Goal: Task Accomplishment & Management: Manage account settings

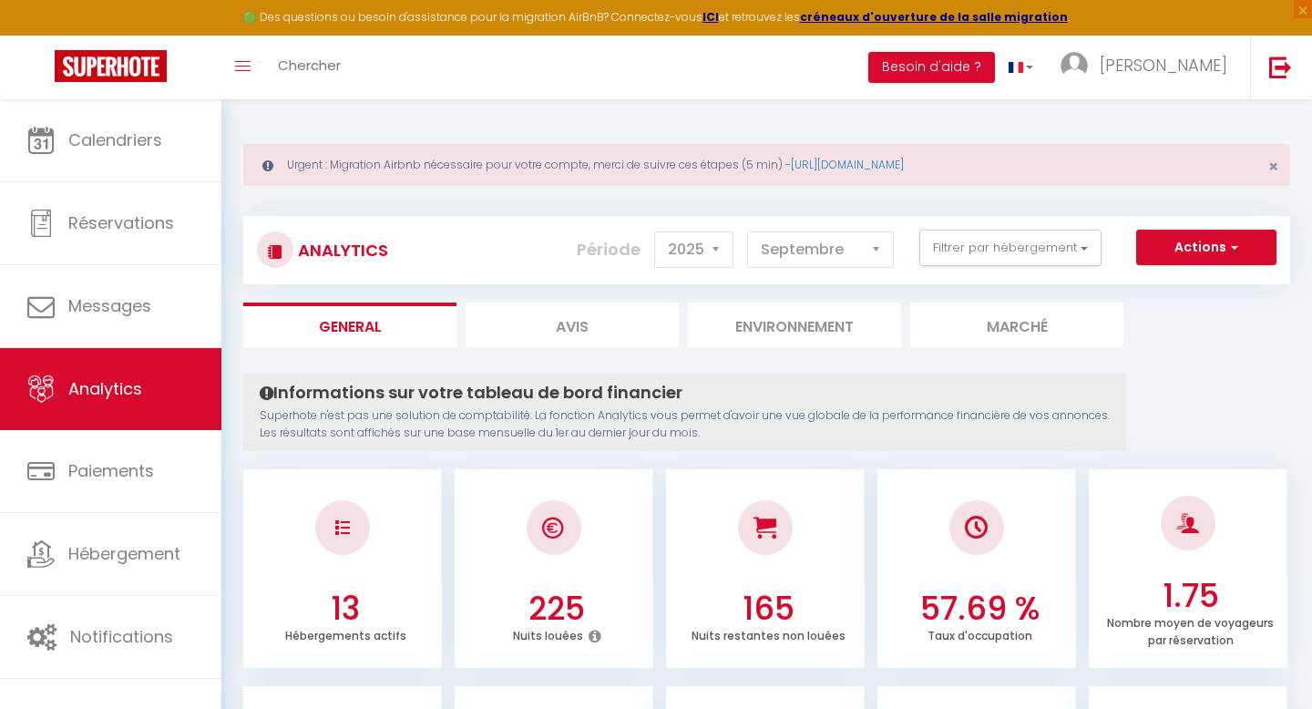
select select "2025"
select select "9"
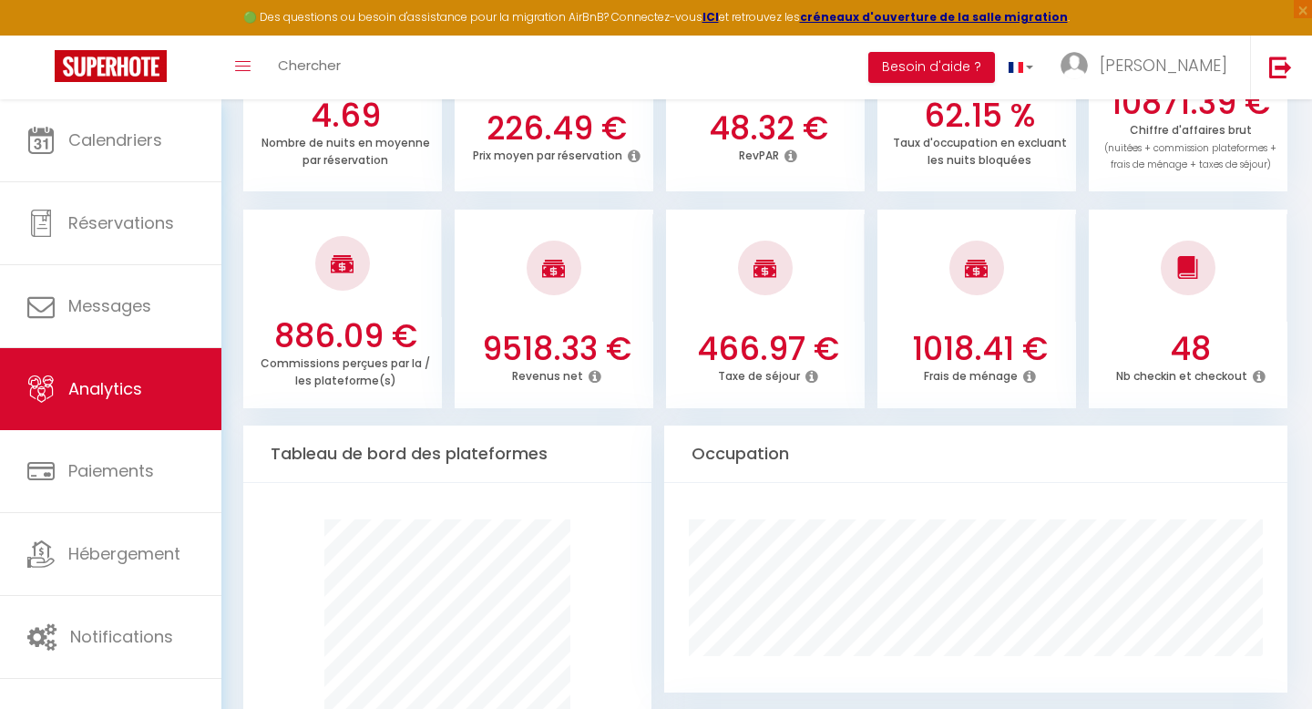
scroll to position [625, 0]
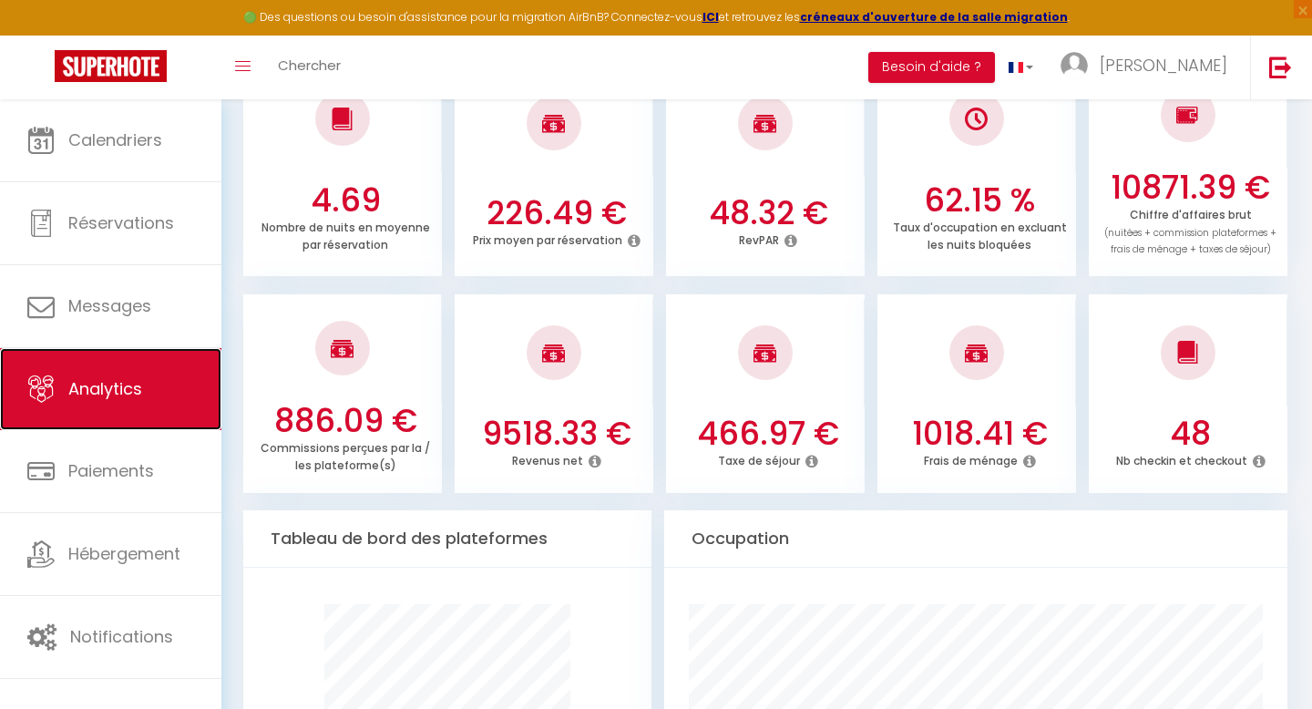
click at [56, 400] on link "Analytics" at bounding box center [110, 389] width 221 height 82
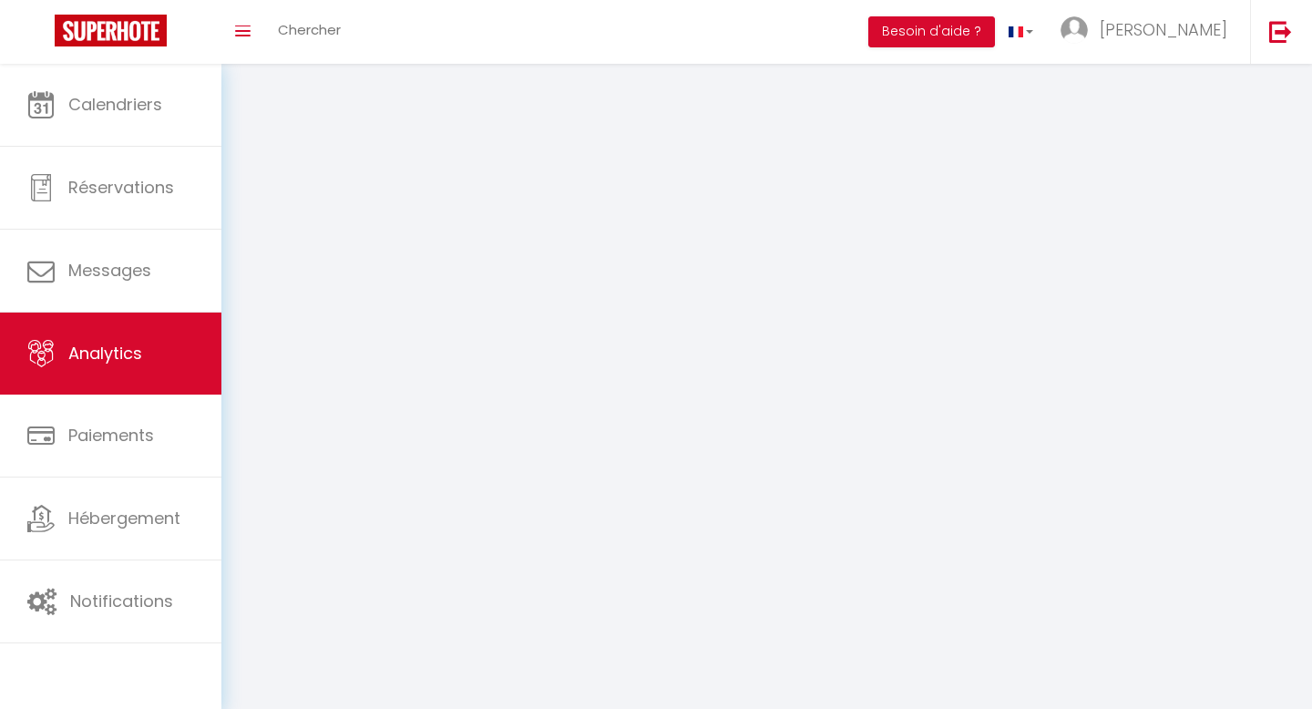
select select "2025"
select select "9"
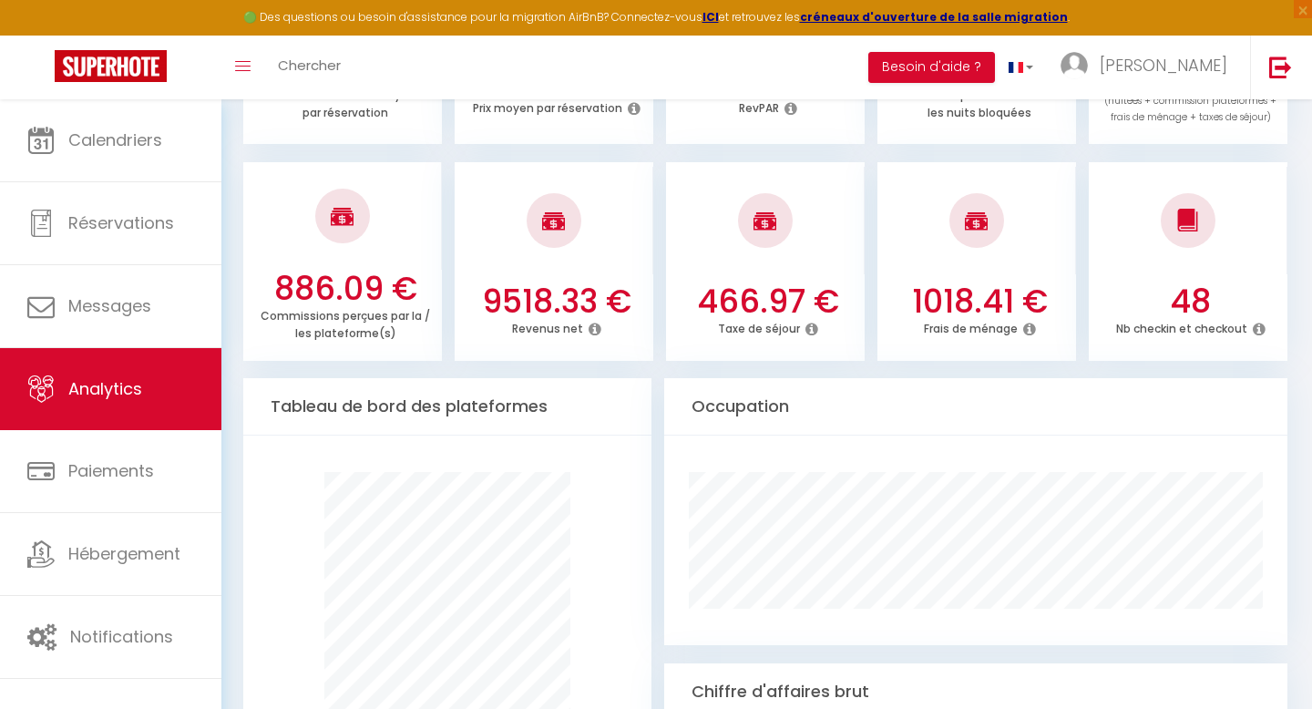
scroll to position [823, 0]
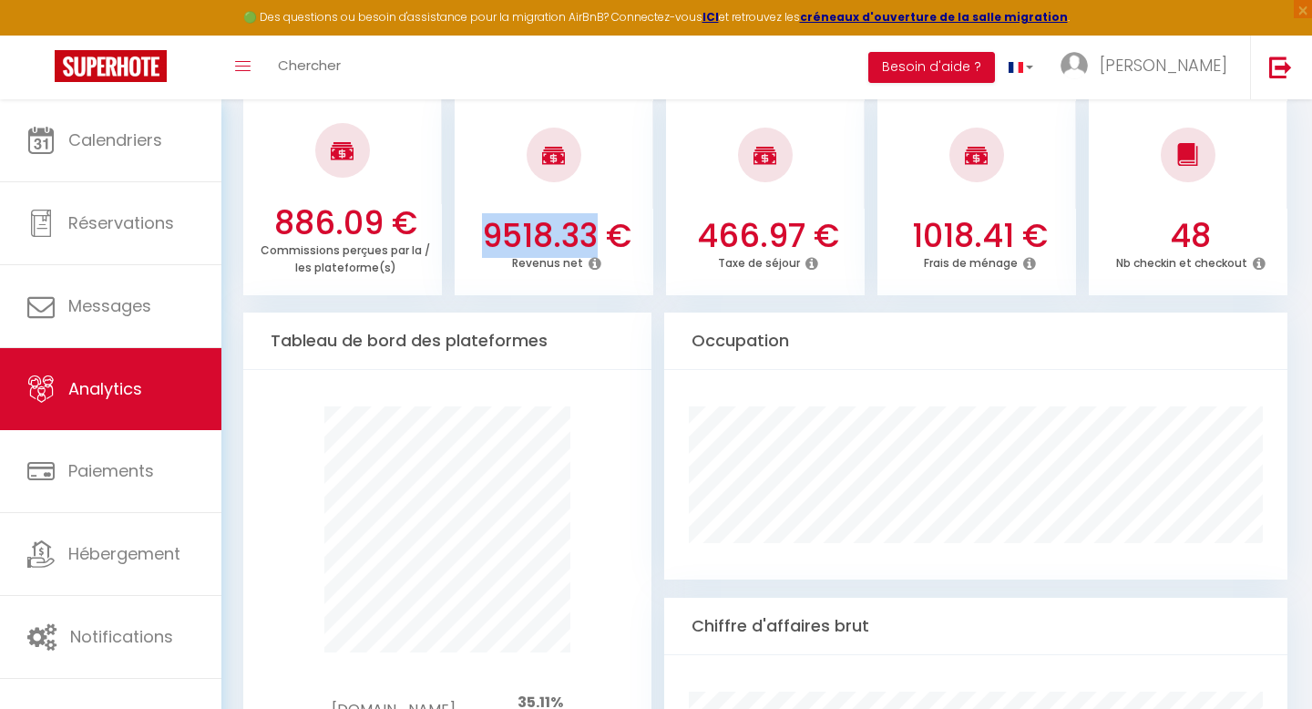
drag, startPoint x: 467, startPoint y: 230, endPoint x: 597, endPoint y: 234, distance: 129.4
click at [597, 234] on h3 "9518.33 €" at bounding box center [557, 236] width 184 height 38
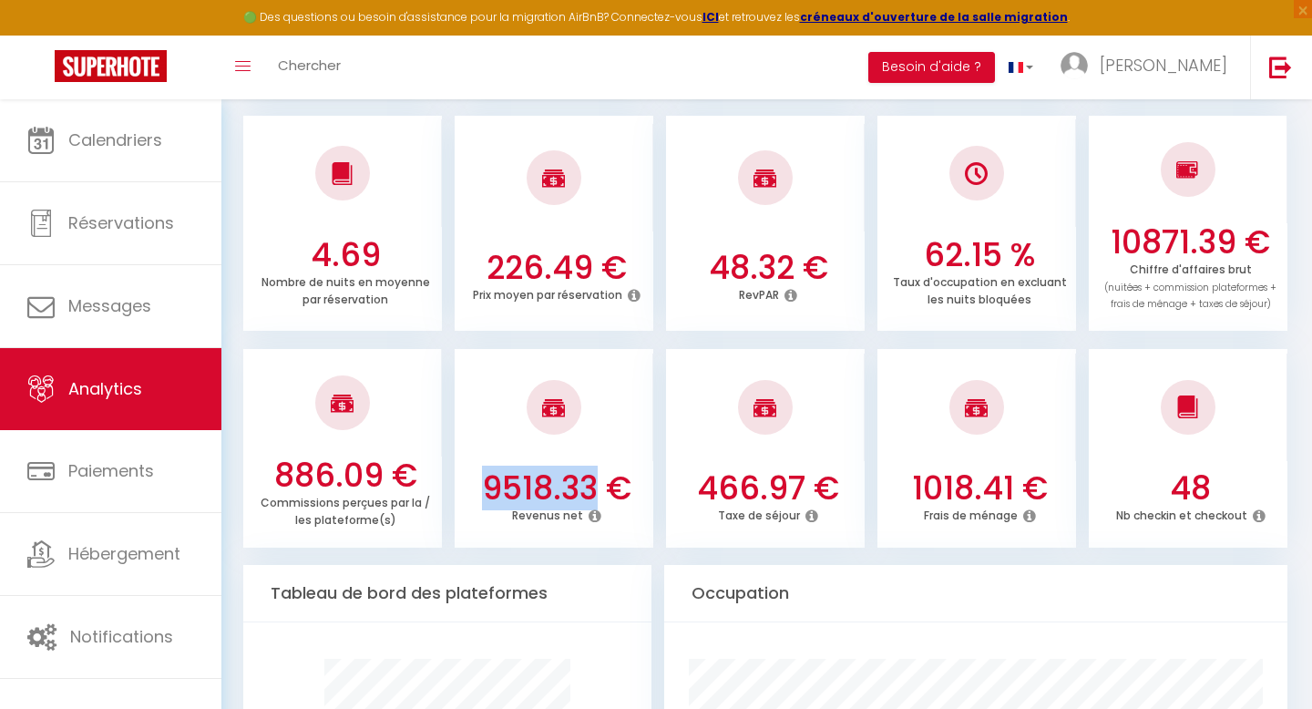
scroll to position [561, 0]
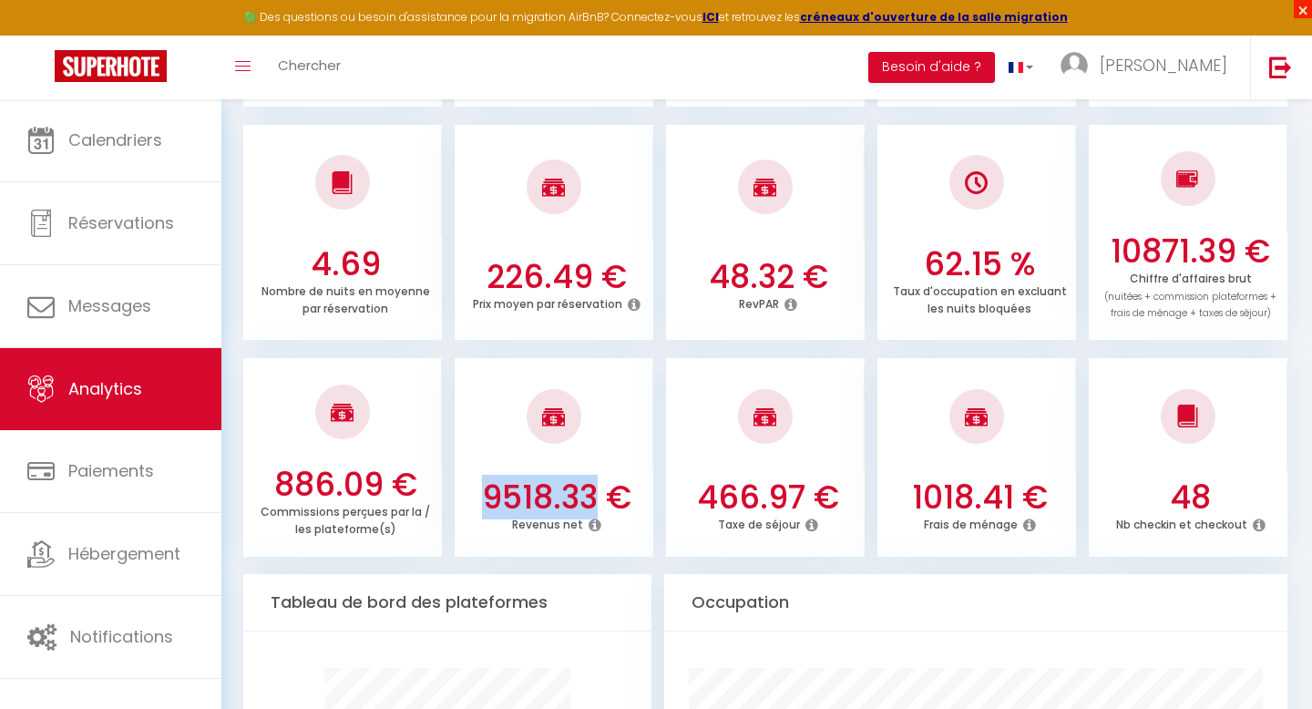
click at [1300, 6] on span "×" at bounding box center [1303, 9] width 18 height 18
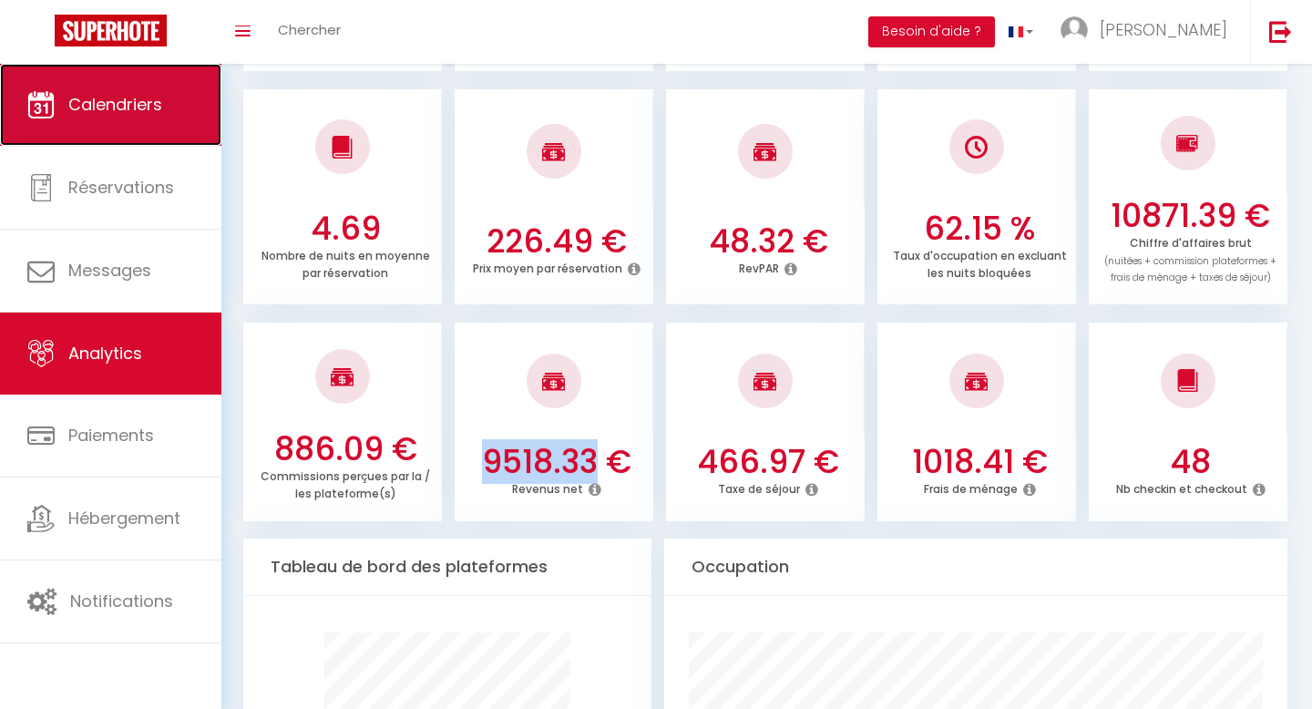
click at [102, 129] on link "Calendriers" at bounding box center [110, 105] width 221 height 82
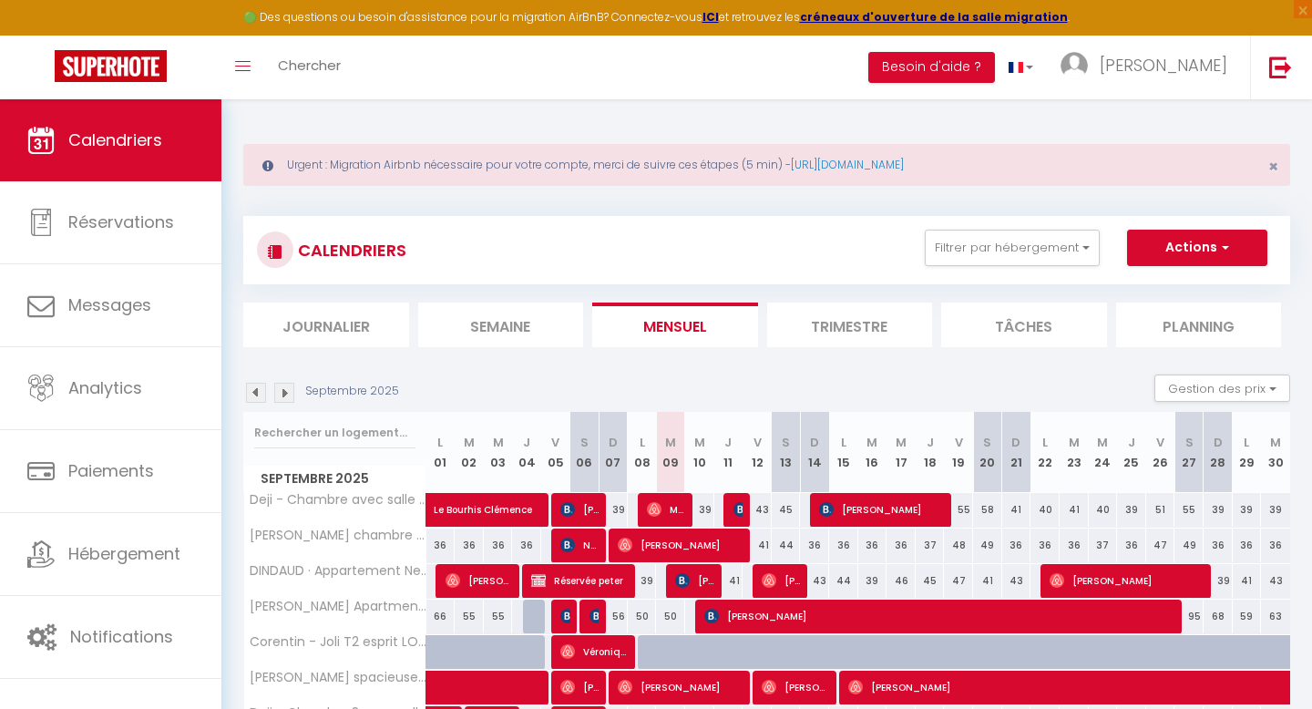
click at [1266, 169] on div "Urgent : Migration Airbnb nécessaire pour votre compte, merci de suivre ces éta…" at bounding box center [766, 165] width 1047 height 42
click at [1280, 163] on div "Urgent : Migration Airbnb nécessaire pour votre compte, merci de suivre ces éta…" at bounding box center [766, 165] width 1047 height 42
click at [1270, 163] on span "×" at bounding box center [1273, 166] width 10 height 23
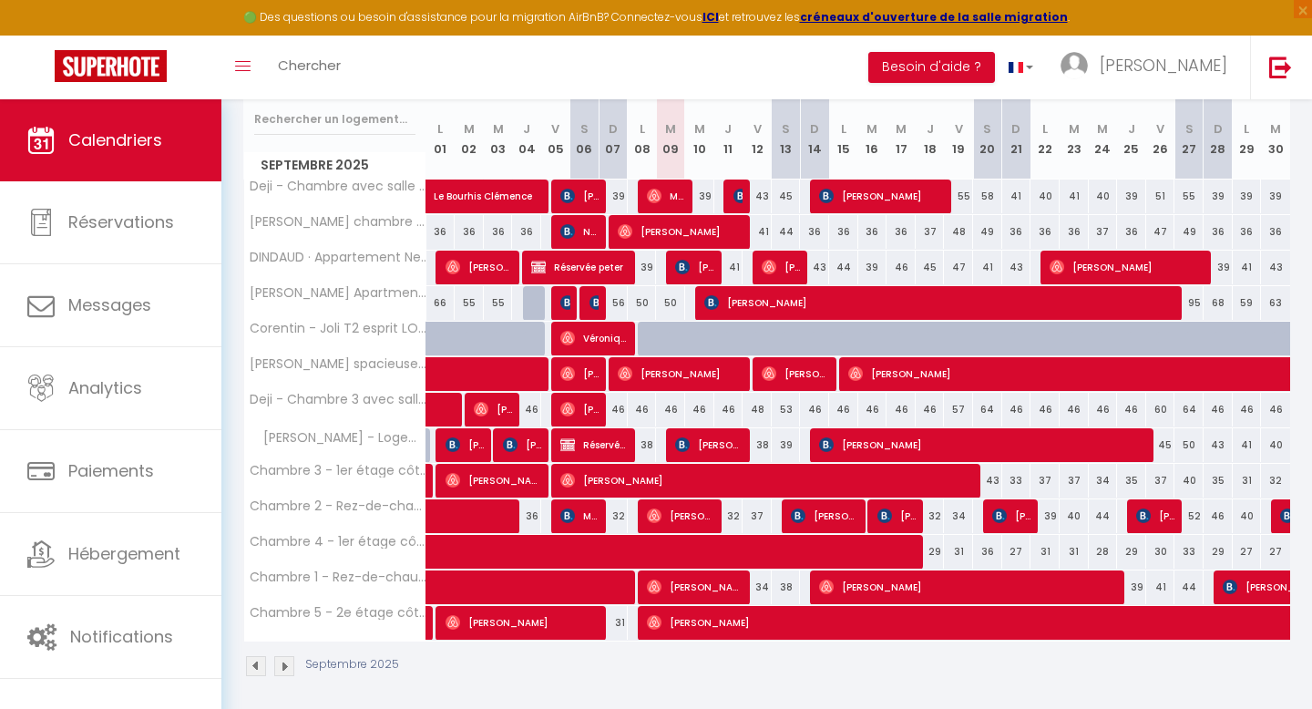
scroll to position [243, 0]
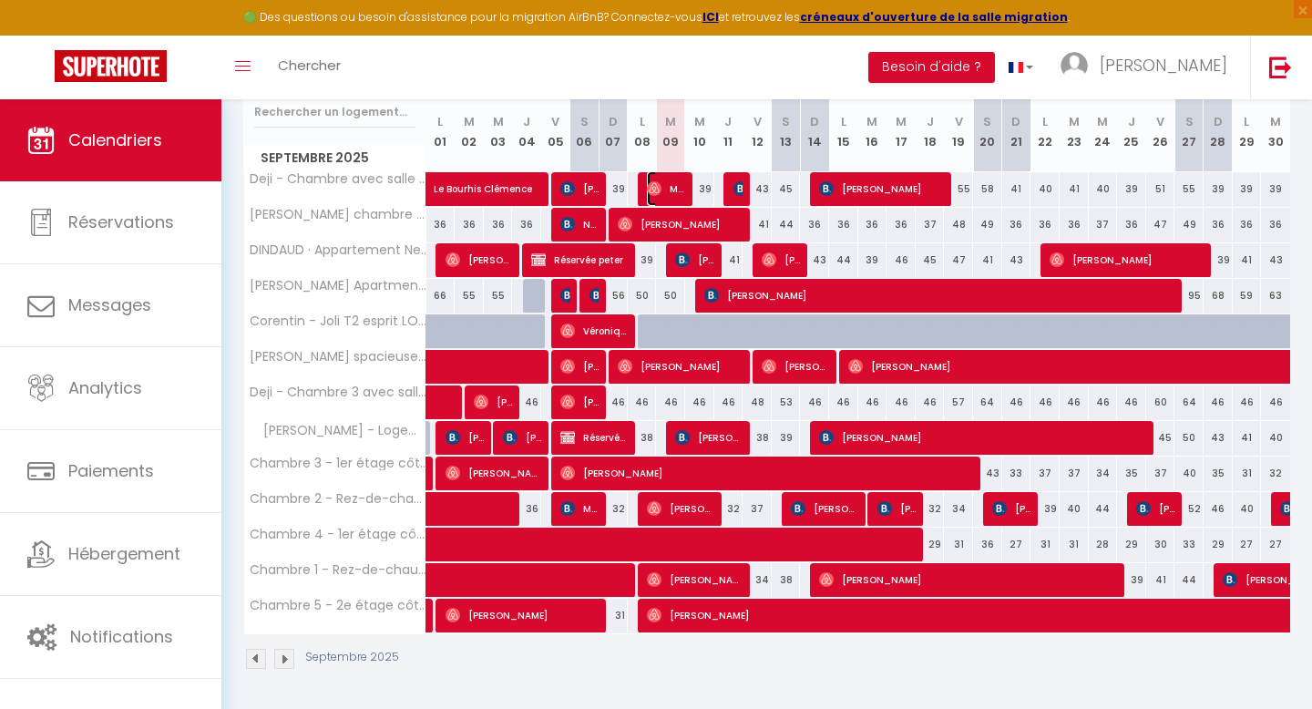
click at [656, 182] on img at bounding box center [654, 188] width 15 height 15
select select "OK"
select select "0"
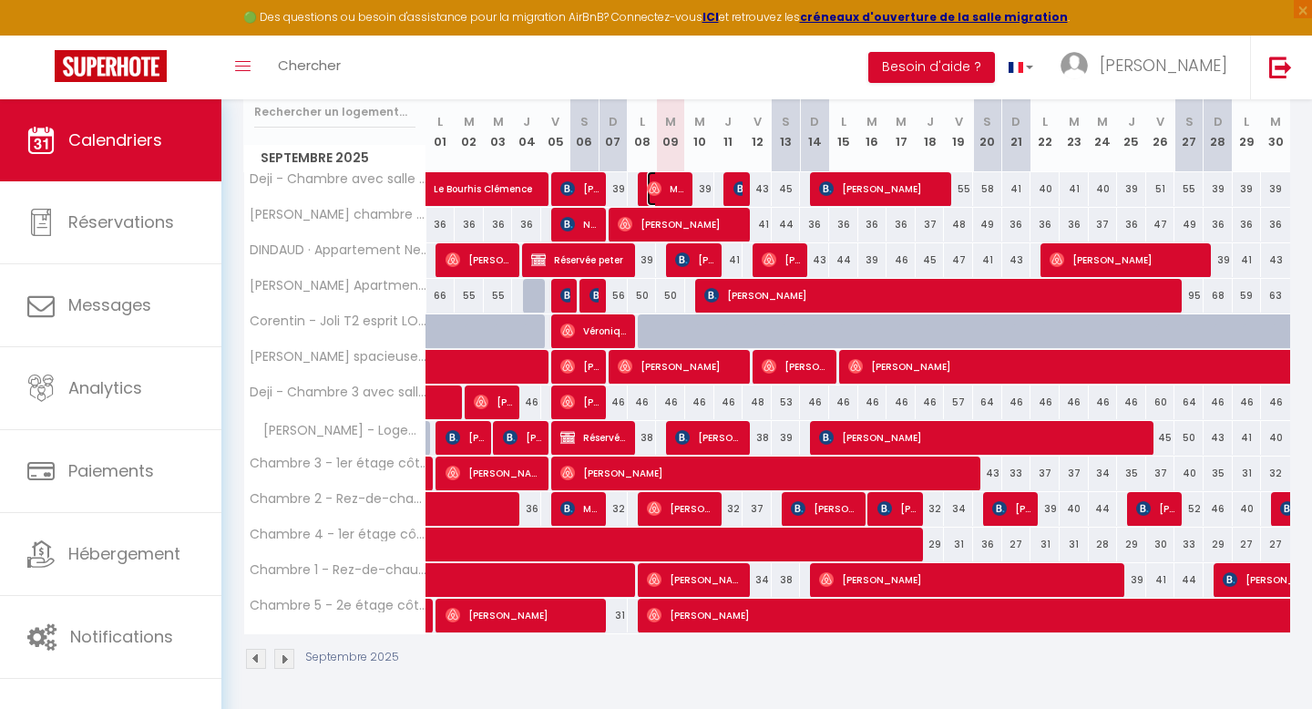
select select "1"
select select
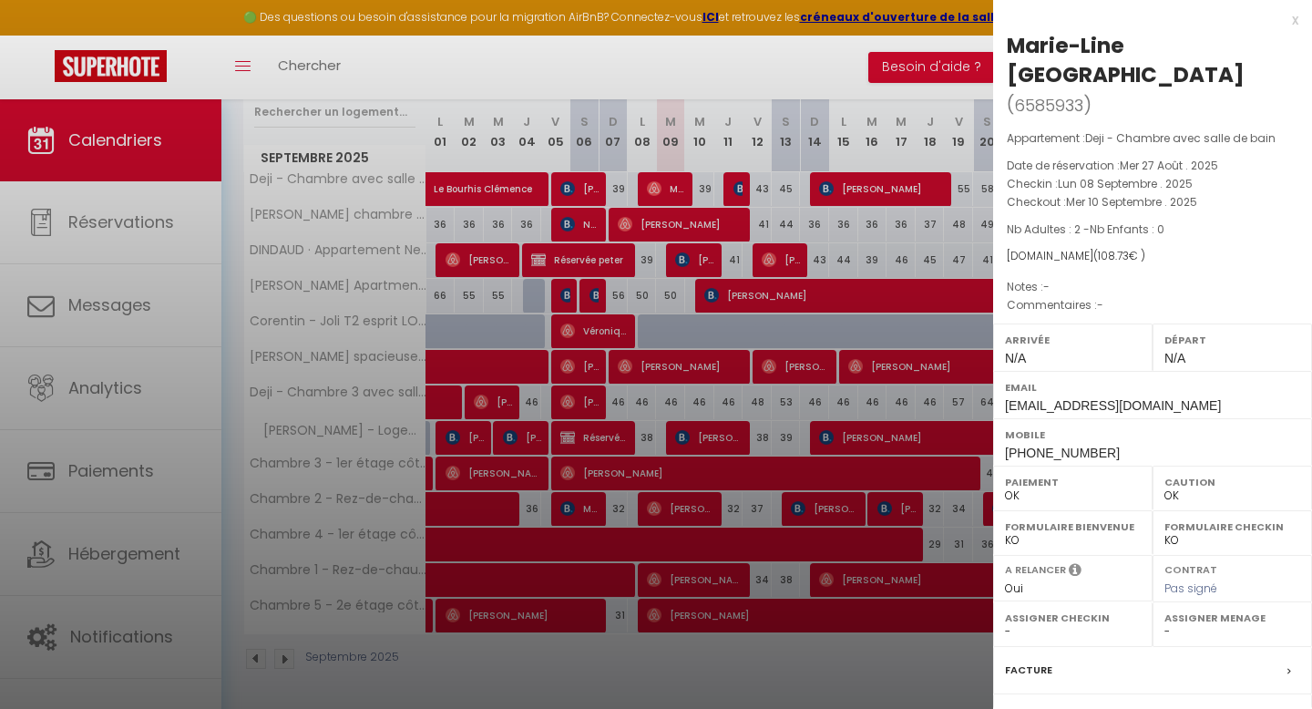
click at [716, 151] on div at bounding box center [656, 354] width 1312 height 709
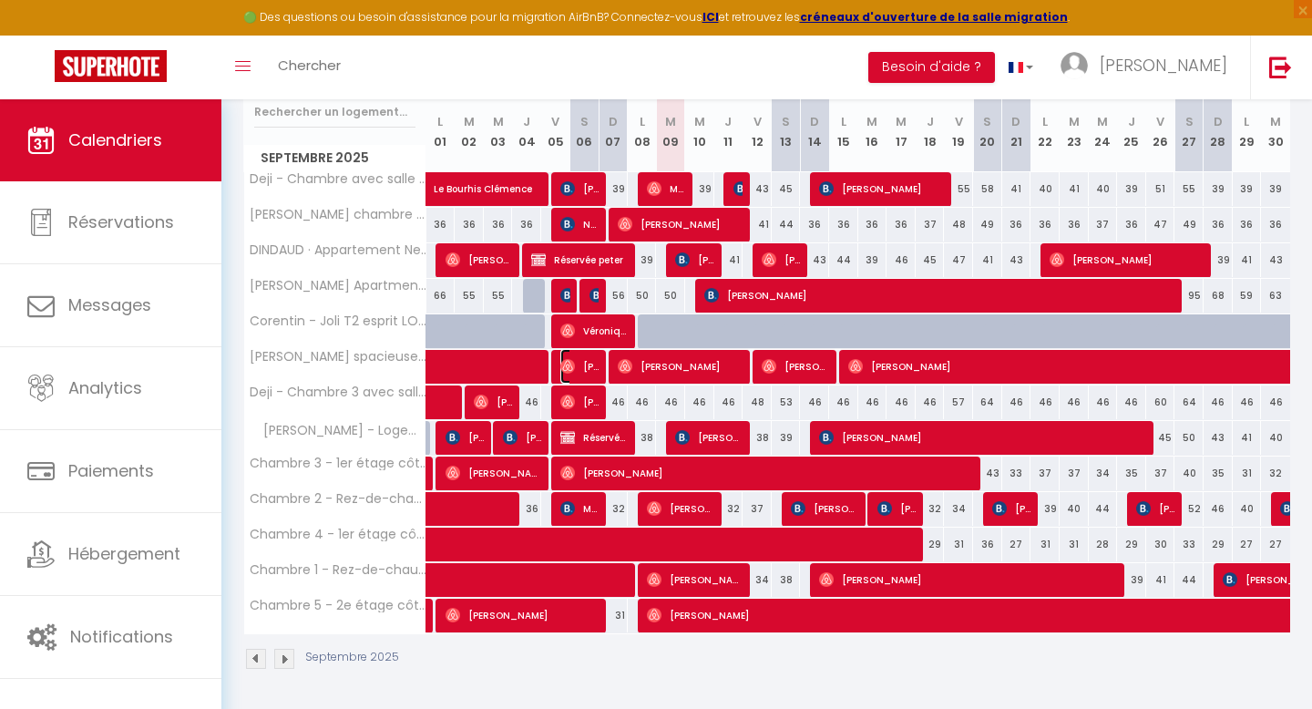
click at [570, 366] on img at bounding box center [567, 366] width 15 height 15
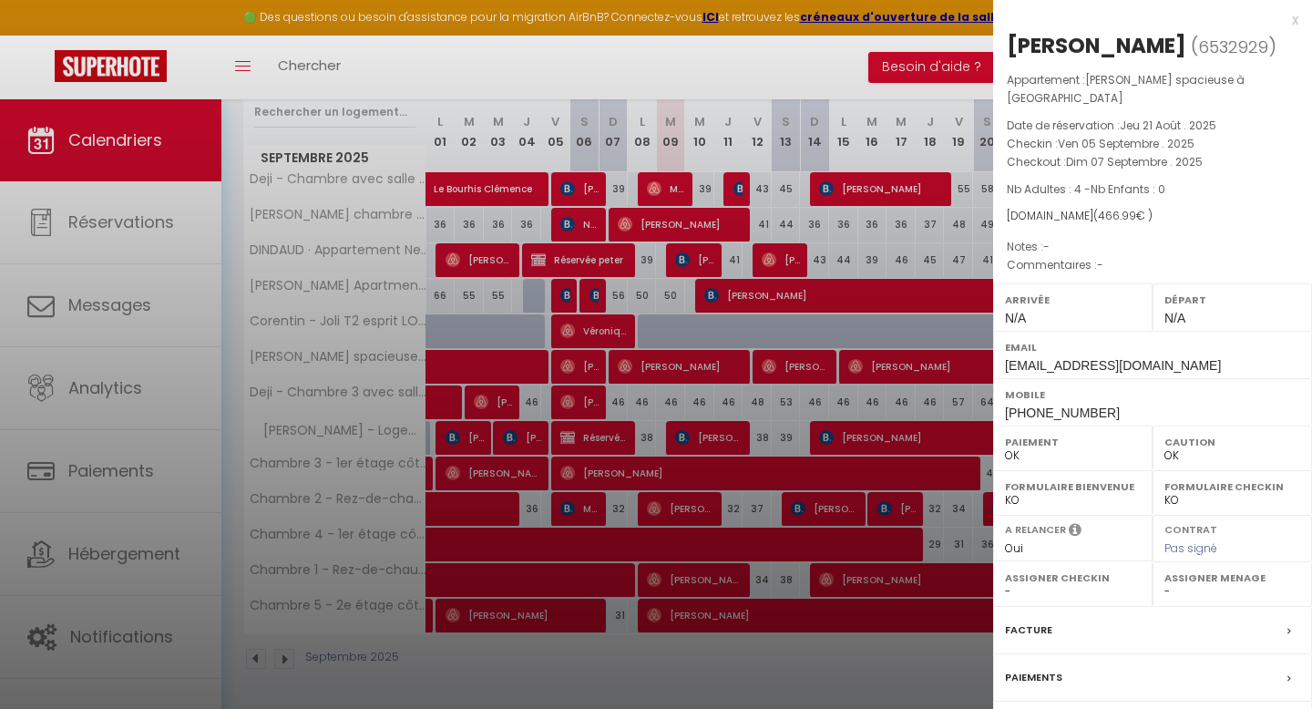
click at [653, 353] on div at bounding box center [656, 354] width 1312 height 709
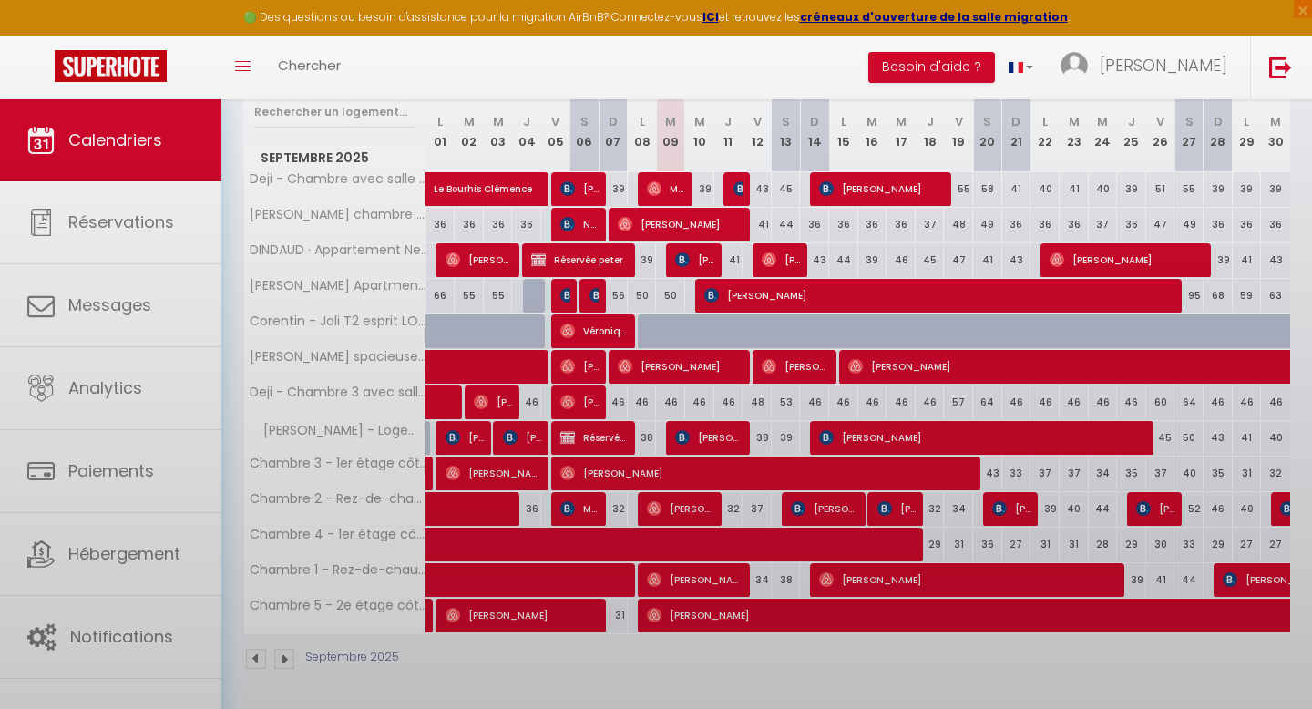
click at [664, 370] on body "🟢 Des questions ou besoin d'assistance pour la migration AirBnB? Connectez-vous…" at bounding box center [656, 283] width 1312 height 854
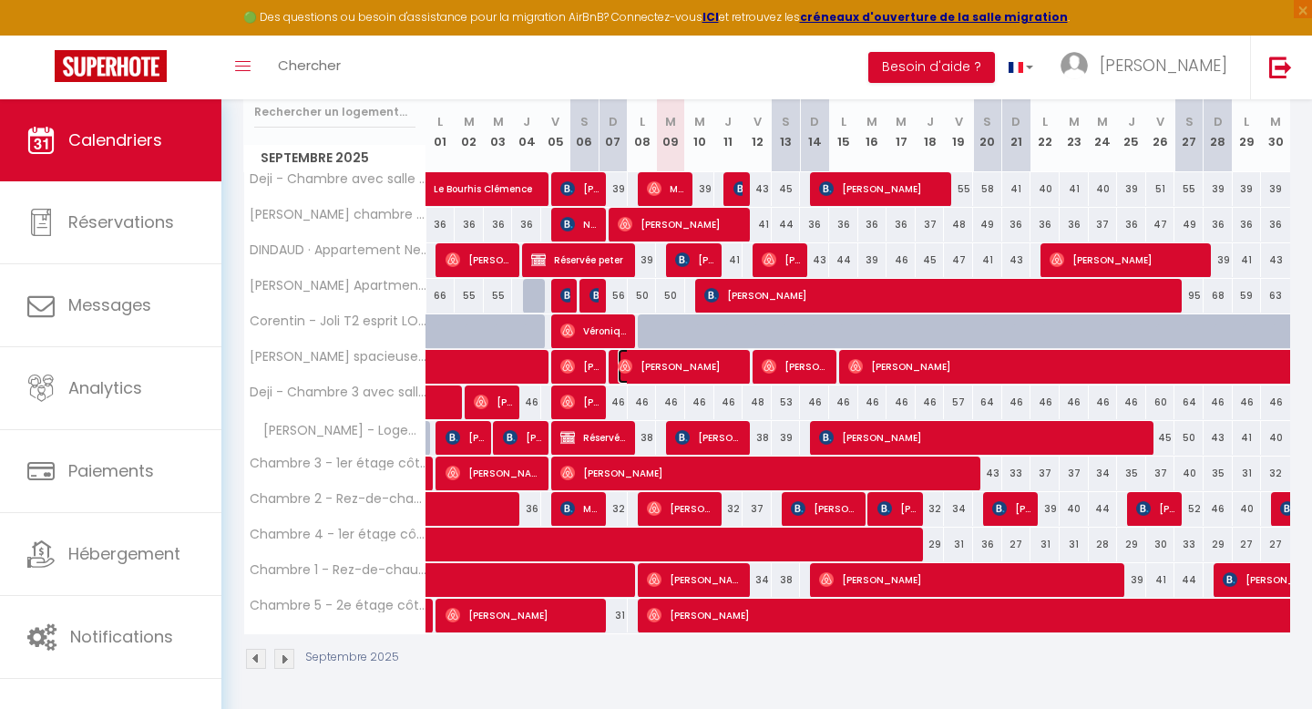
click at [664, 370] on span "[PERSON_NAME]" at bounding box center [681, 366] width 127 height 35
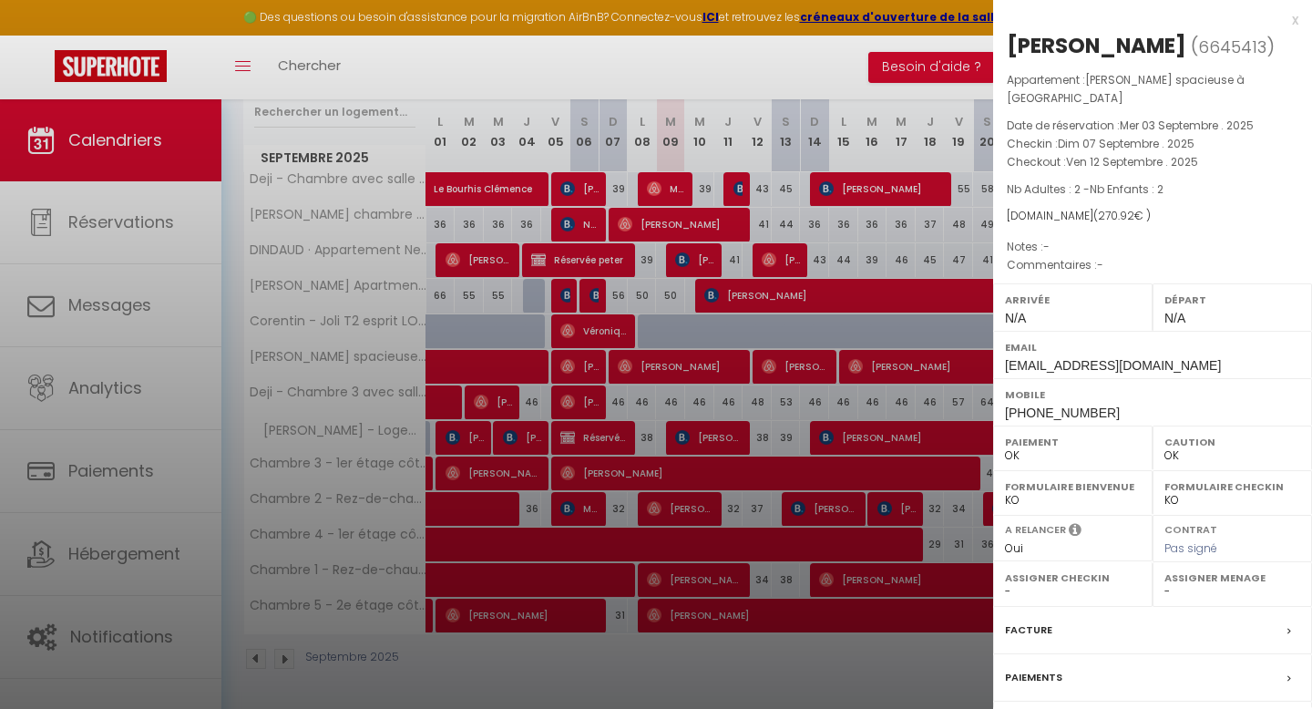
click at [713, 379] on div at bounding box center [656, 354] width 1312 height 709
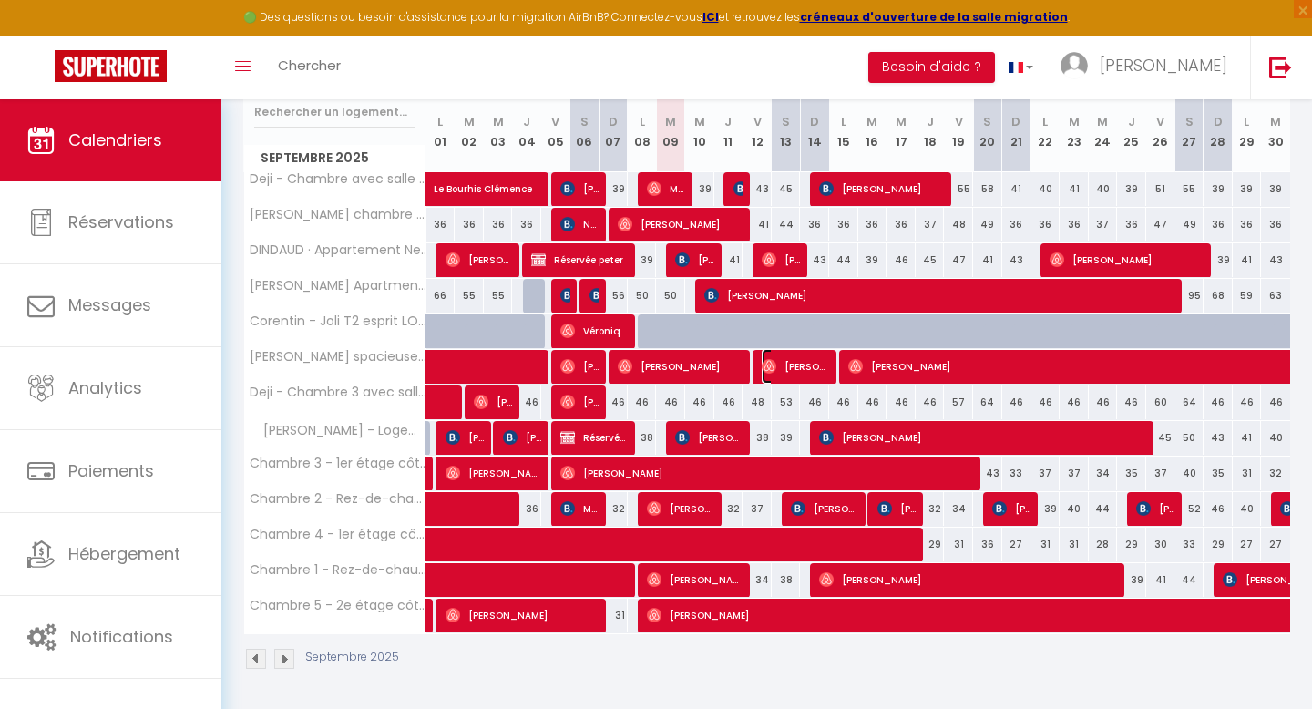
click at [813, 364] on span "[PERSON_NAME]" at bounding box center [796, 366] width 68 height 35
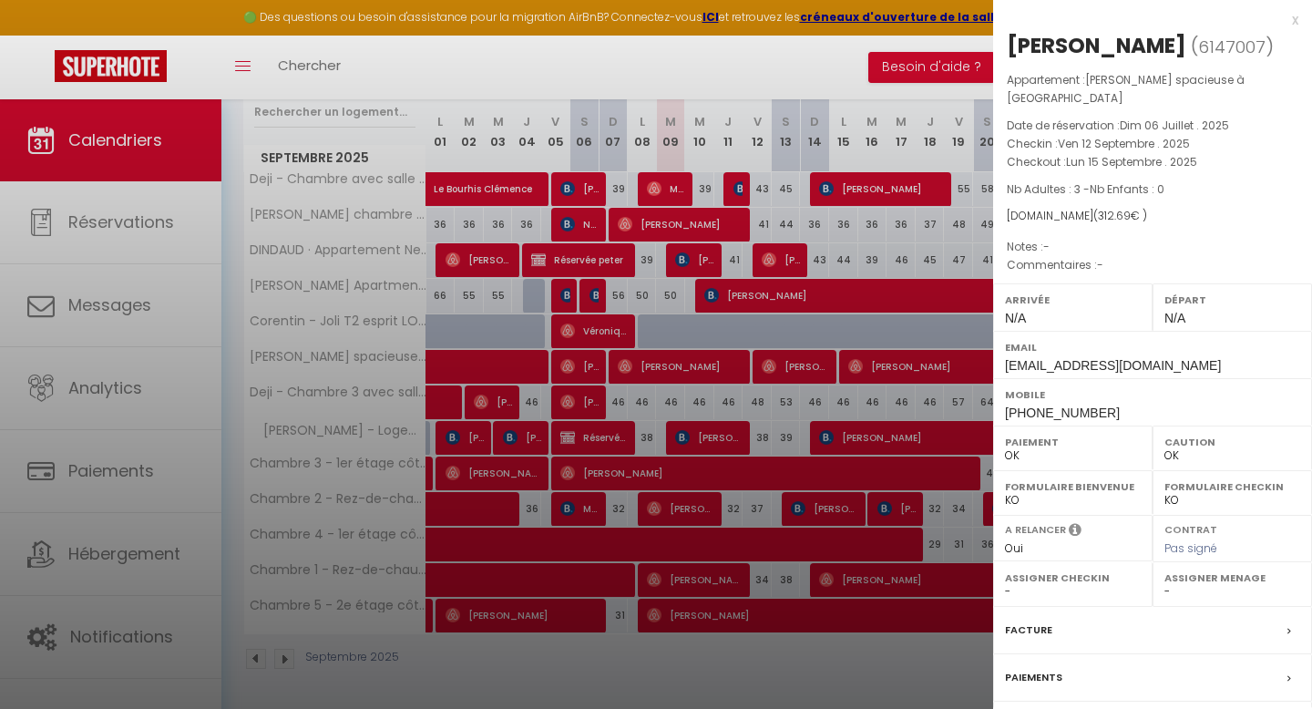
click at [849, 398] on div at bounding box center [656, 354] width 1312 height 709
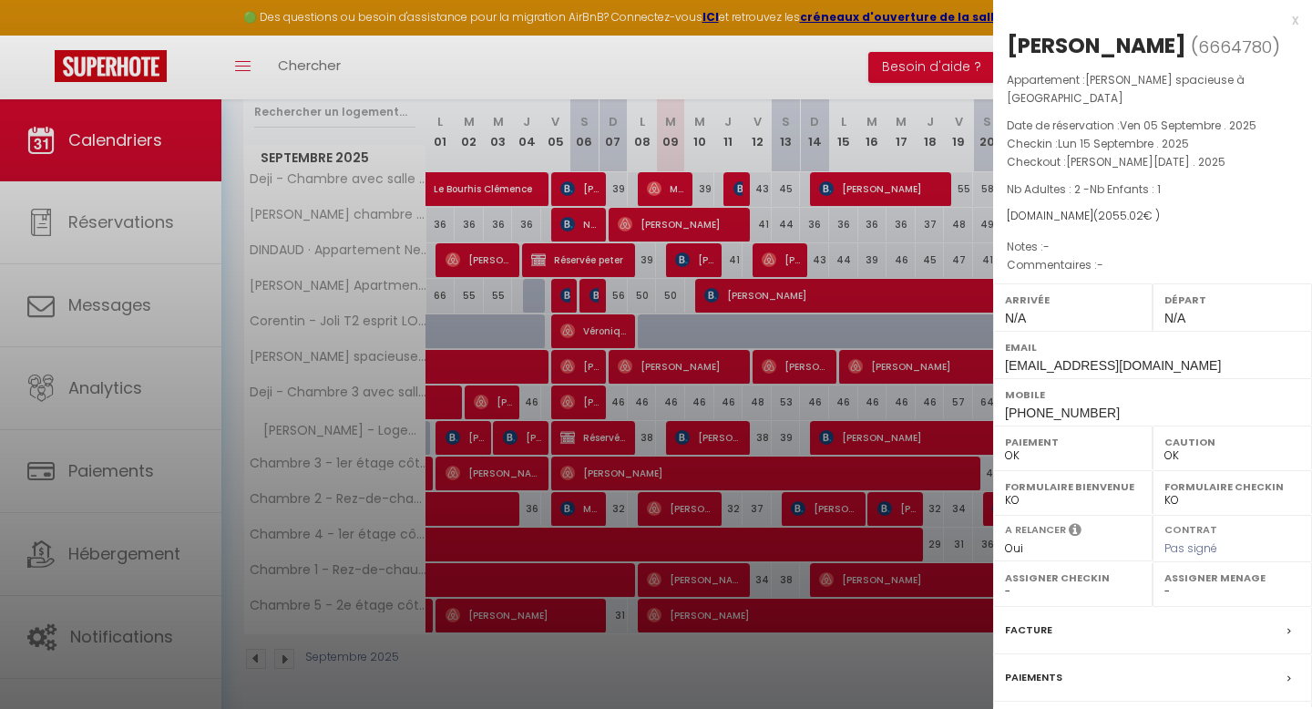
click at [756, 383] on div at bounding box center [656, 354] width 1312 height 709
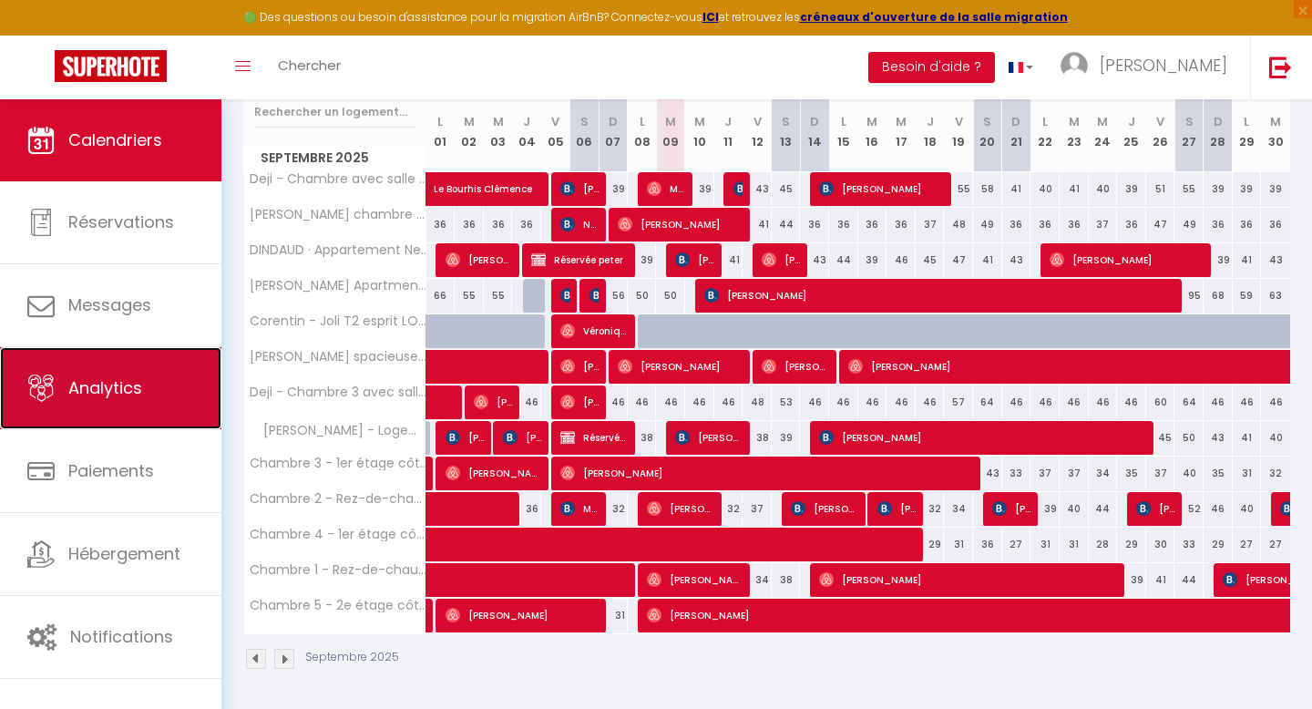
click at [96, 377] on span "Analytics" at bounding box center [105, 387] width 74 height 23
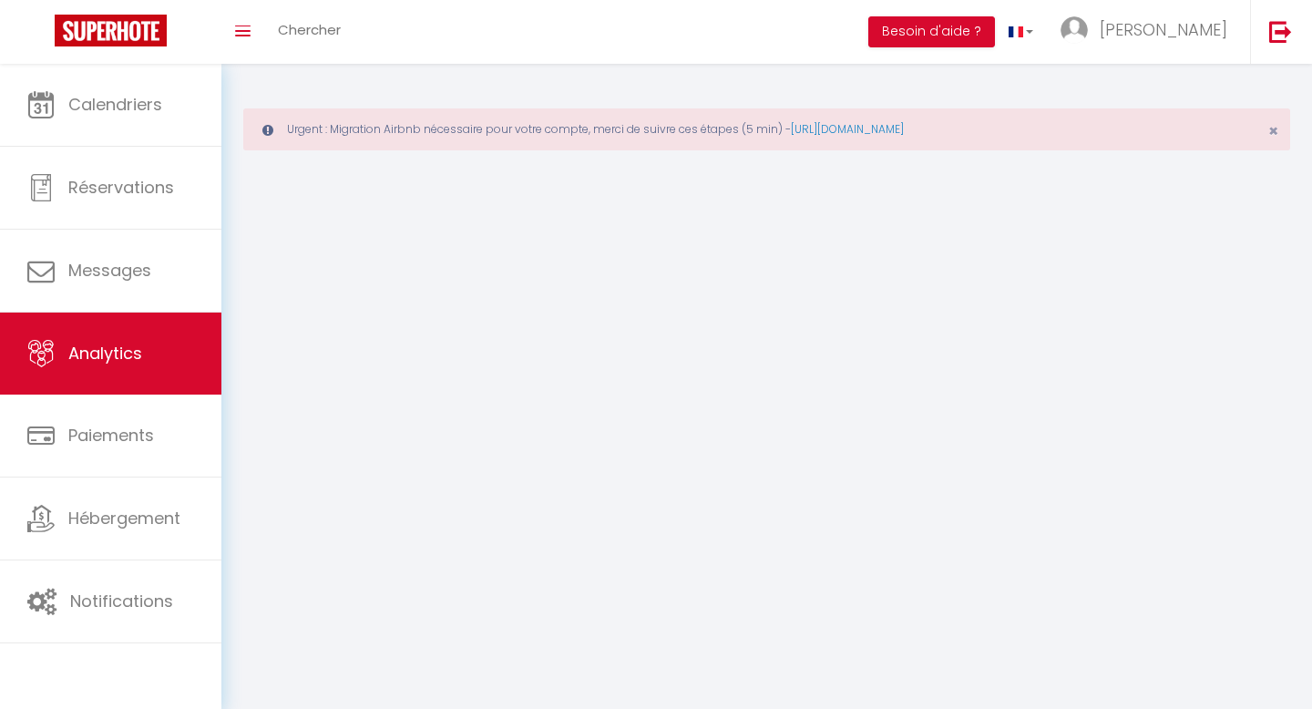
select select "2025"
select select "9"
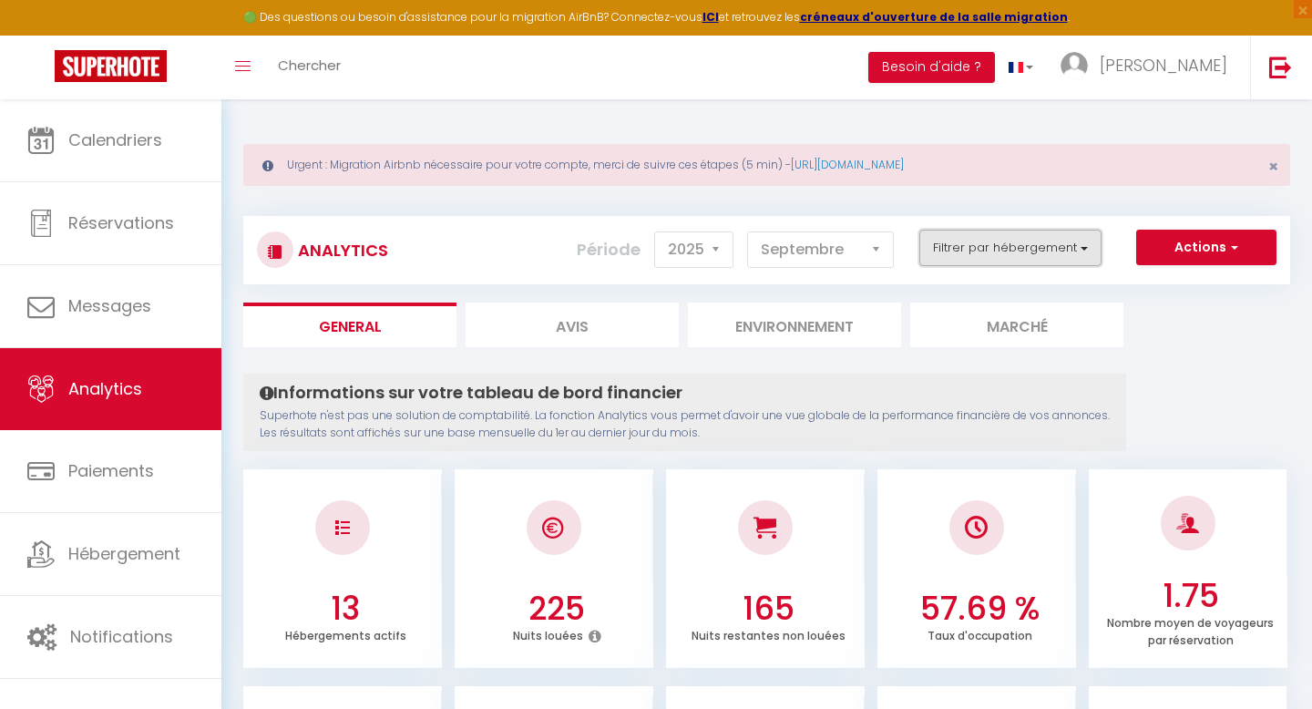
click at [1012, 235] on button "Filtrer par hébergement" at bounding box center [1010, 248] width 182 height 36
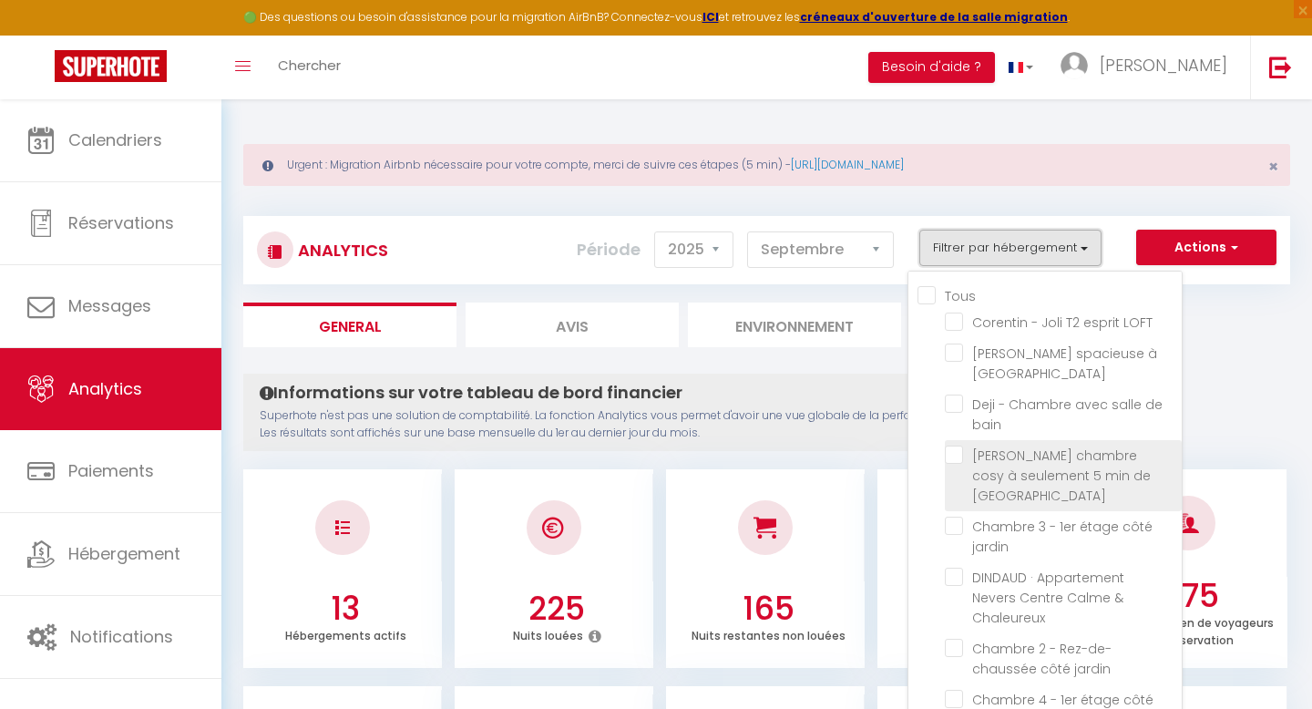
scroll to position [23, 0]
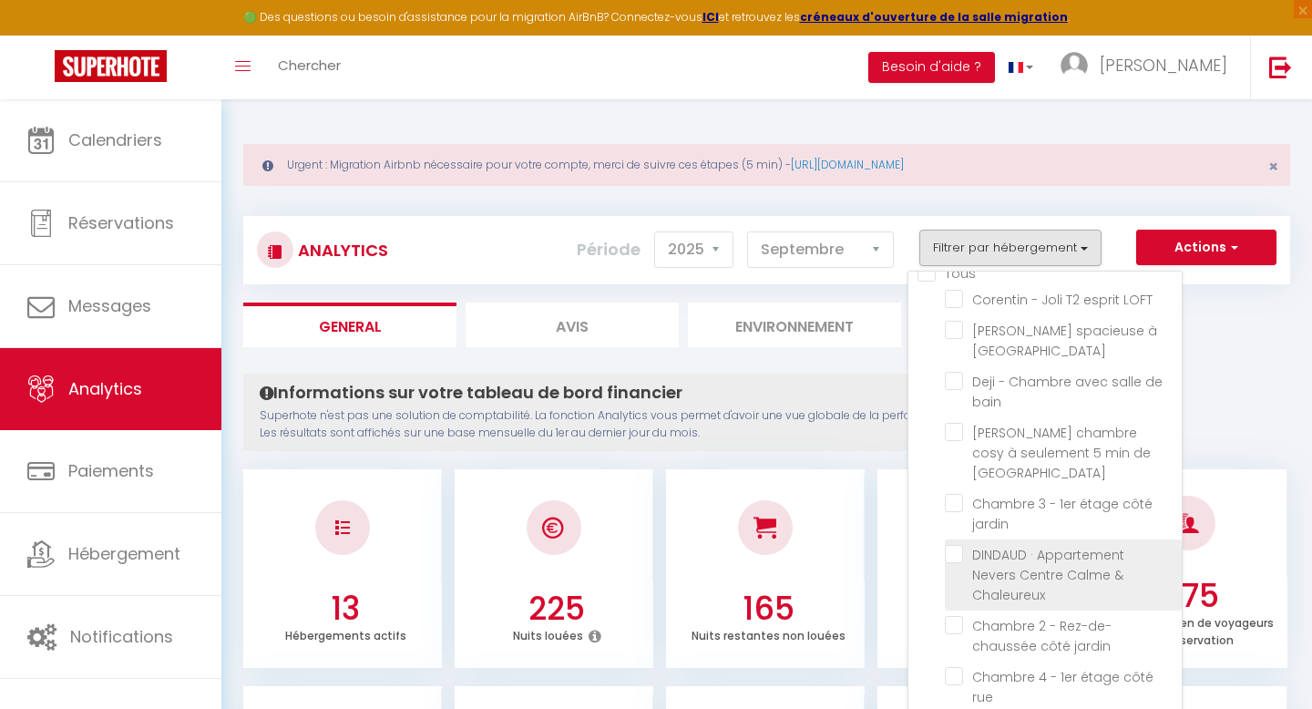
click at [956, 545] on Chaleureux "checkbox" at bounding box center [1063, 554] width 237 height 18
checkbox Chaleureux "true"
checkbox LOFT "false"
checkbox Lambersart "false"
checkbox bain "false"
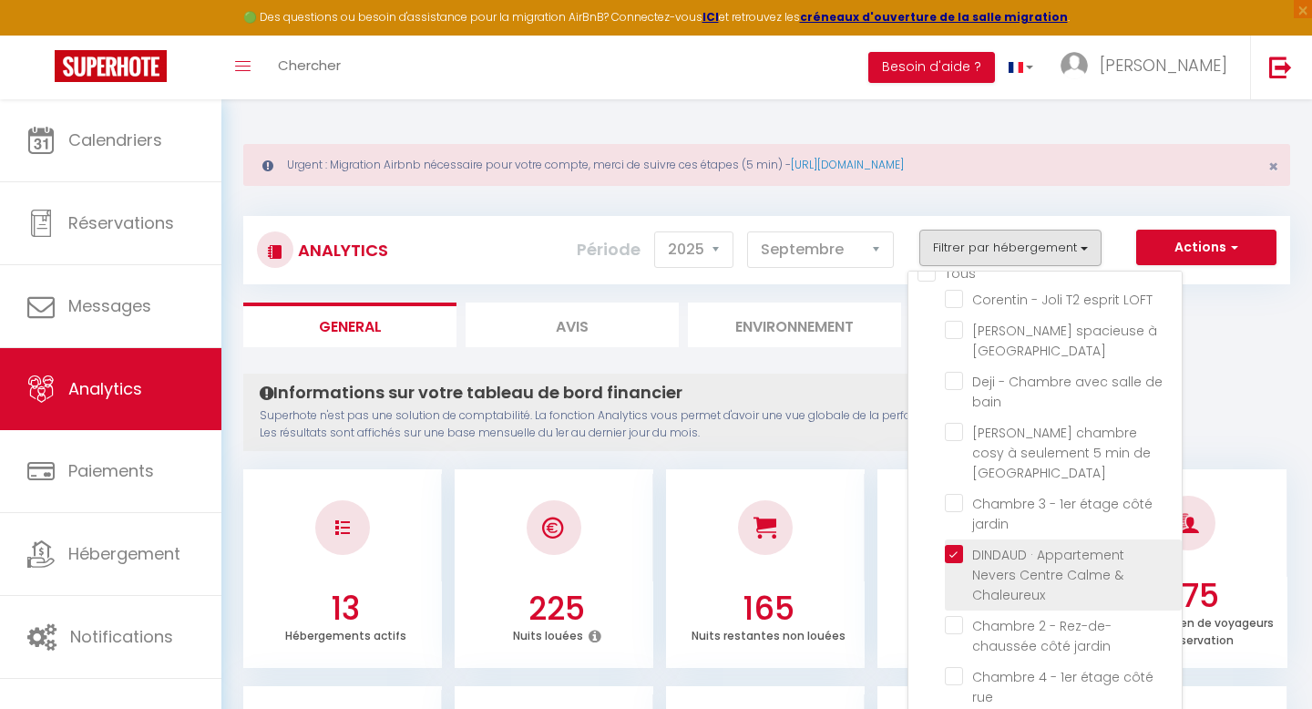
checkbox Lille "false"
checkbox jardin "false"
checkbox rue "false"
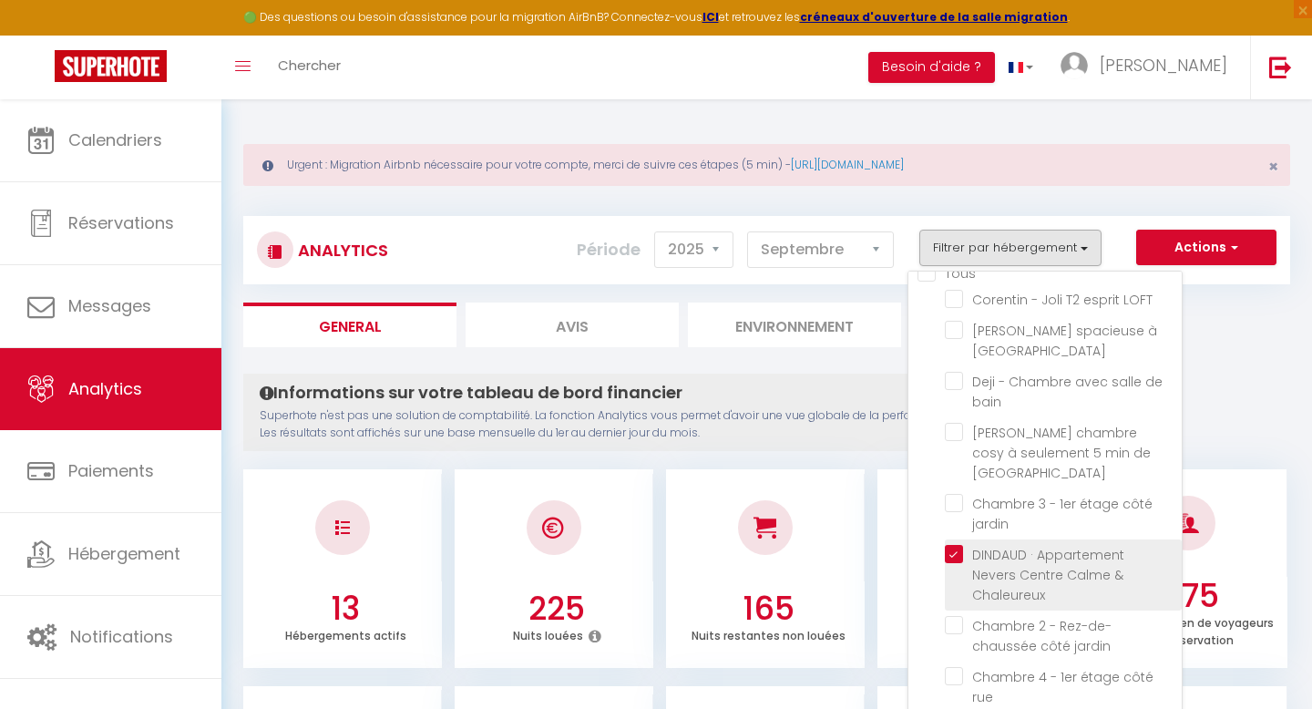
checkbox Lille "false"
checkbox jardin "false"
checkbox Logement "false"
checkbox bain "false"
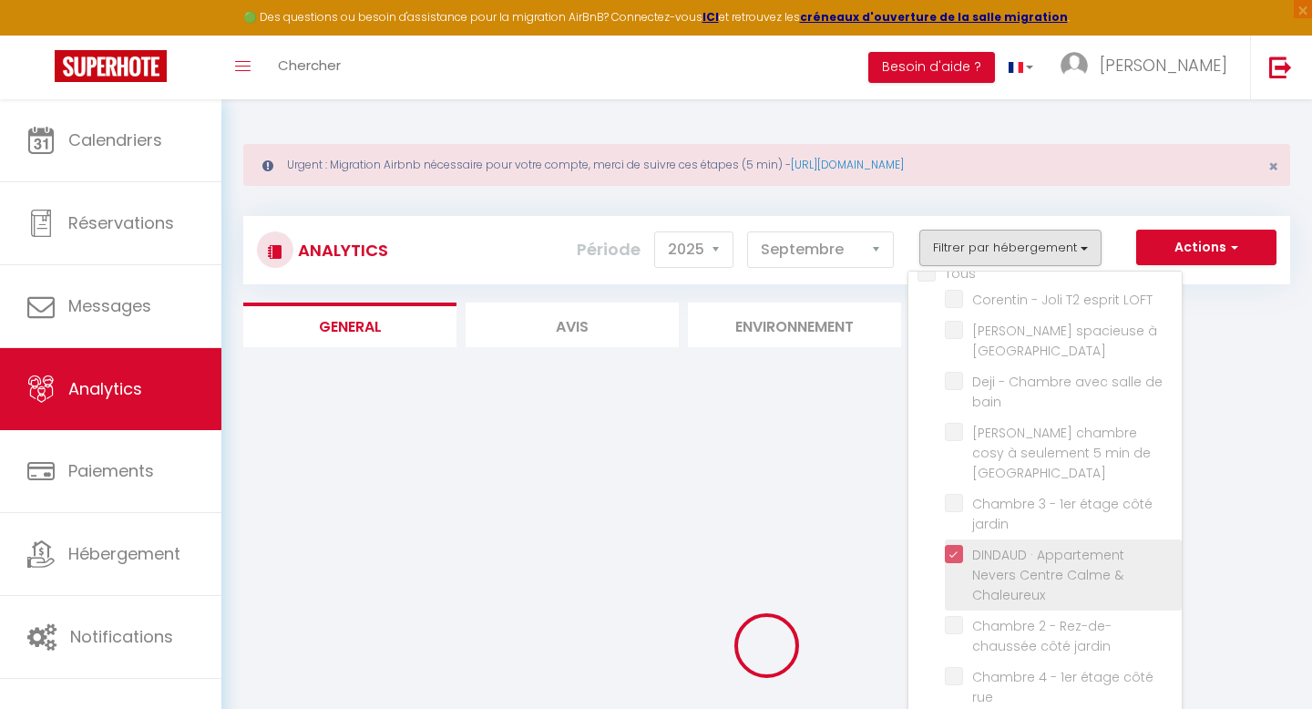
checkbox LOFT "false"
checkbox Lambersart "false"
checkbox bain "false"
checkbox Lille "false"
checkbox jardin "false"
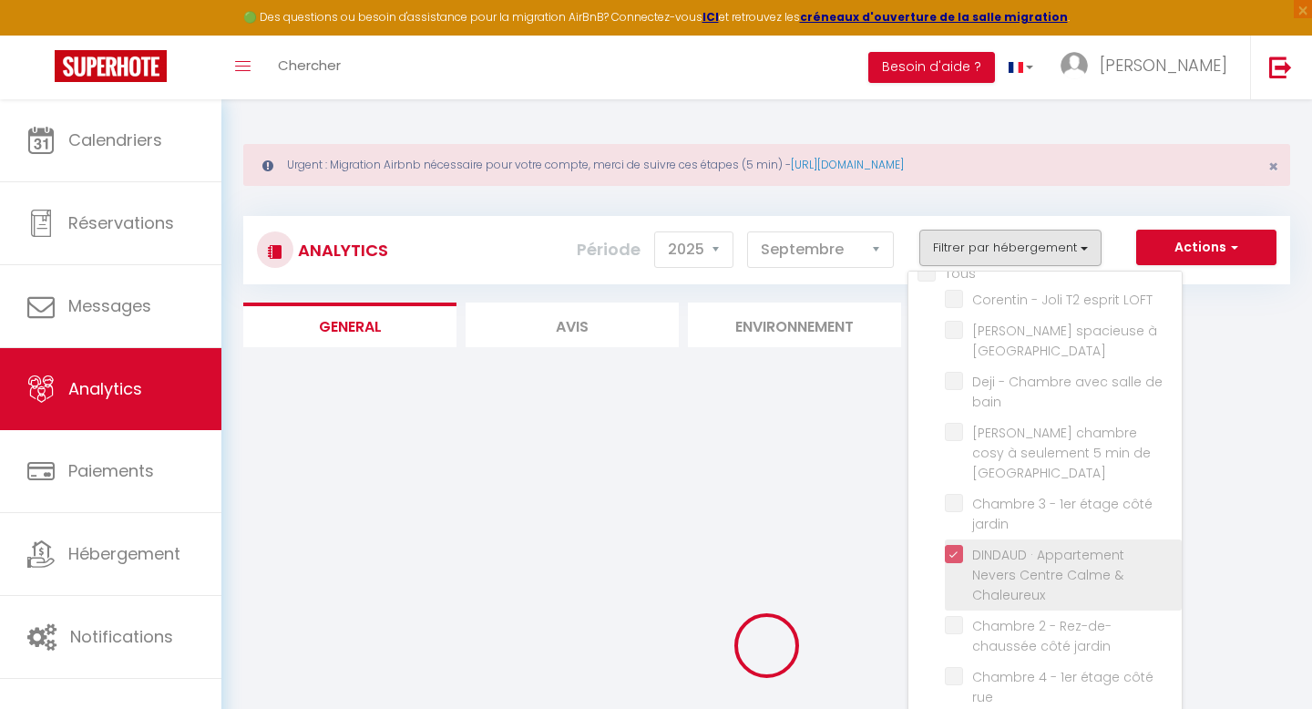
checkbox jardin "false"
checkbox rue "false"
checkbox Lille "false"
checkbox jardin "false"
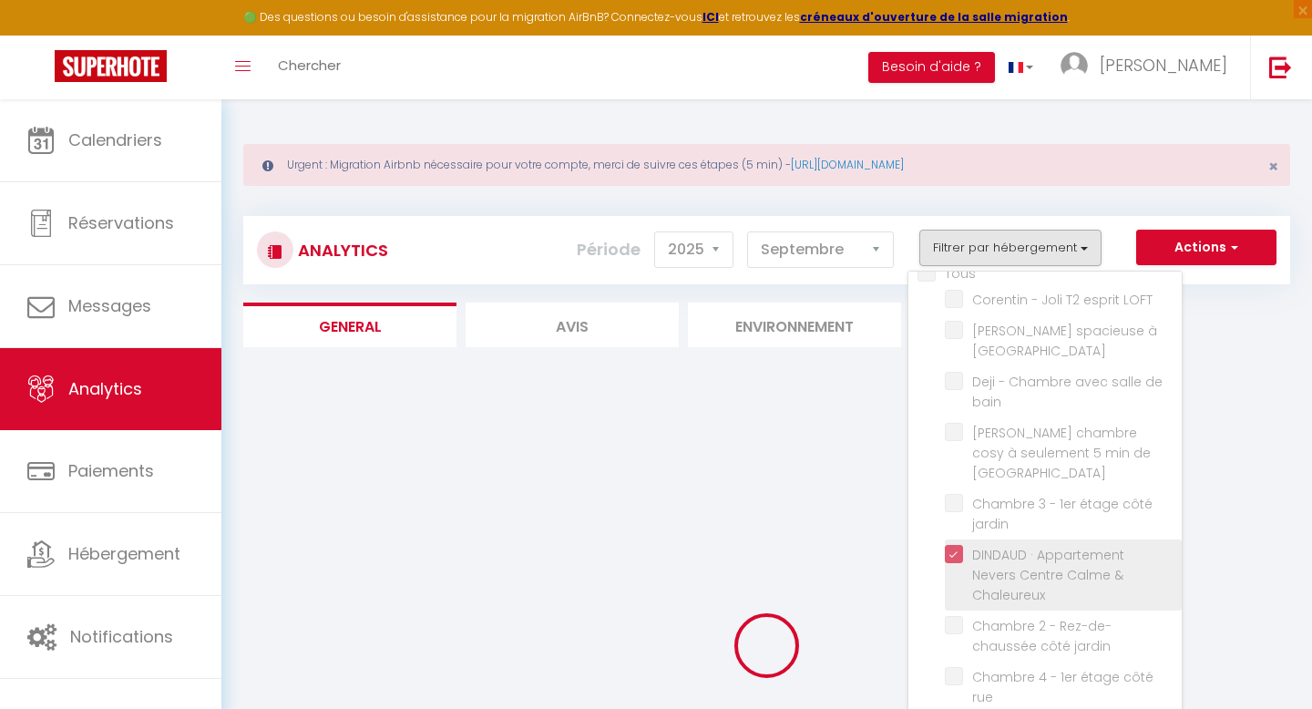
checkbox Logement "false"
checkbox bain "false"
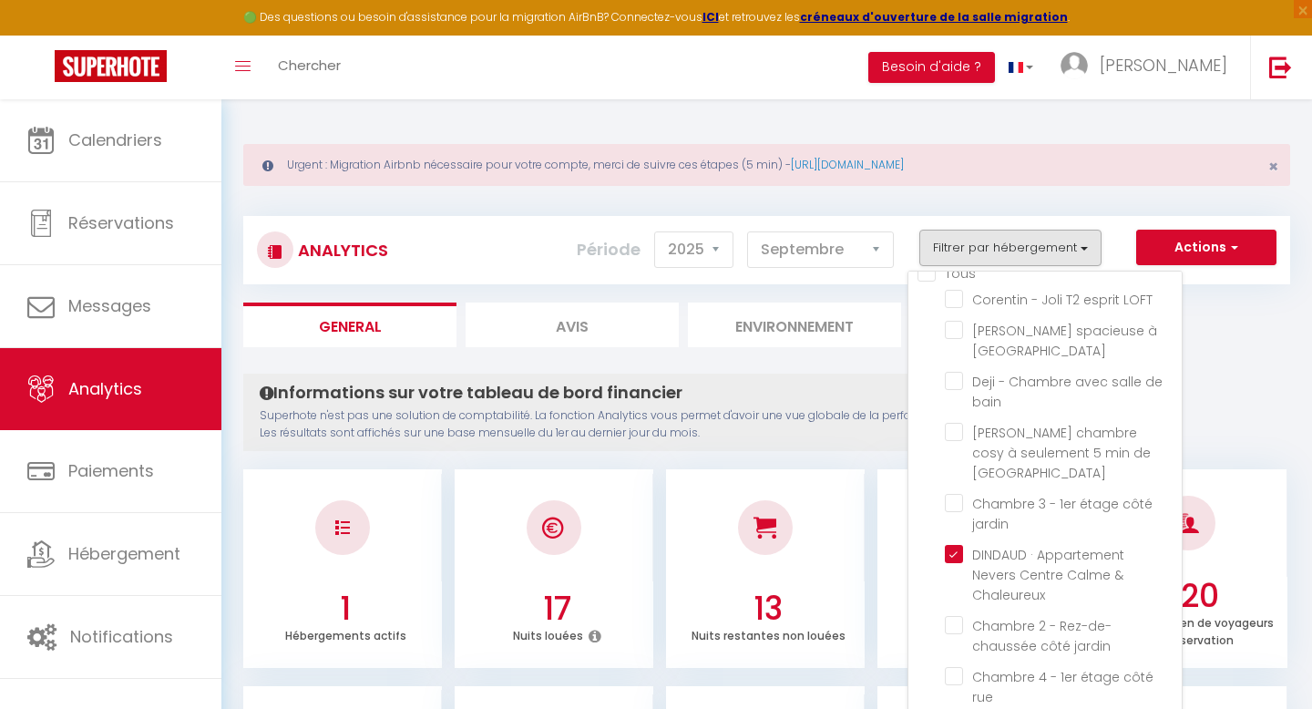
click at [1231, 310] on ul "General Avis Environnement Marché" at bounding box center [766, 324] width 1047 height 45
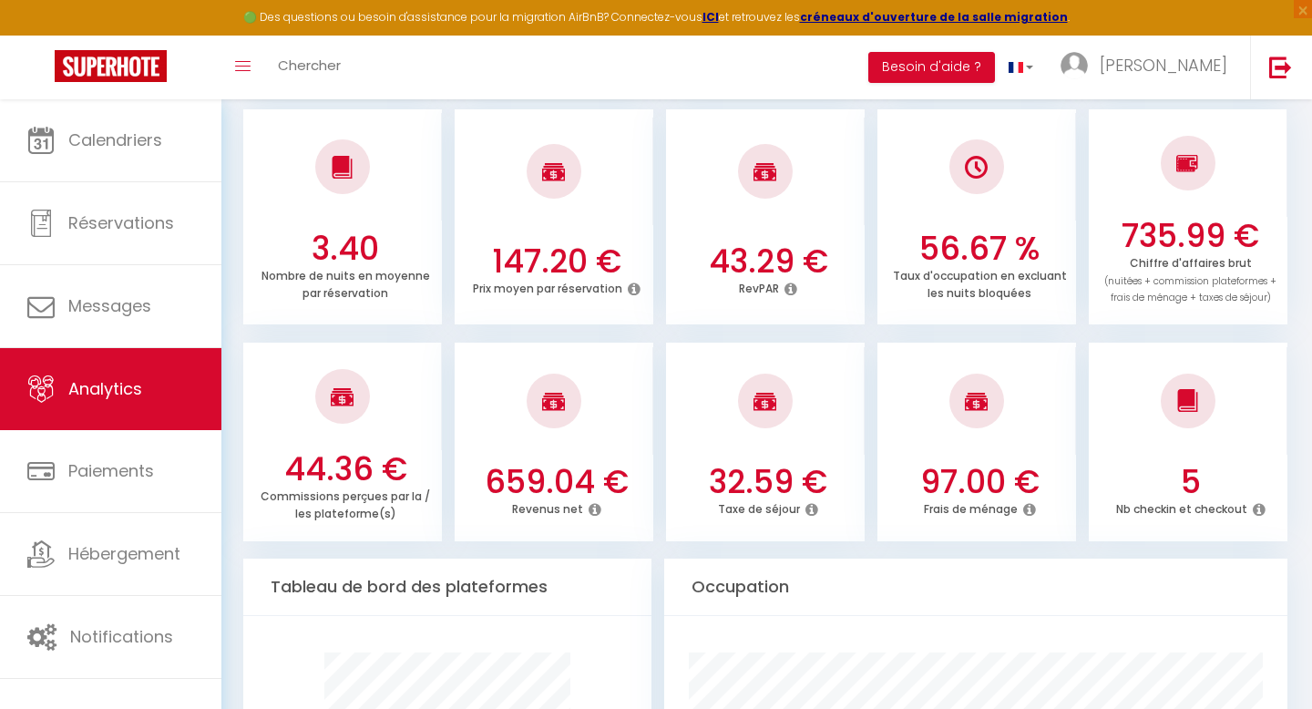
scroll to position [557, 0]
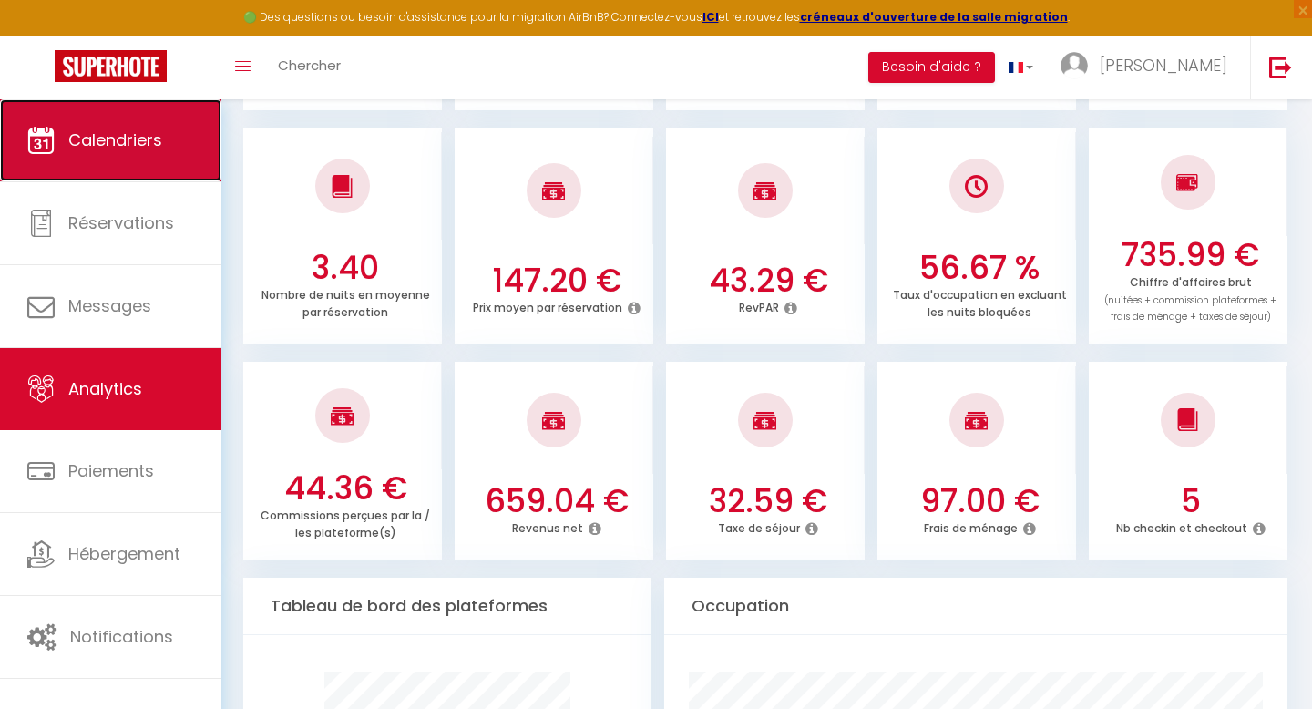
click at [77, 163] on link "Calendriers" at bounding box center [110, 140] width 221 height 82
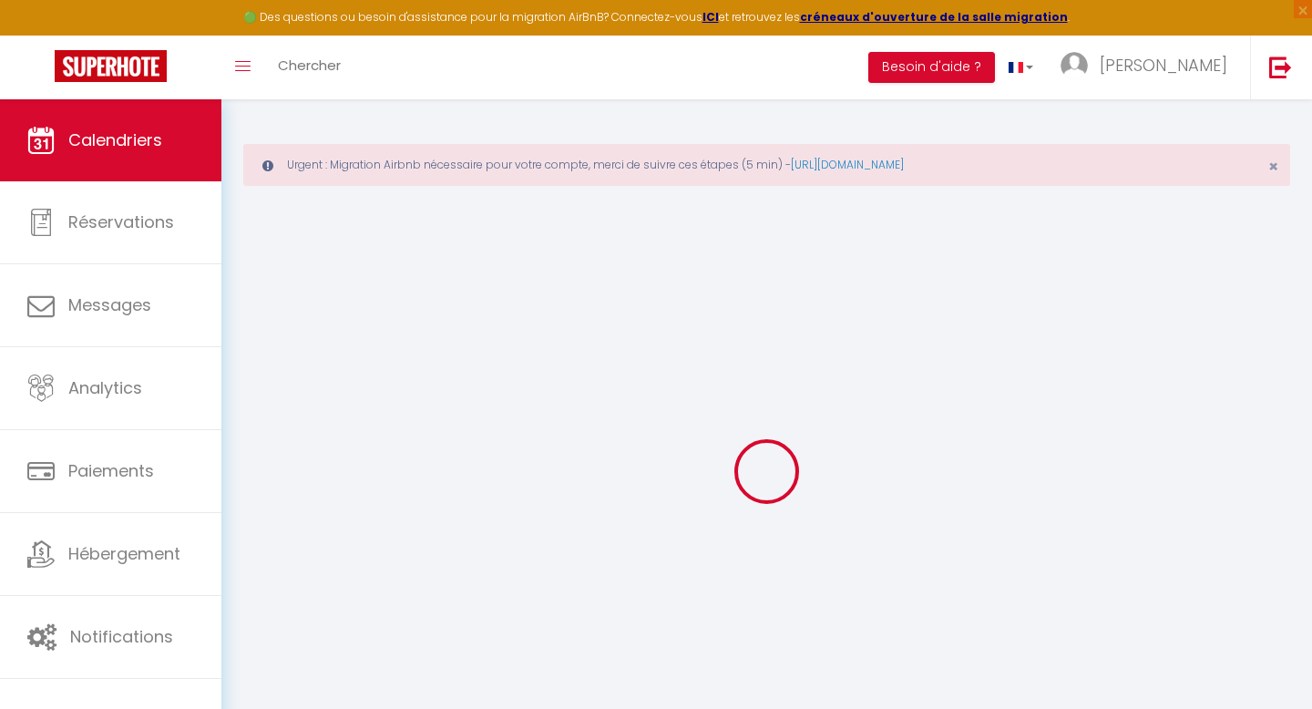
select select
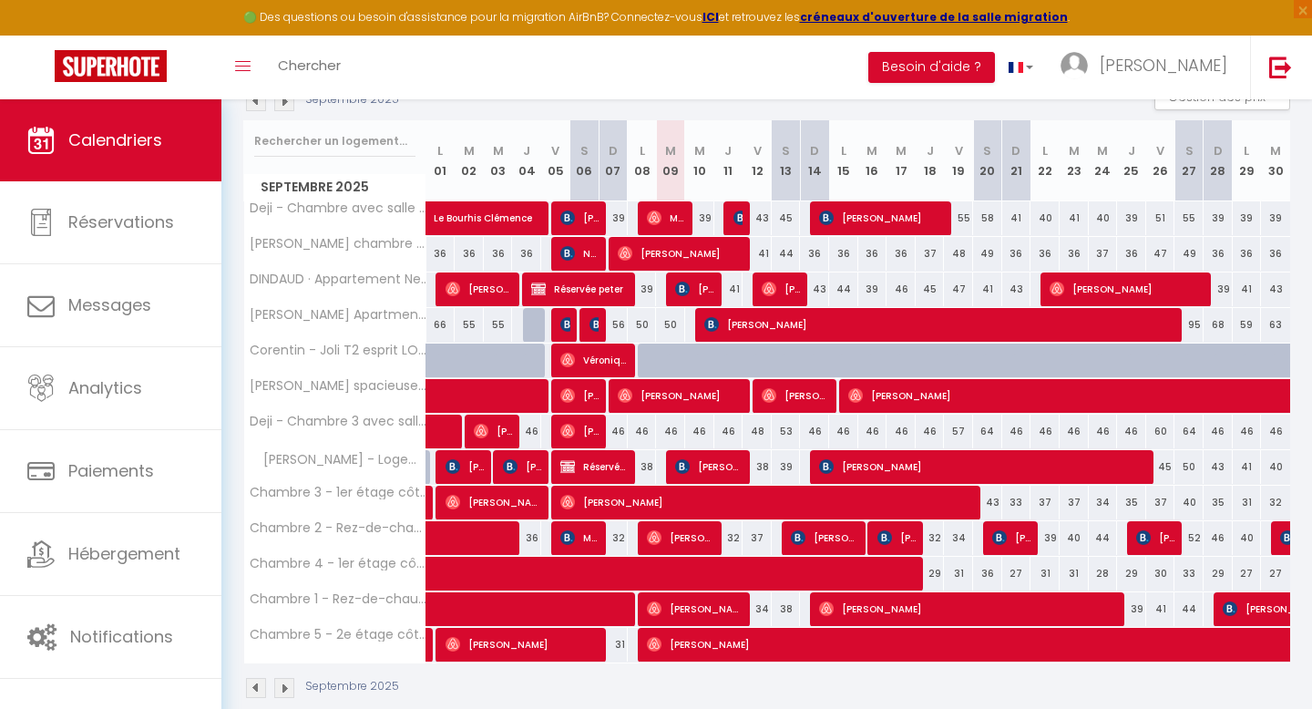
scroll to position [297, 0]
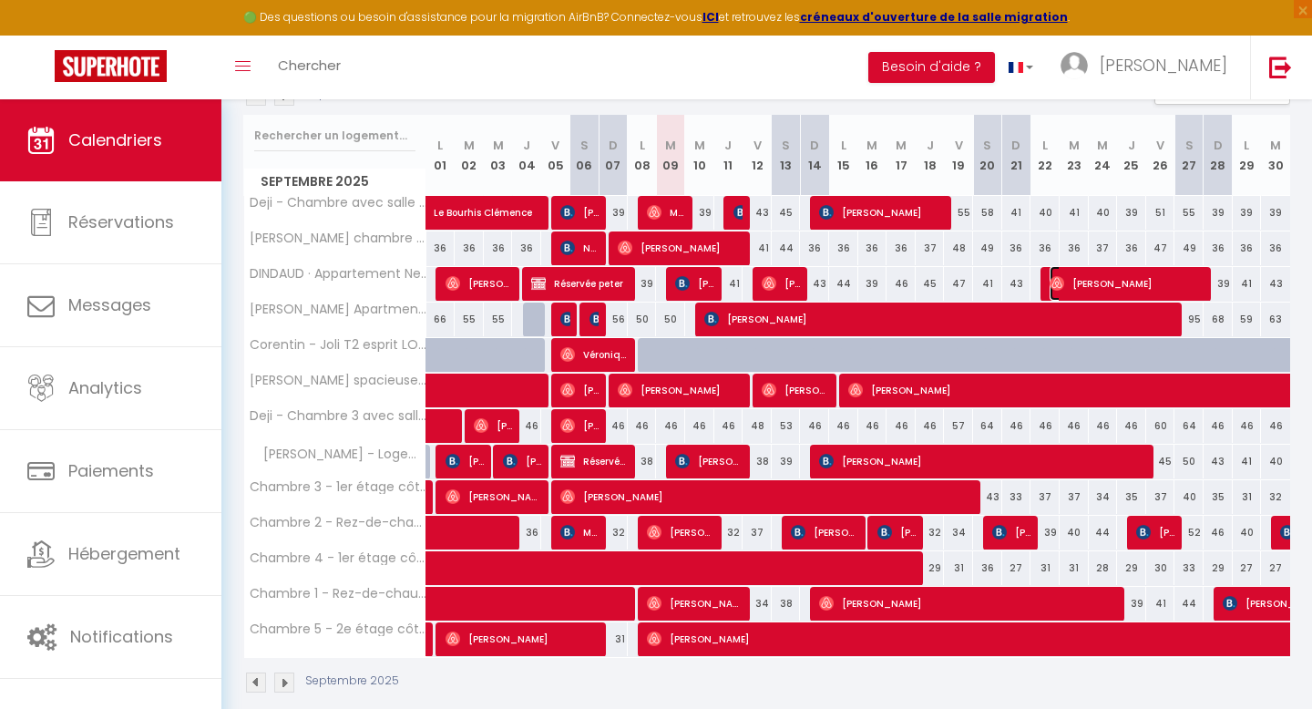
click at [1089, 282] on span "[PERSON_NAME]" at bounding box center [1127, 283] width 156 height 35
select select "OK"
select select "0"
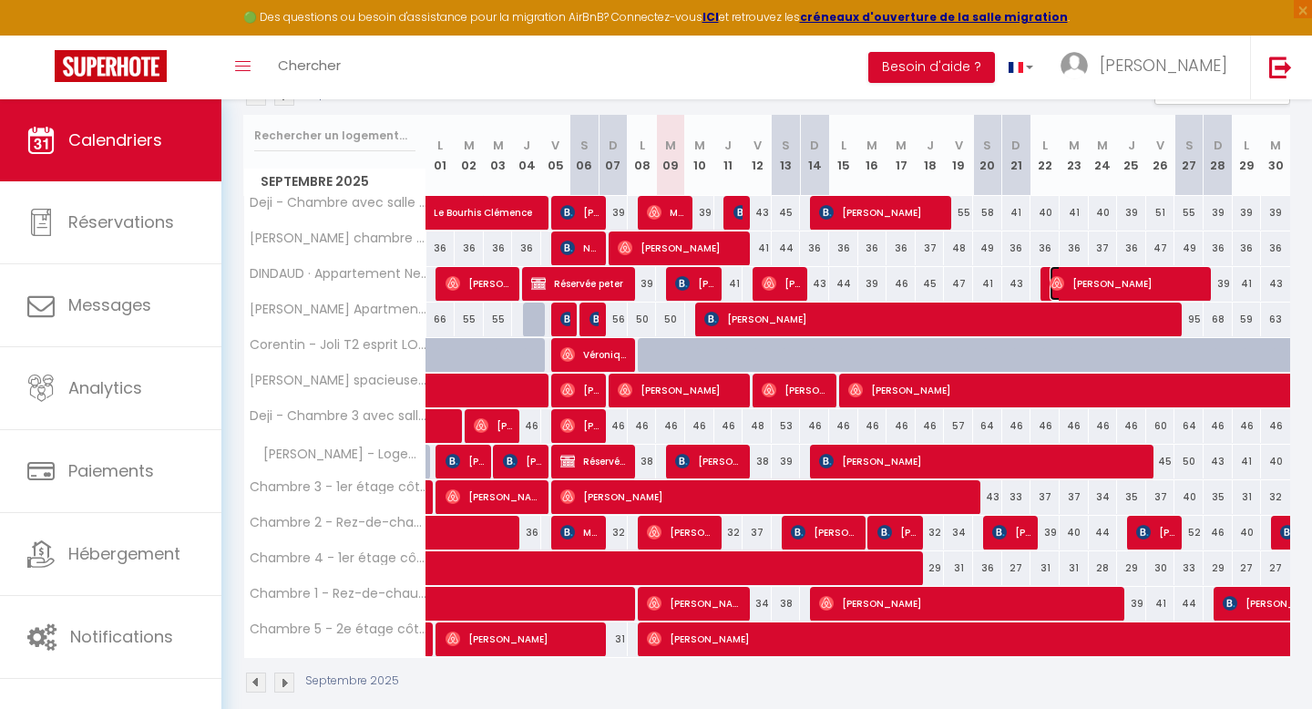
select select "1"
select select
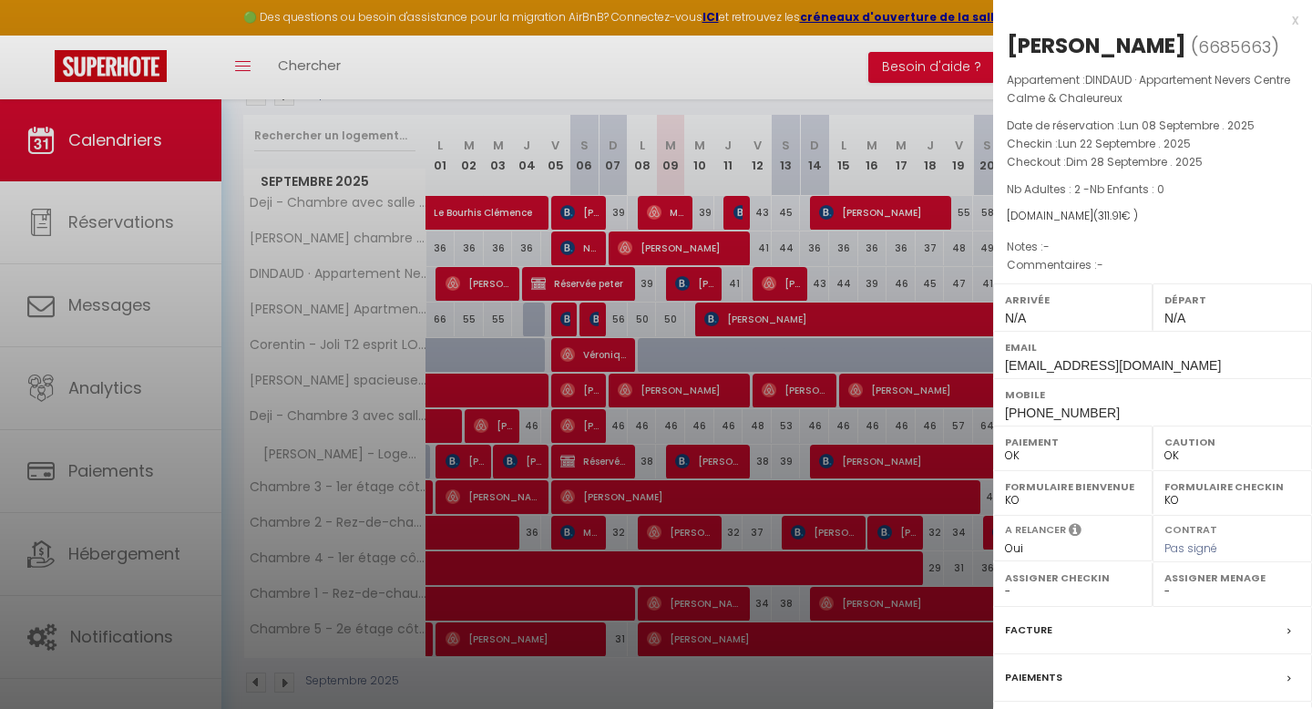
click at [834, 250] on div at bounding box center [656, 354] width 1312 height 709
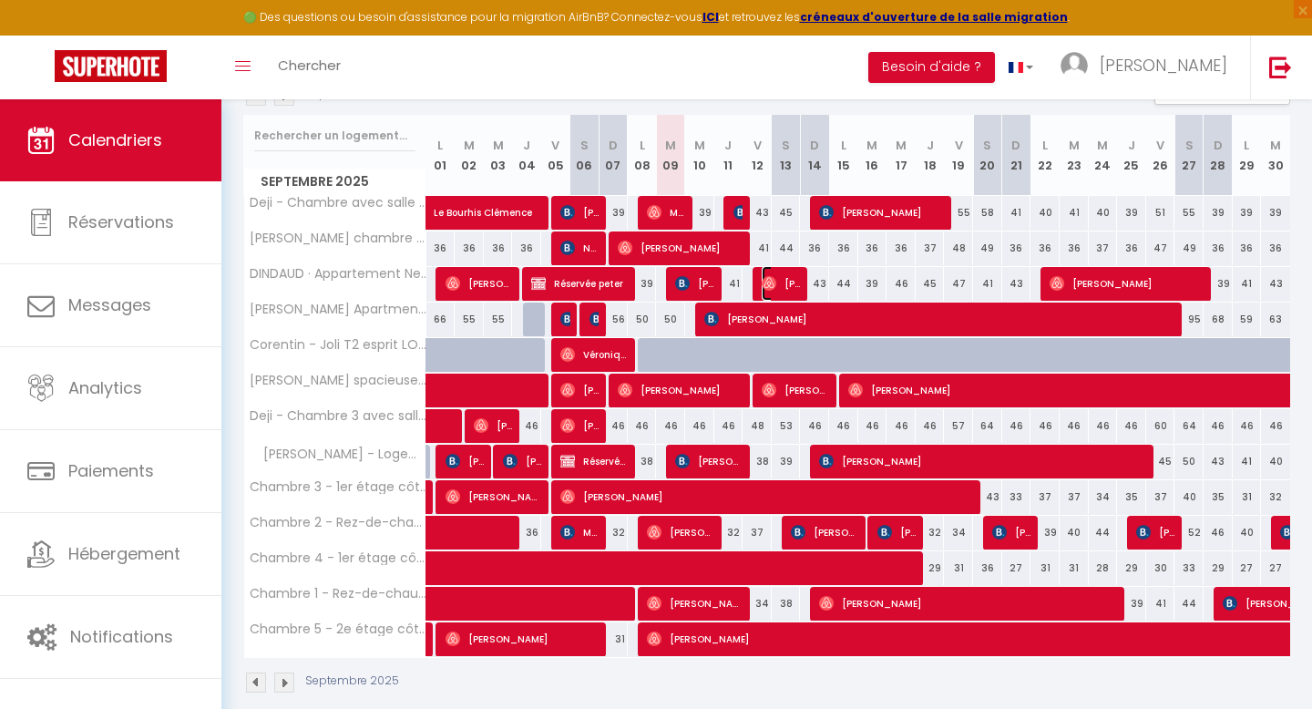
click at [786, 281] on span "[PERSON_NAME]" at bounding box center [781, 283] width 39 height 35
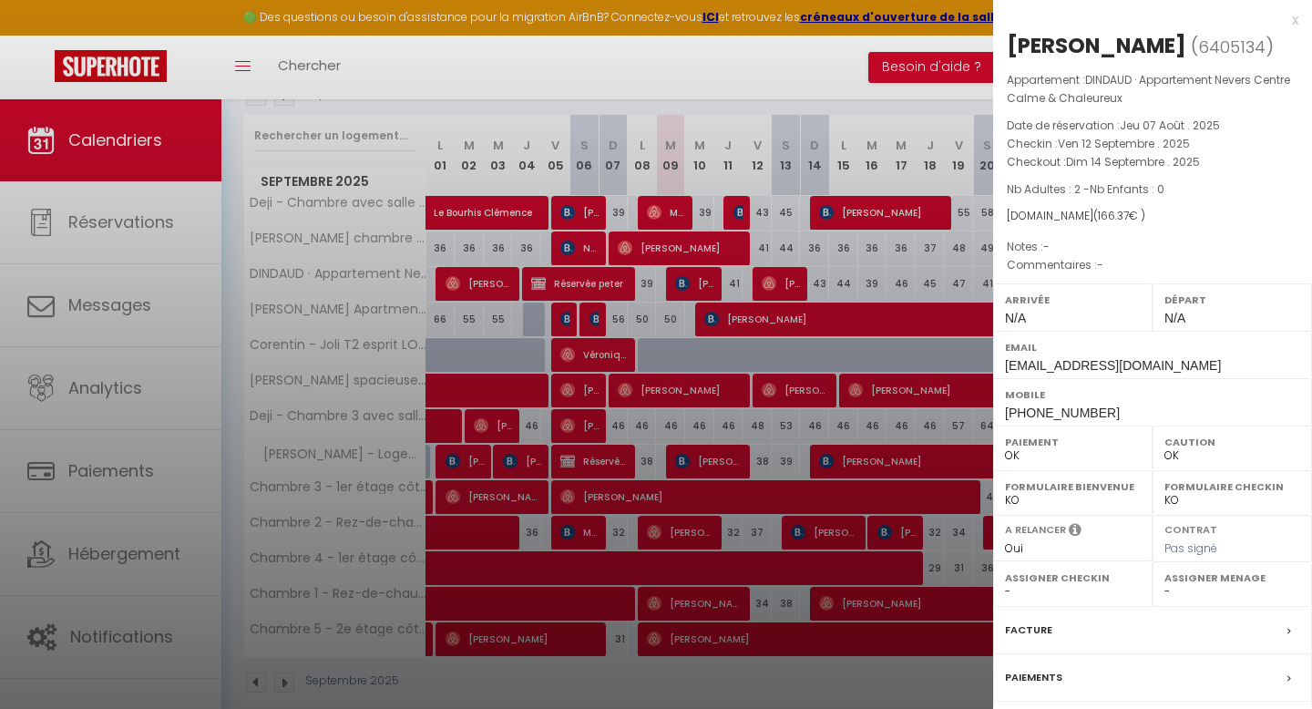
click at [675, 281] on div at bounding box center [656, 354] width 1312 height 709
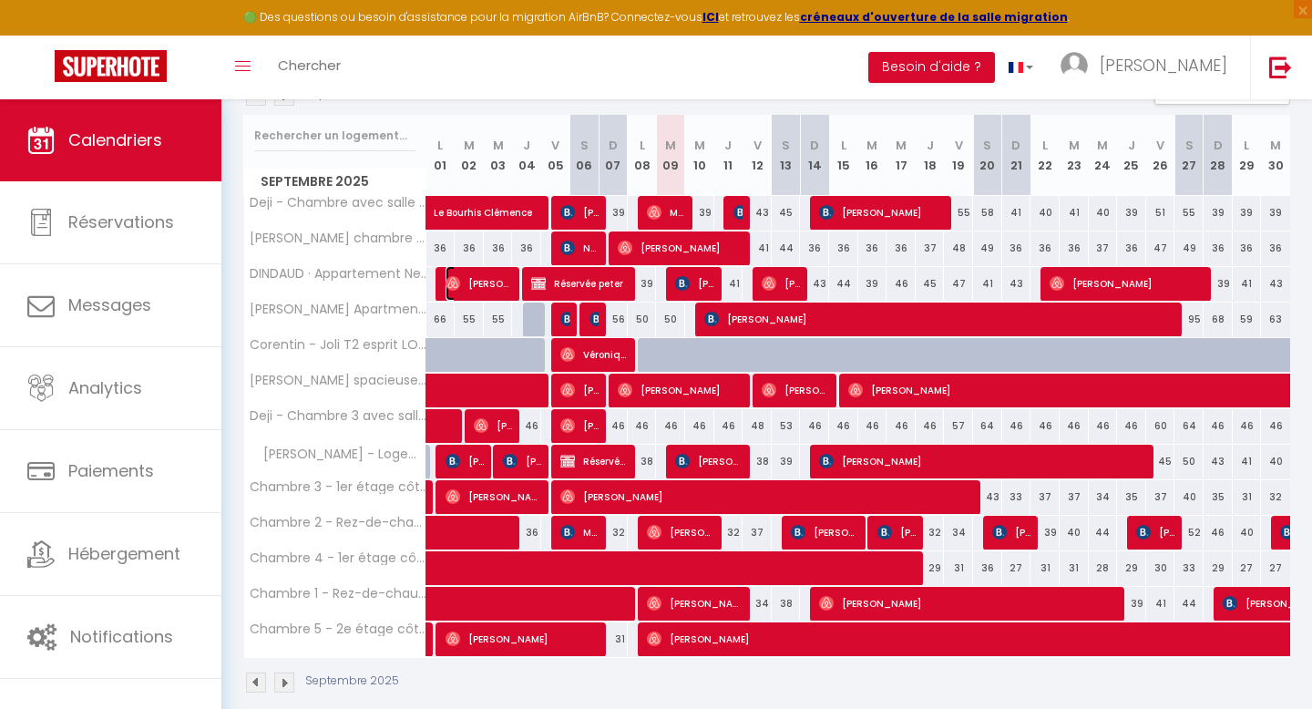
click at [453, 277] on img at bounding box center [452, 283] width 15 height 15
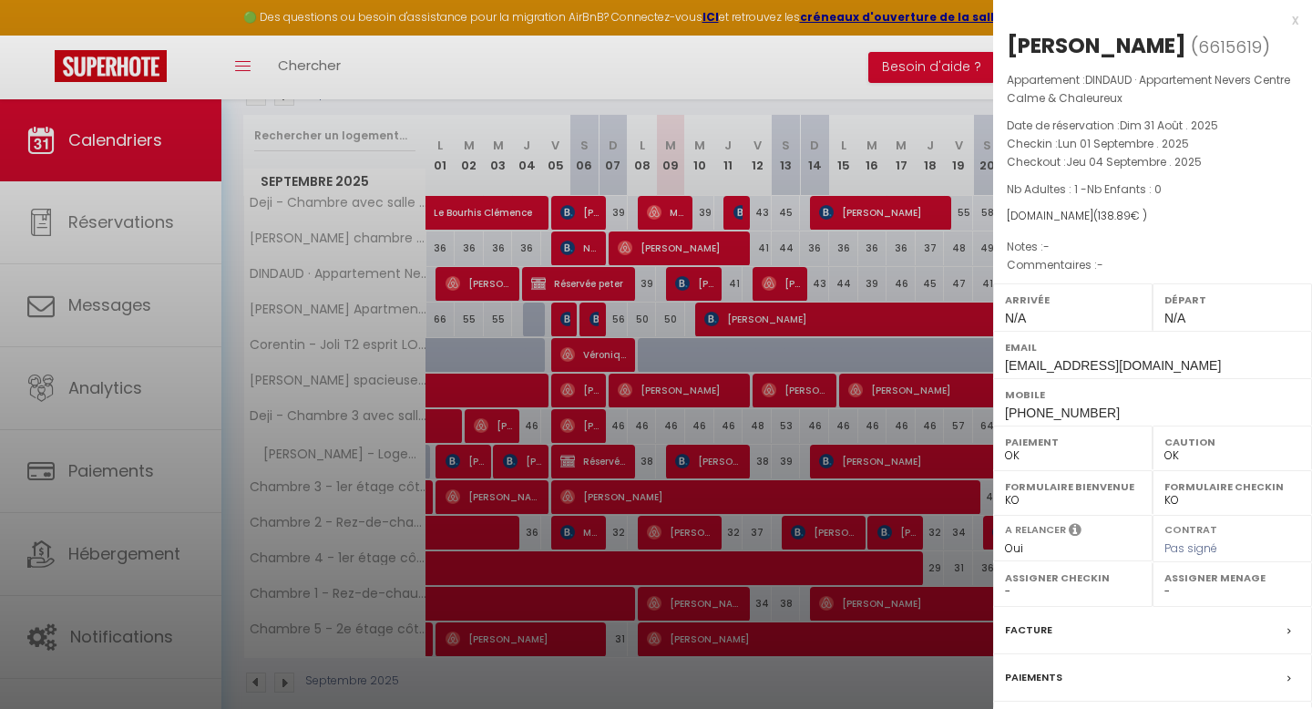
click at [486, 280] on div at bounding box center [656, 354] width 1312 height 709
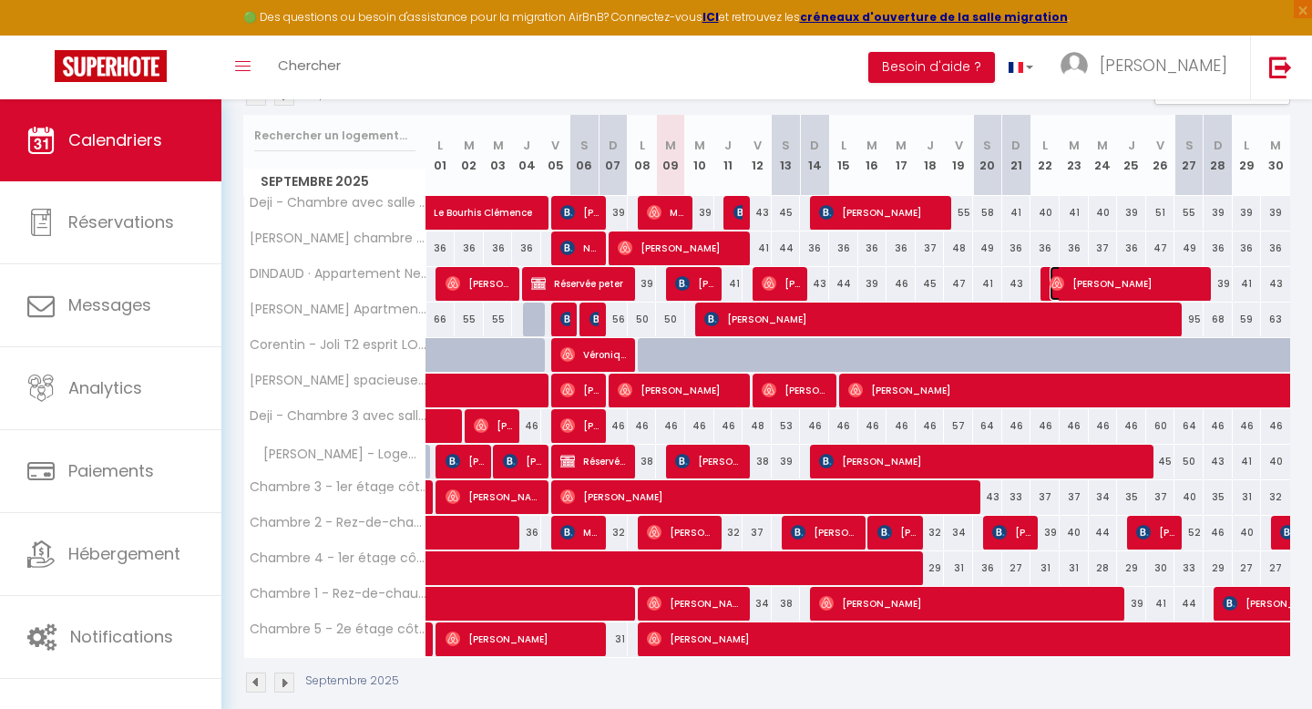
click at [1151, 284] on span "[PERSON_NAME]" at bounding box center [1127, 283] width 156 height 35
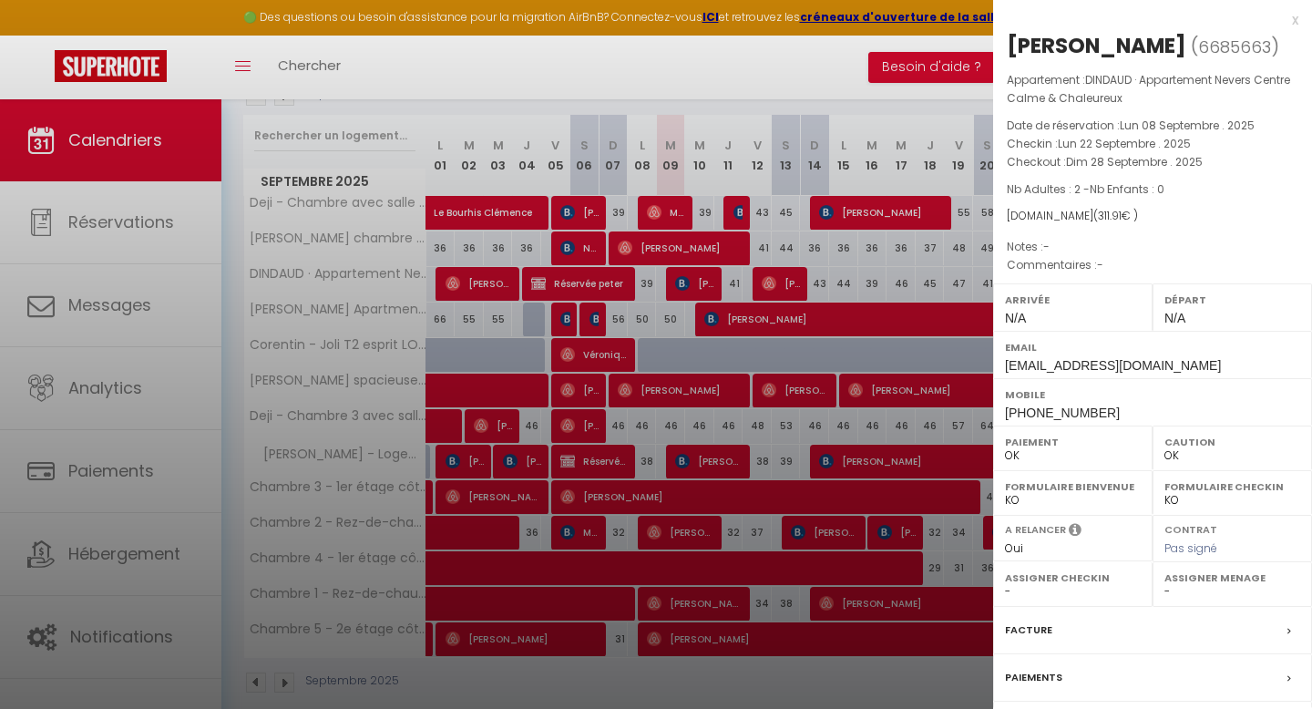
click at [855, 273] on div at bounding box center [656, 354] width 1312 height 709
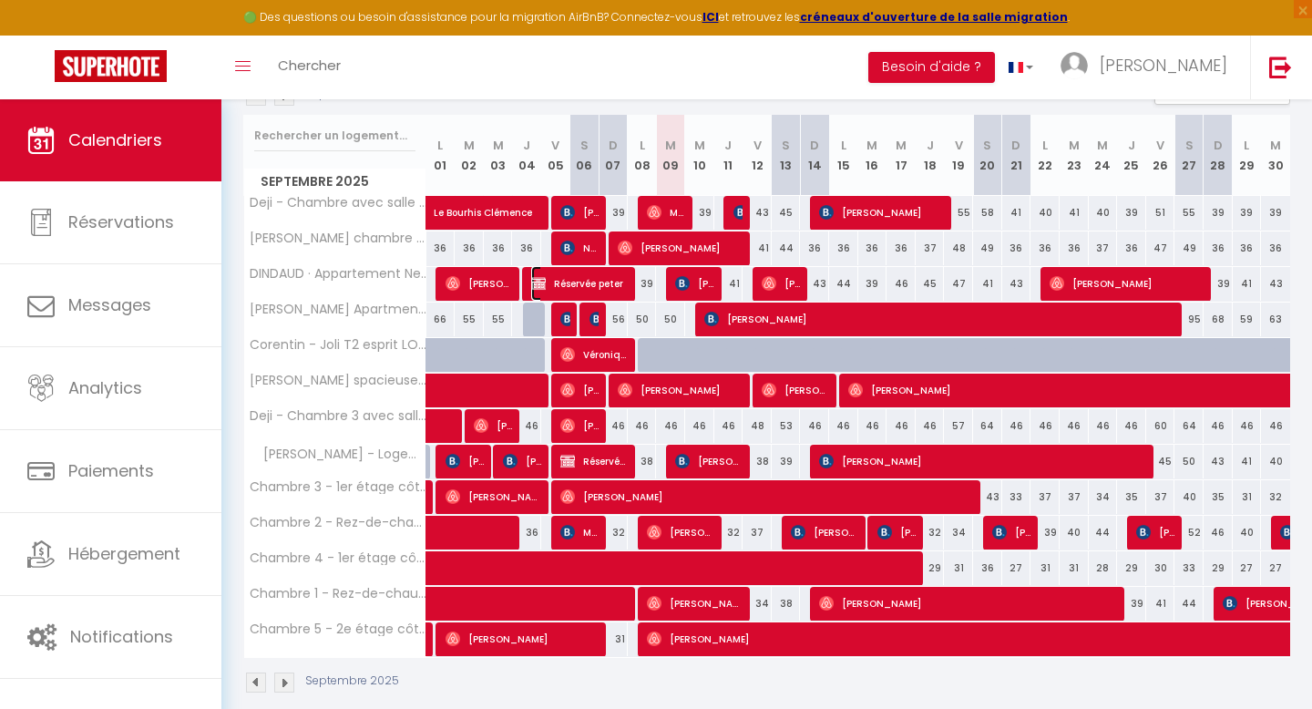
click at [582, 279] on span "Réservée peter" at bounding box center [579, 283] width 97 height 35
select select "KO"
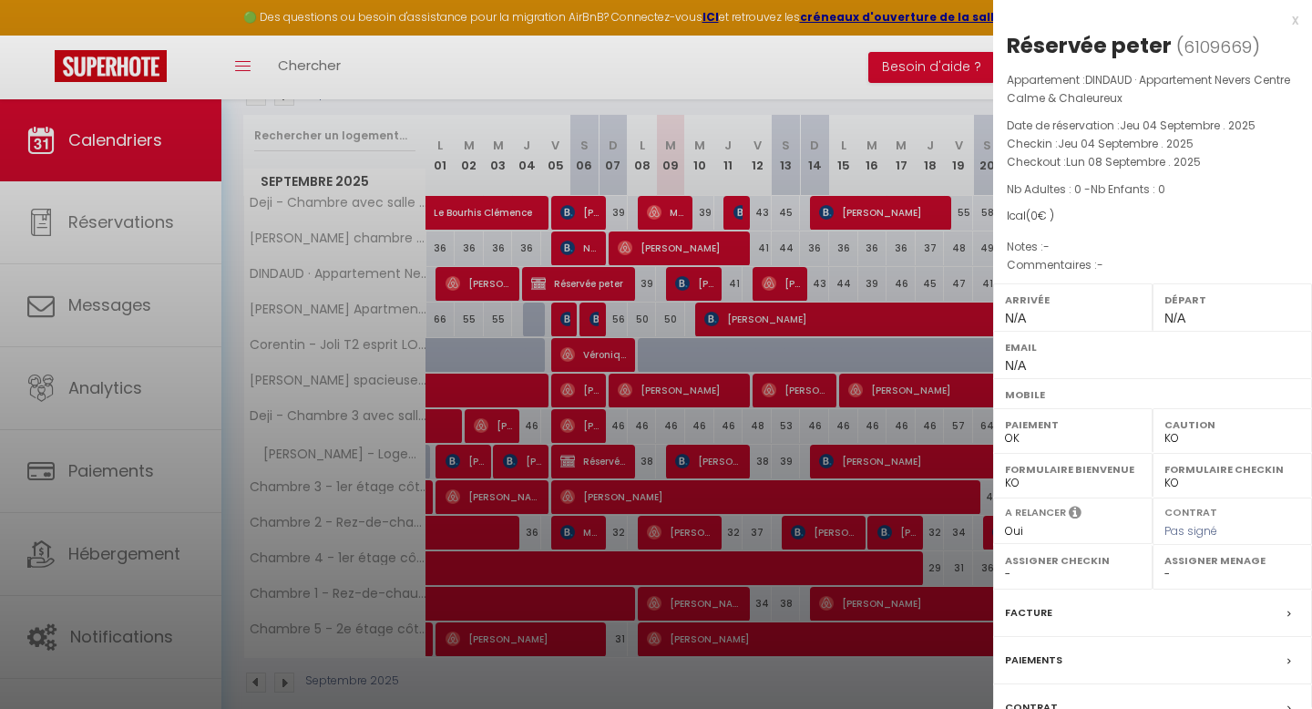
click at [84, 567] on div at bounding box center [656, 354] width 1312 height 709
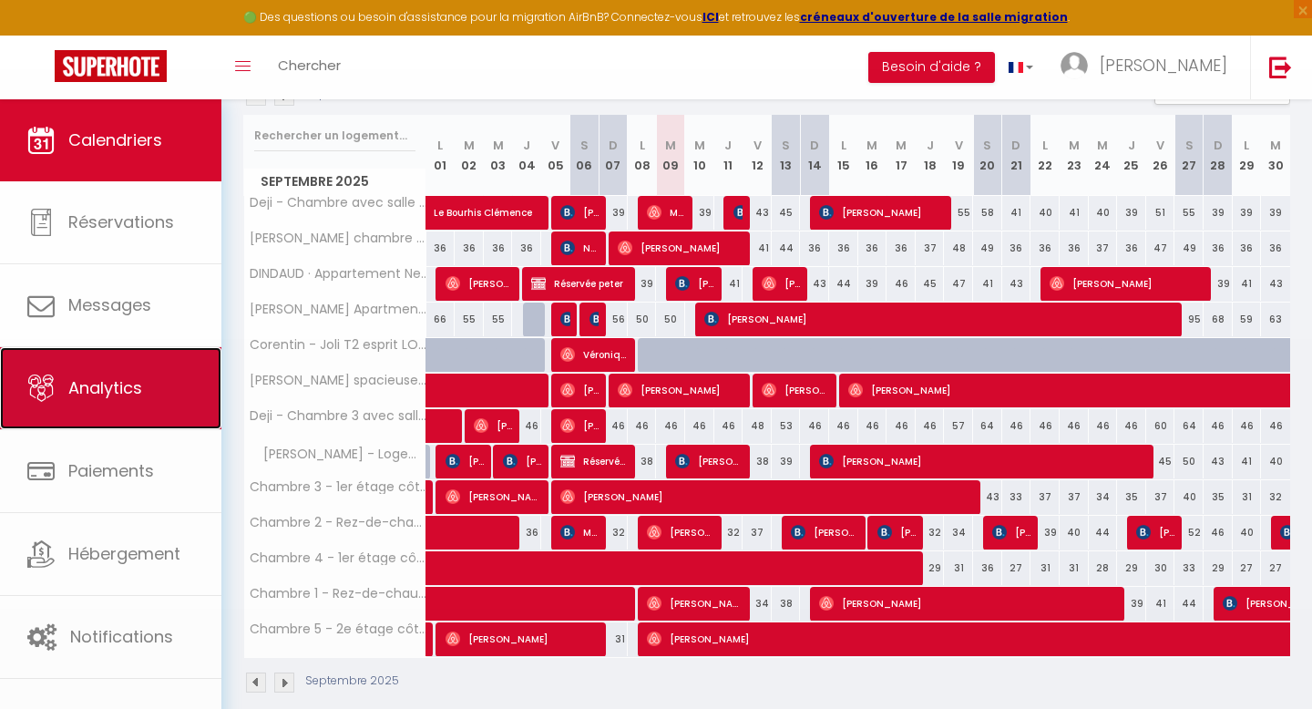
click at [136, 408] on link "Analytics" at bounding box center [110, 388] width 221 height 82
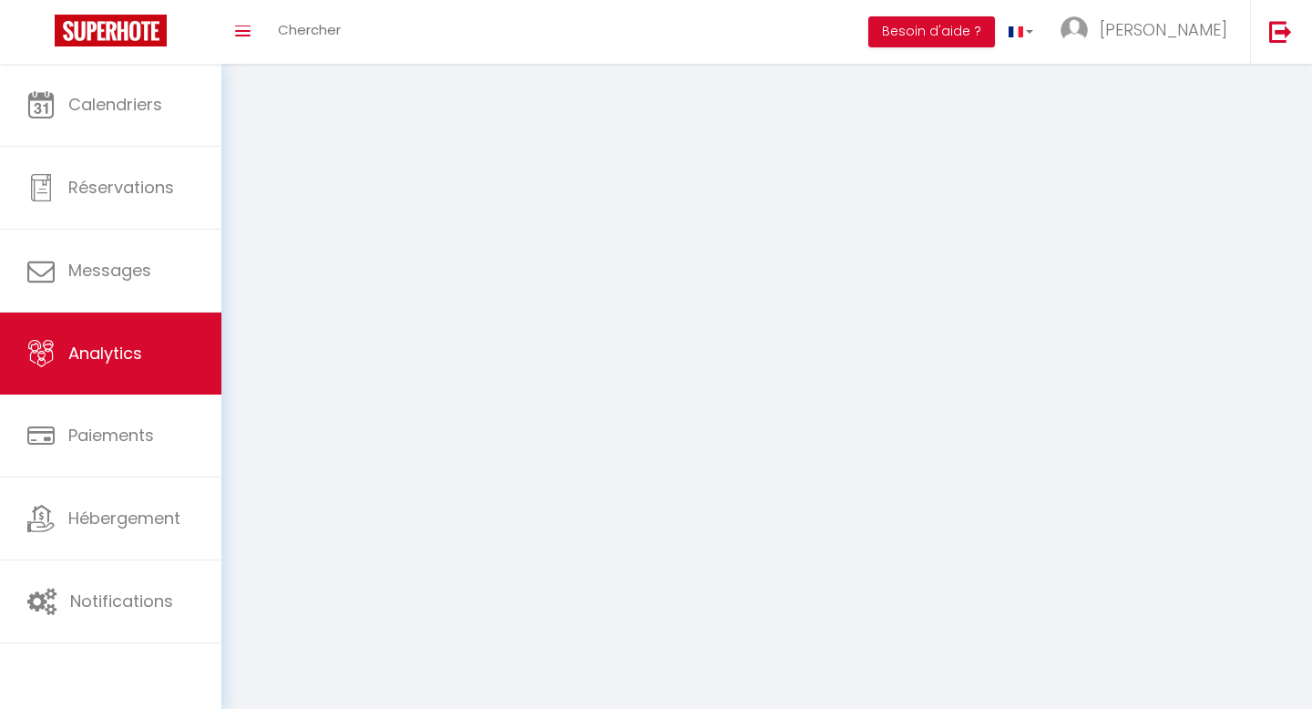
select select "2025"
select select "9"
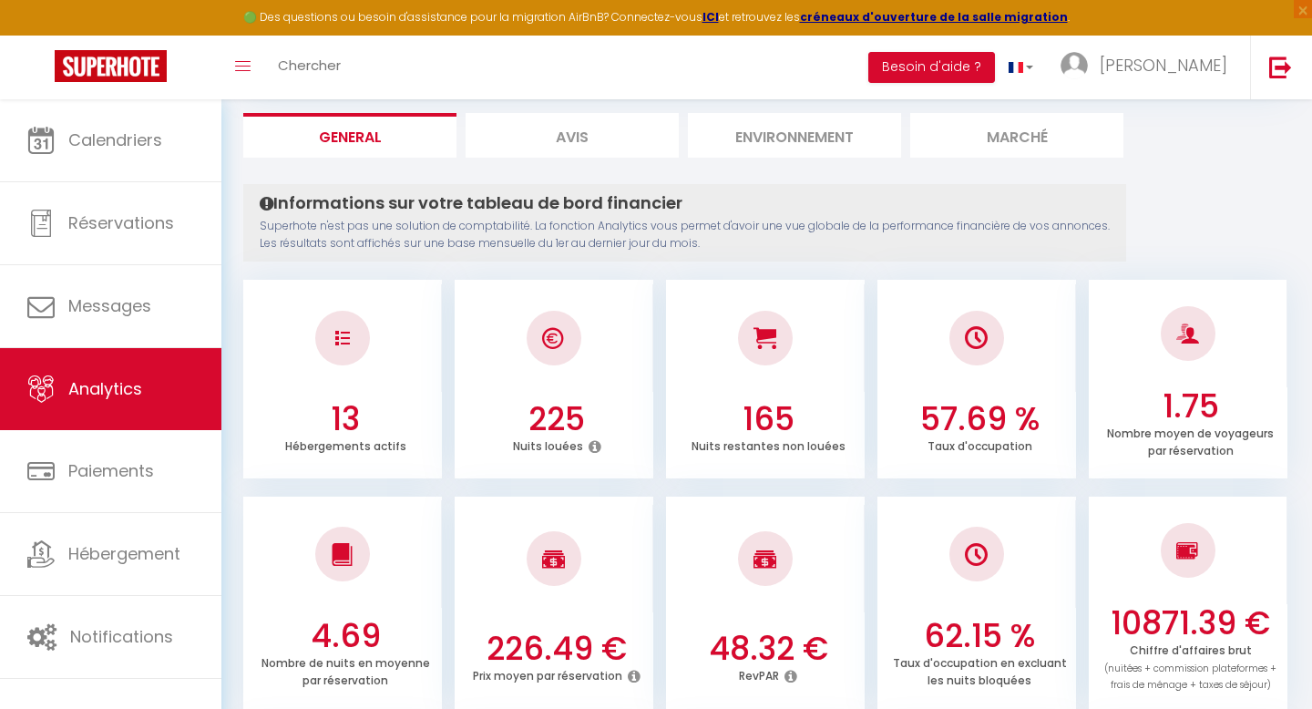
scroll to position [148, 0]
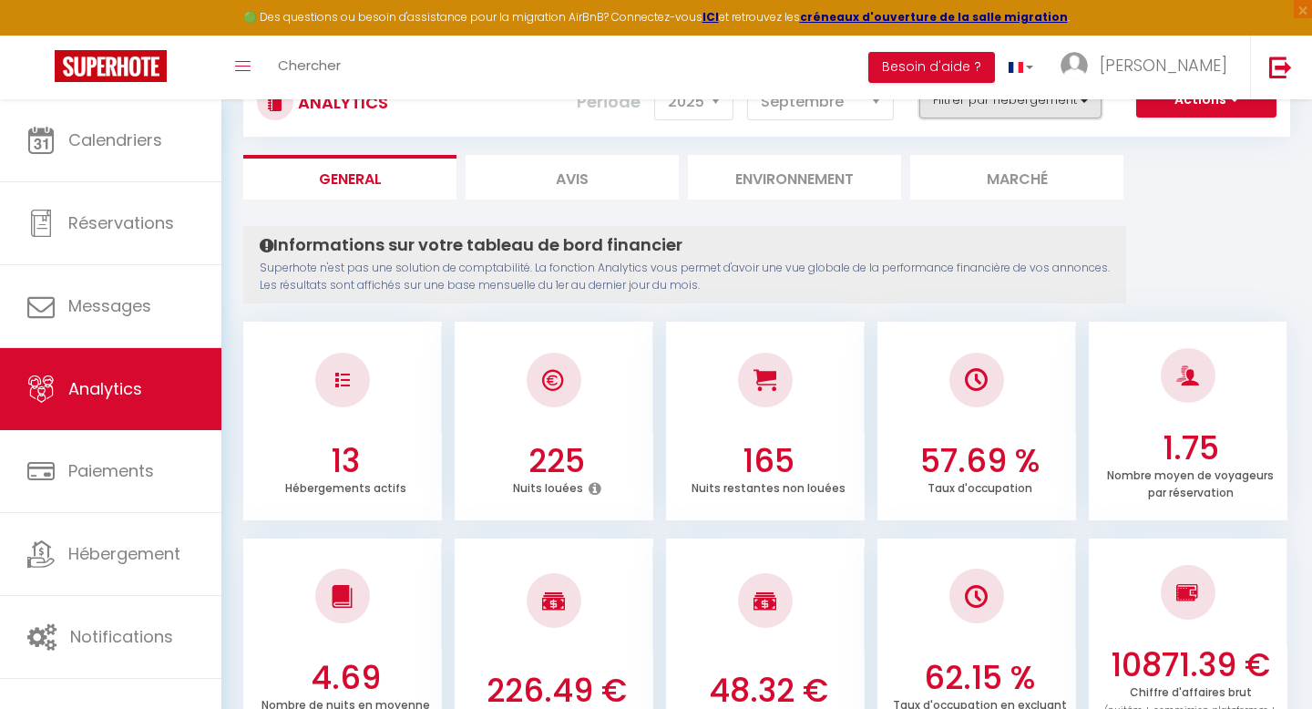
click at [1016, 115] on button "Filtrer par hébergement" at bounding box center [1010, 100] width 182 height 36
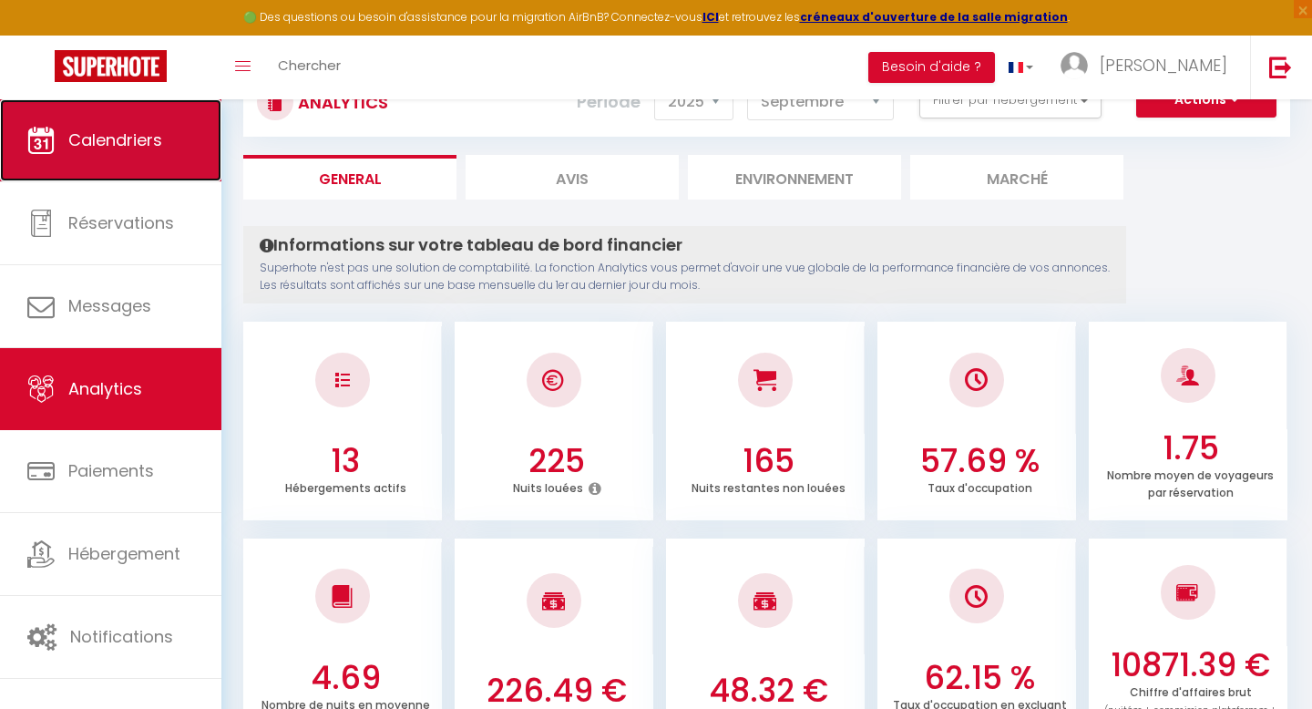
click at [154, 156] on link "Calendriers" at bounding box center [110, 140] width 221 height 82
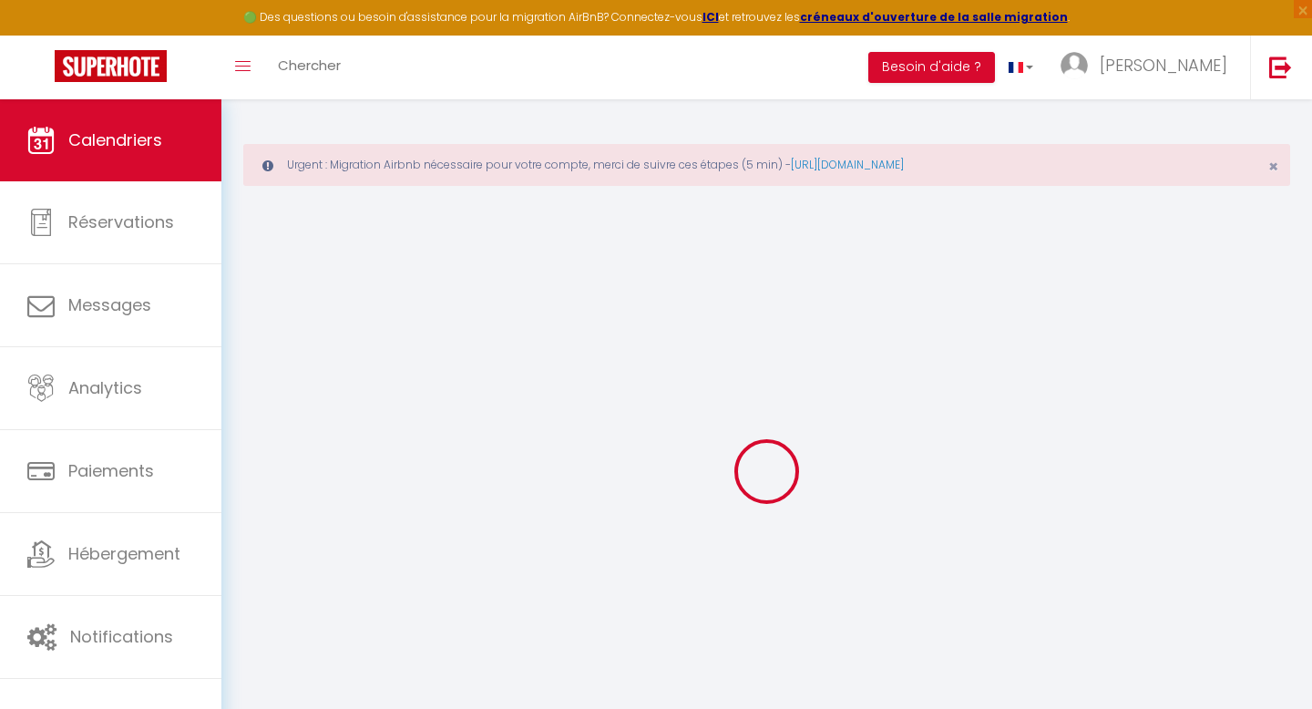
select select
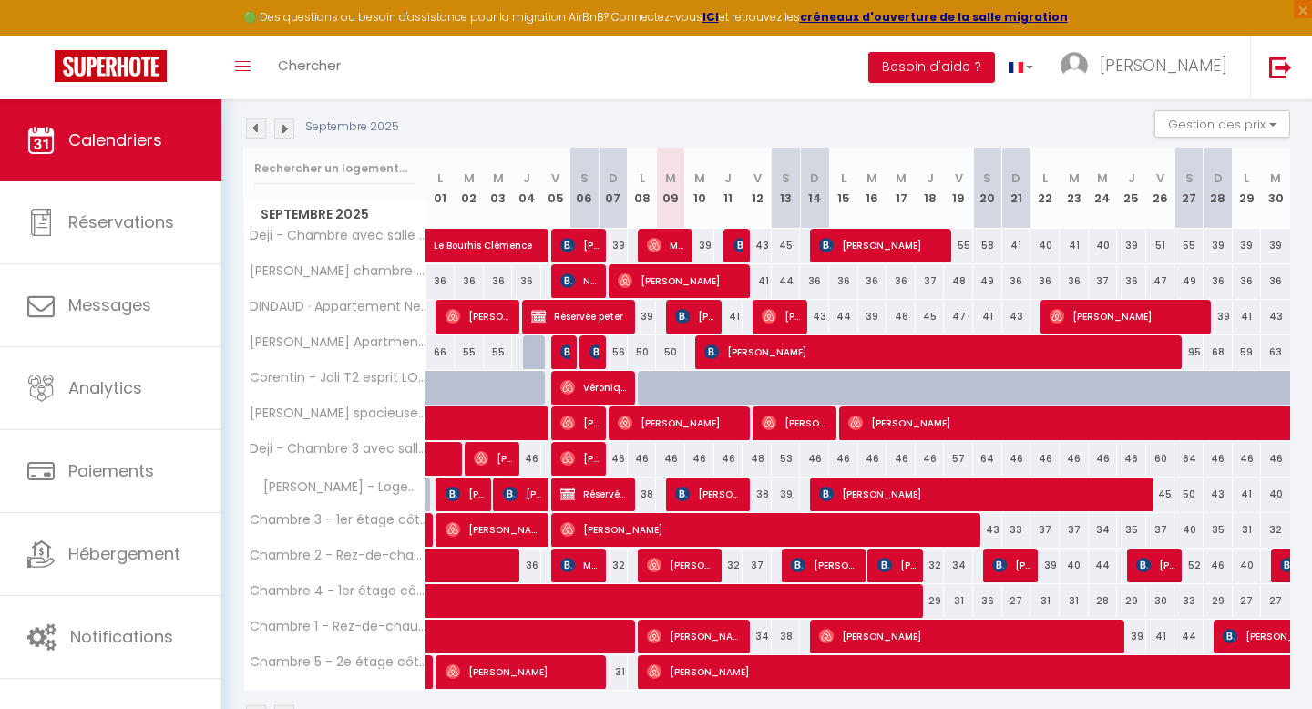
scroll to position [267, 0]
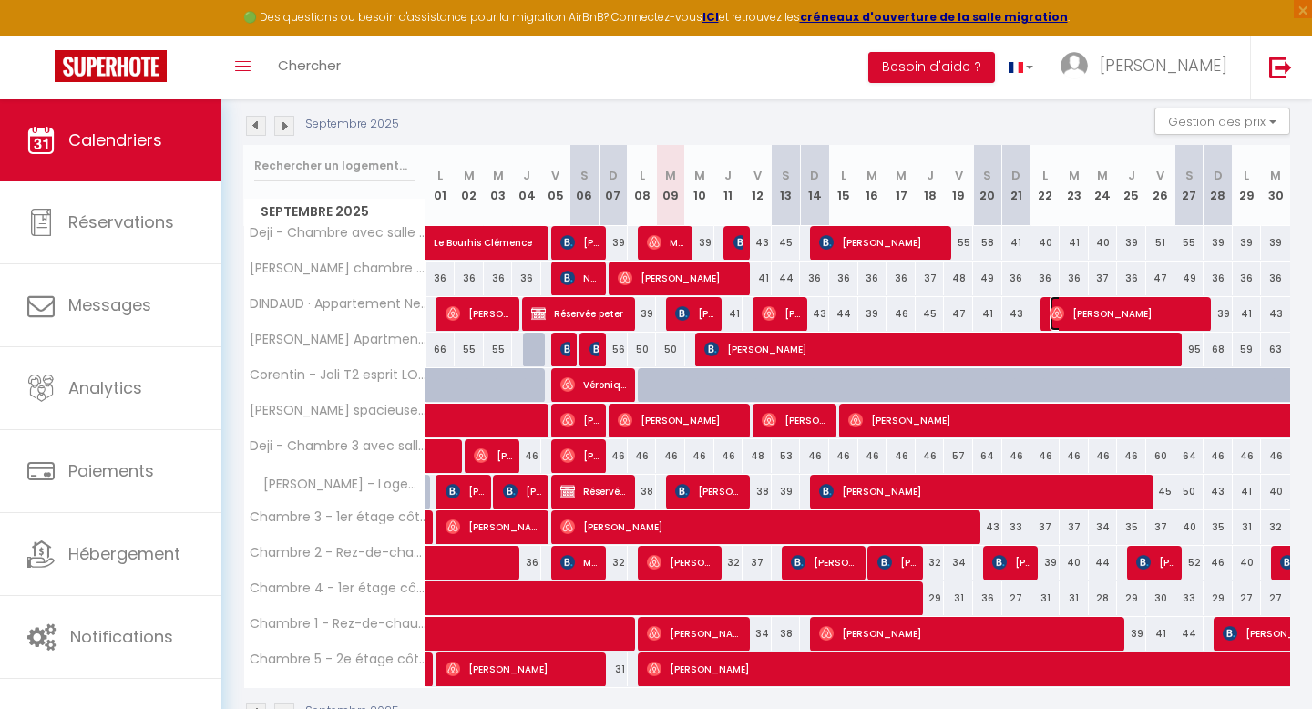
click at [1134, 314] on span "[PERSON_NAME]" at bounding box center [1127, 313] width 156 height 35
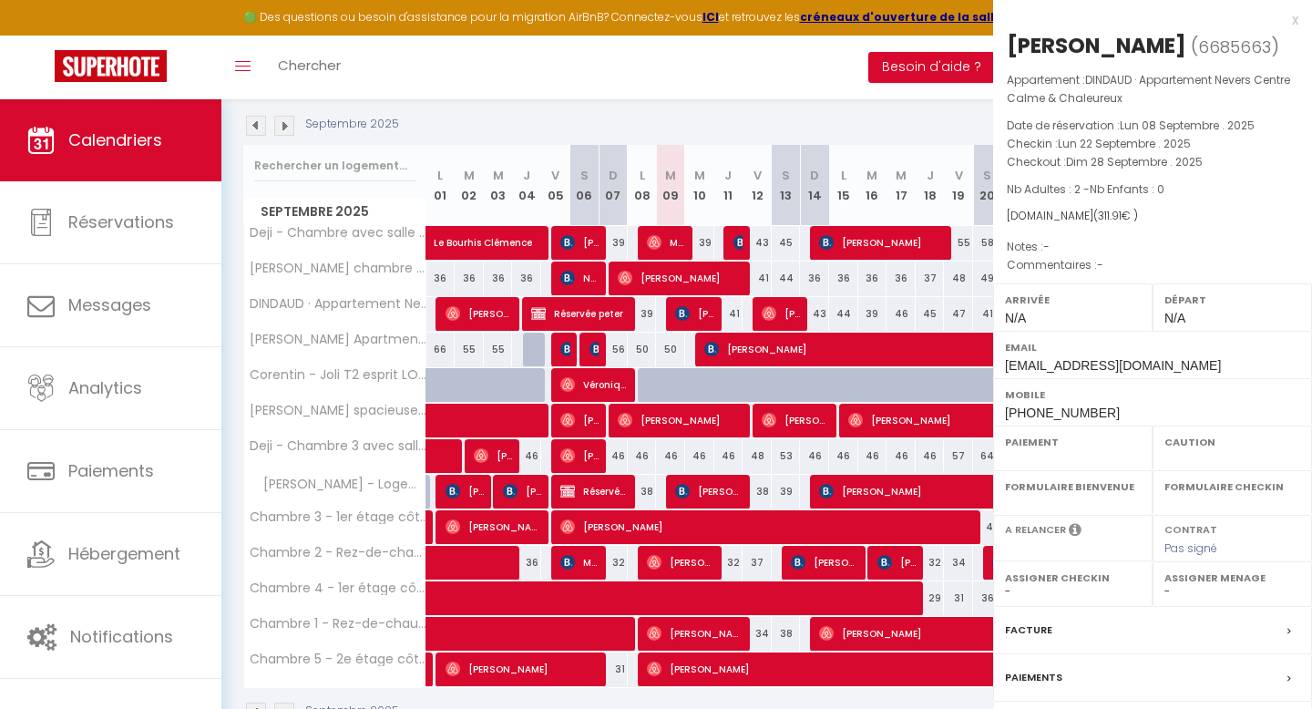
select select "OK"
select select "0"
select select "1"
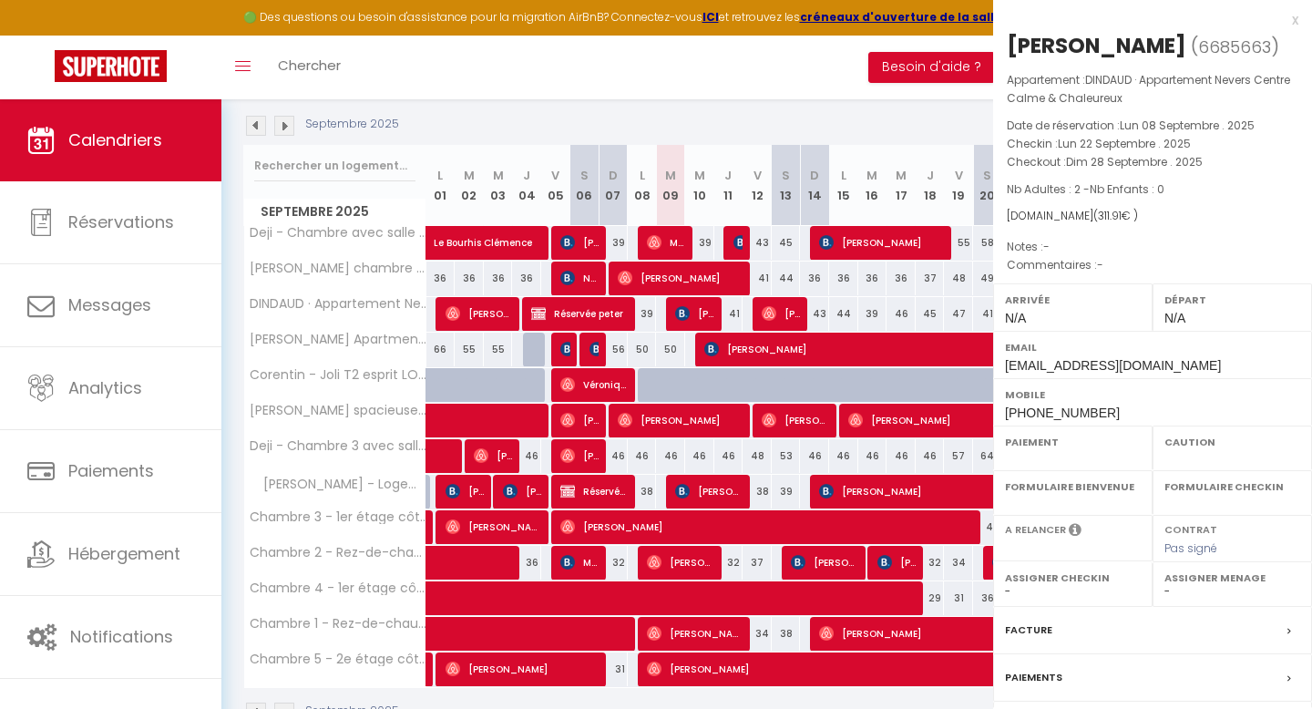
select select
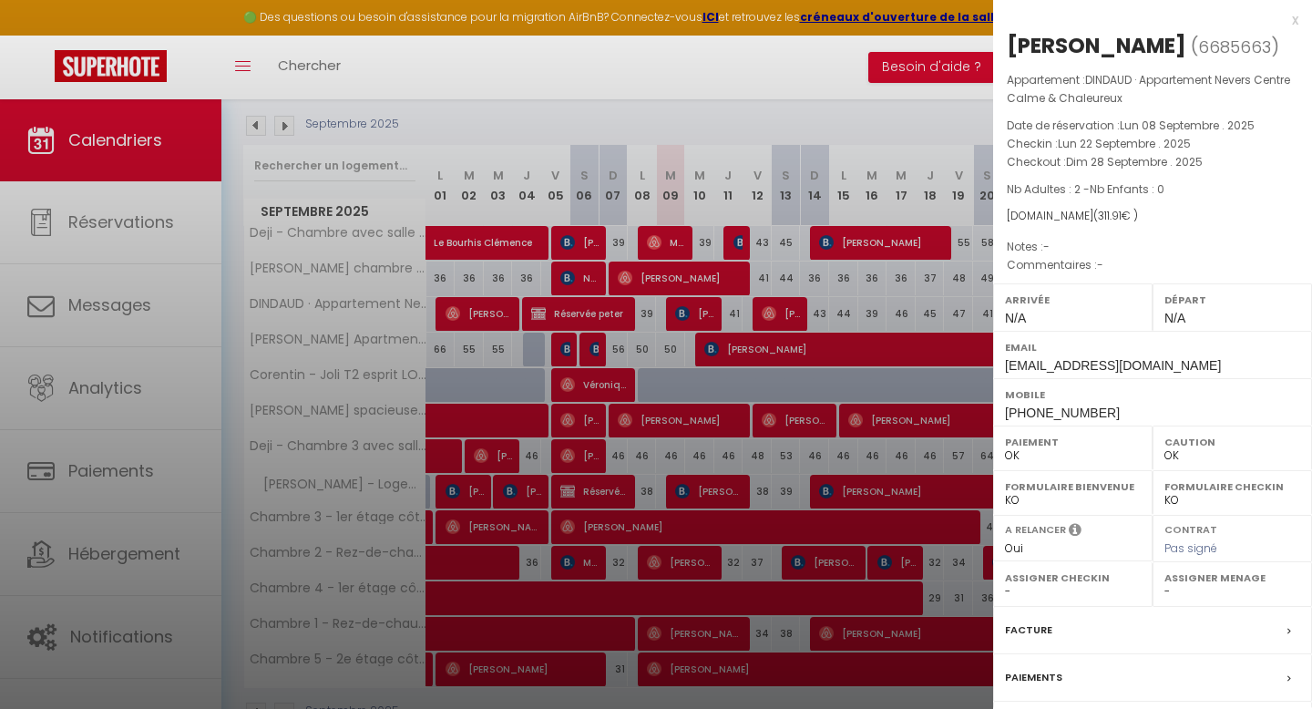
click at [846, 267] on div at bounding box center [656, 354] width 1312 height 709
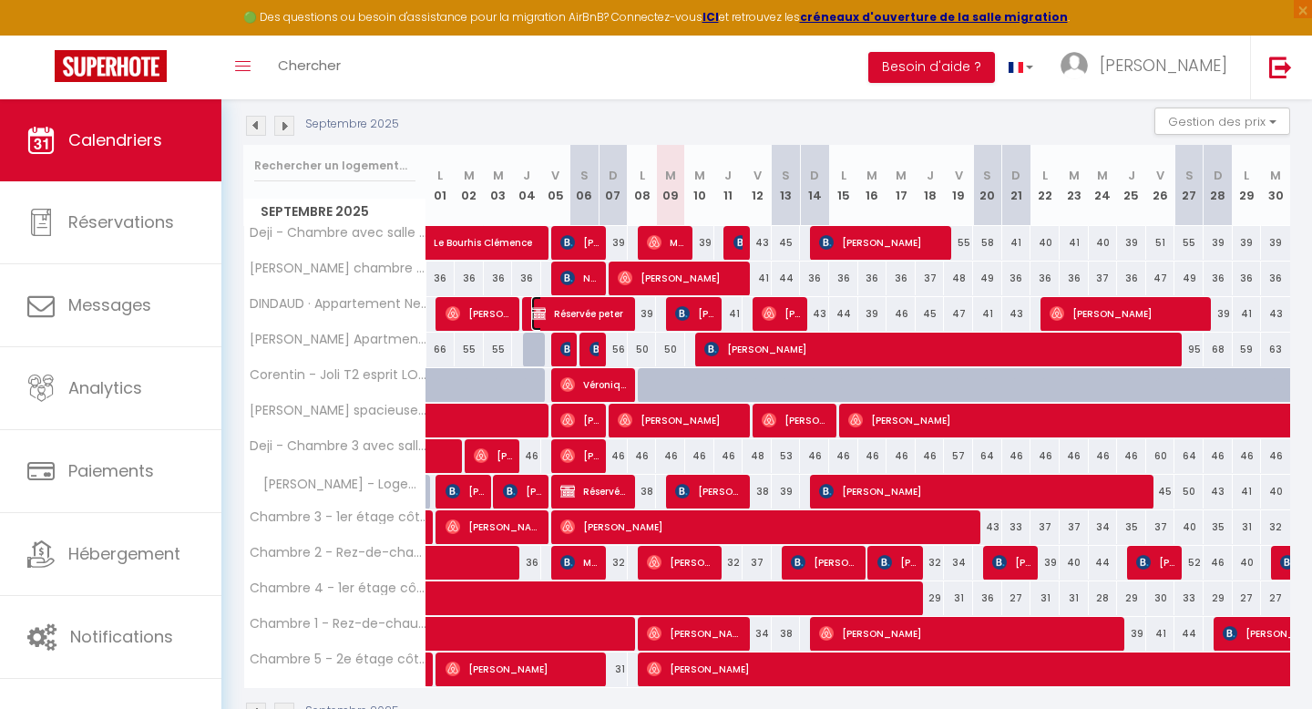
click at [578, 312] on span "Réservée peter" at bounding box center [579, 313] width 97 height 35
select select "KO"
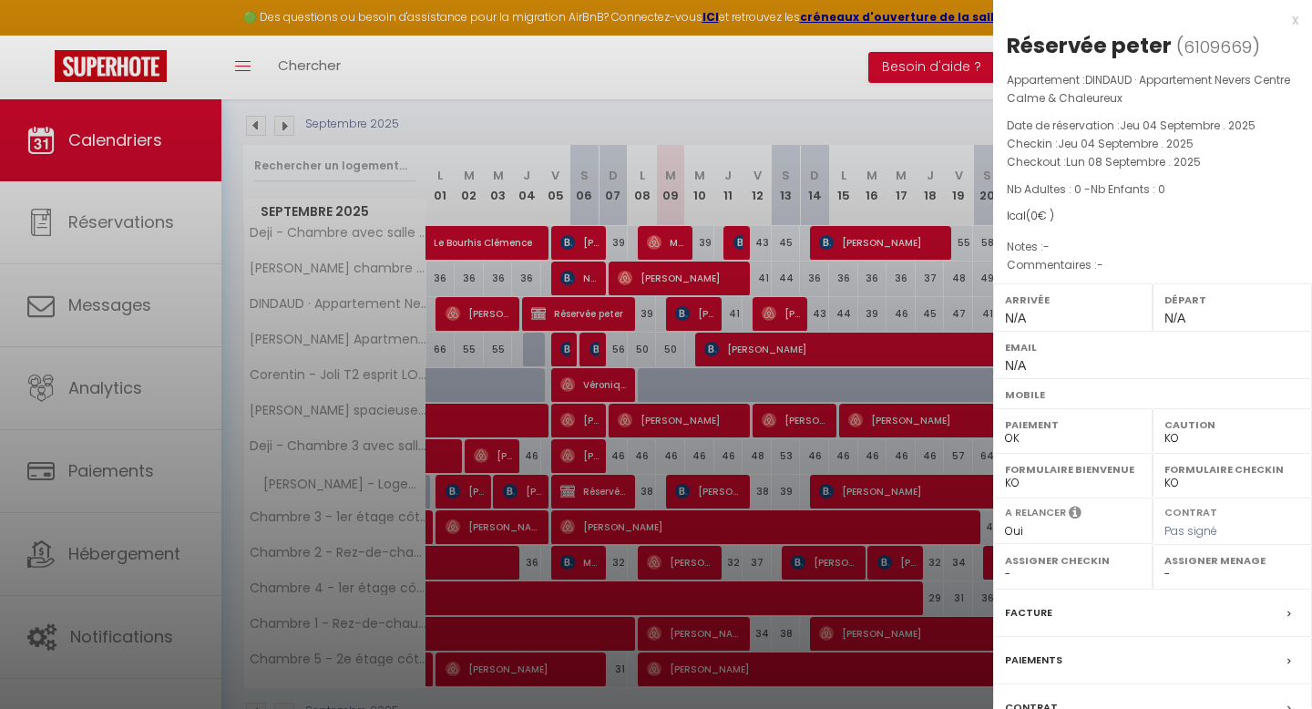
drag, startPoint x: 1007, startPoint y: 214, endPoint x: 1084, endPoint y: 212, distance: 76.5
click at [1084, 212] on div "Ical ( 0 € )" at bounding box center [1152, 216] width 291 height 17
click at [1096, 46] on div "Réservée peter" at bounding box center [1089, 45] width 165 height 29
drag, startPoint x: 1107, startPoint y: 42, endPoint x: 1175, endPoint y: 50, distance: 68.8
click at [1175, 50] on h2 "Réservée peter ( 6109669 )" at bounding box center [1152, 46] width 291 height 31
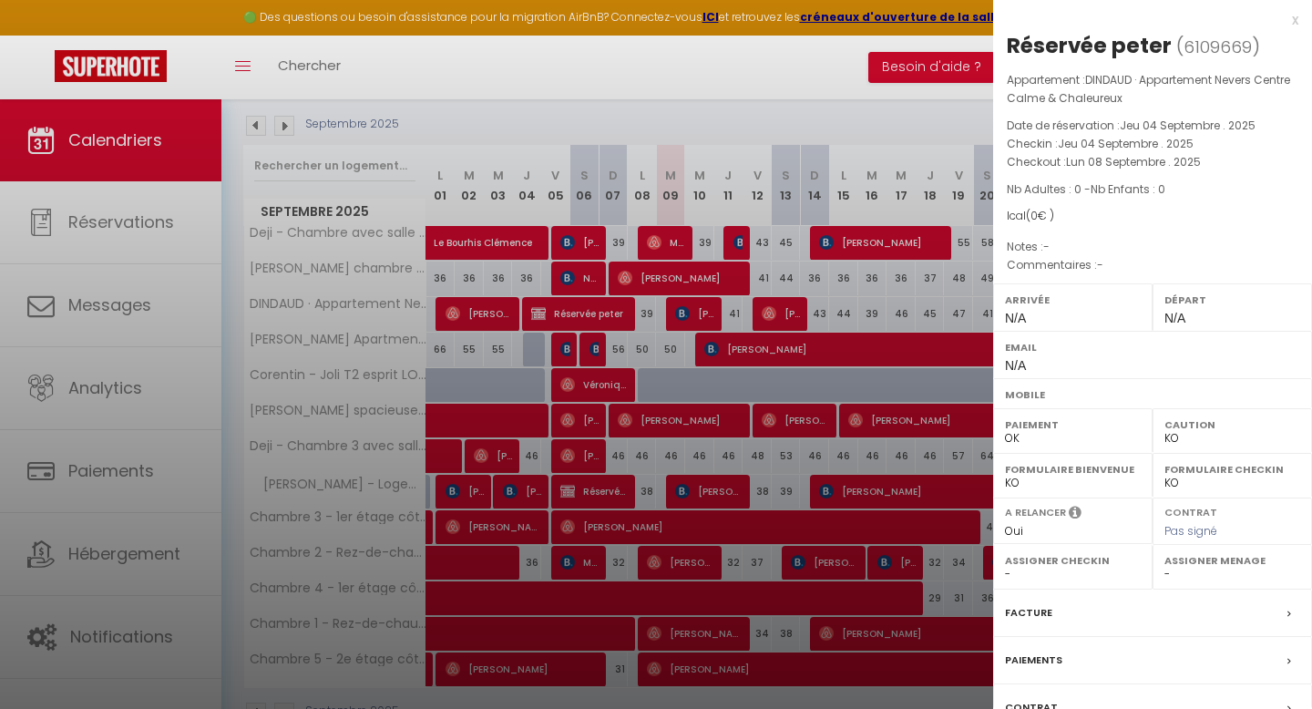
click at [769, 434] on div at bounding box center [656, 354] width 1312 height 709
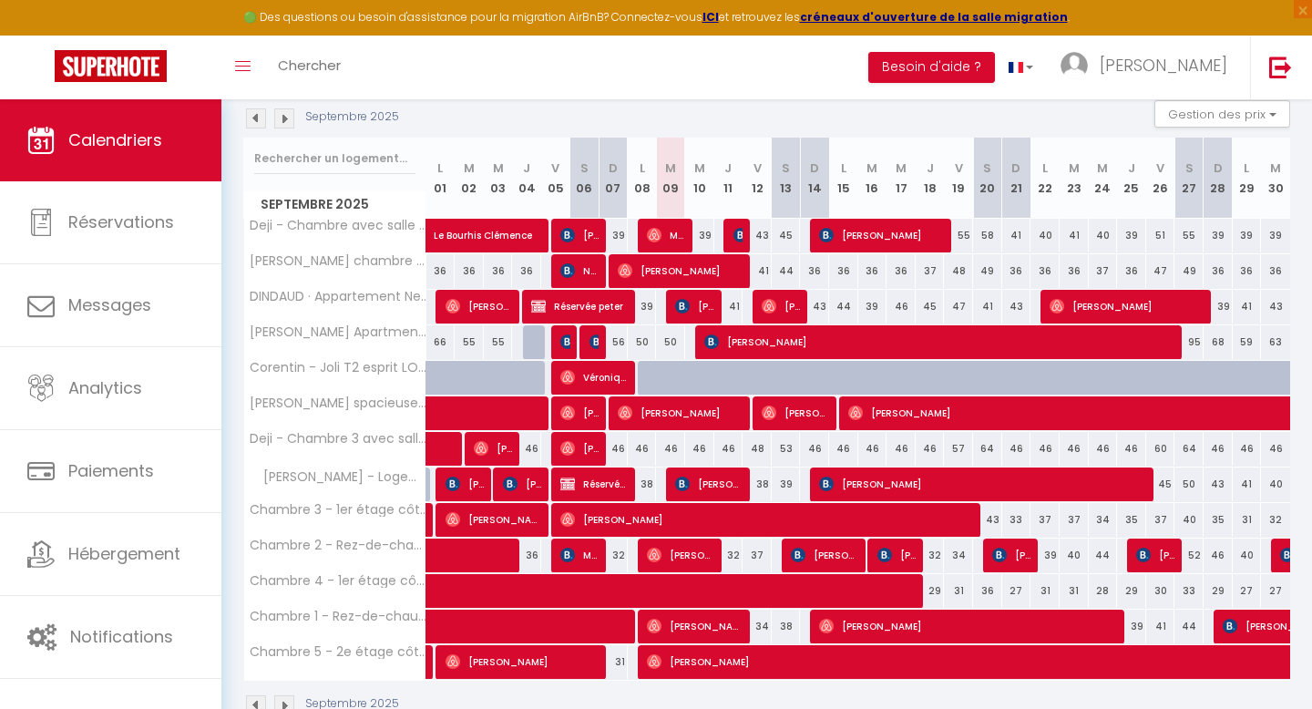
scroll to position [256, 0]
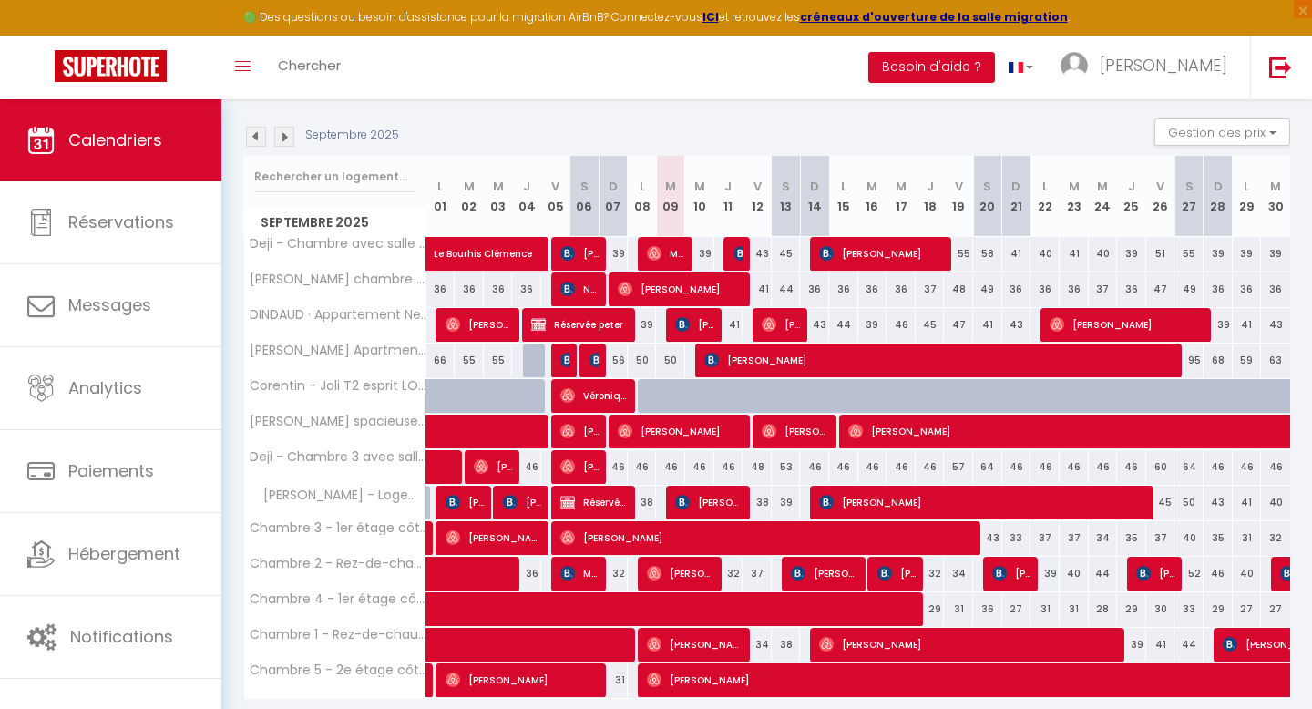
drag, startPoint x: 813, startPoint y: 323, endPoint x: 1090, endPoint y: 340, distance: 278.3
click at [1089, 340] on tr "DINDAUD · Appartement Nevers Centre Calme & Chaleureux 35 [PERSON_NAME] 43 Rése…" at bounding box center [767, 325] width 1047 height 36
drag, startPoint x: 1217, startPoint y: 321, endPoint x: 1284, endPoint y: 321, distance: 67.4
click at [1284, 321] on tr "DINDAUD · Appartement Nevers Centre Calme & Chaleureux 35 [PERSON_NAME] 43 Rése…" at bounding box center [767, 325] width 1047 height 36
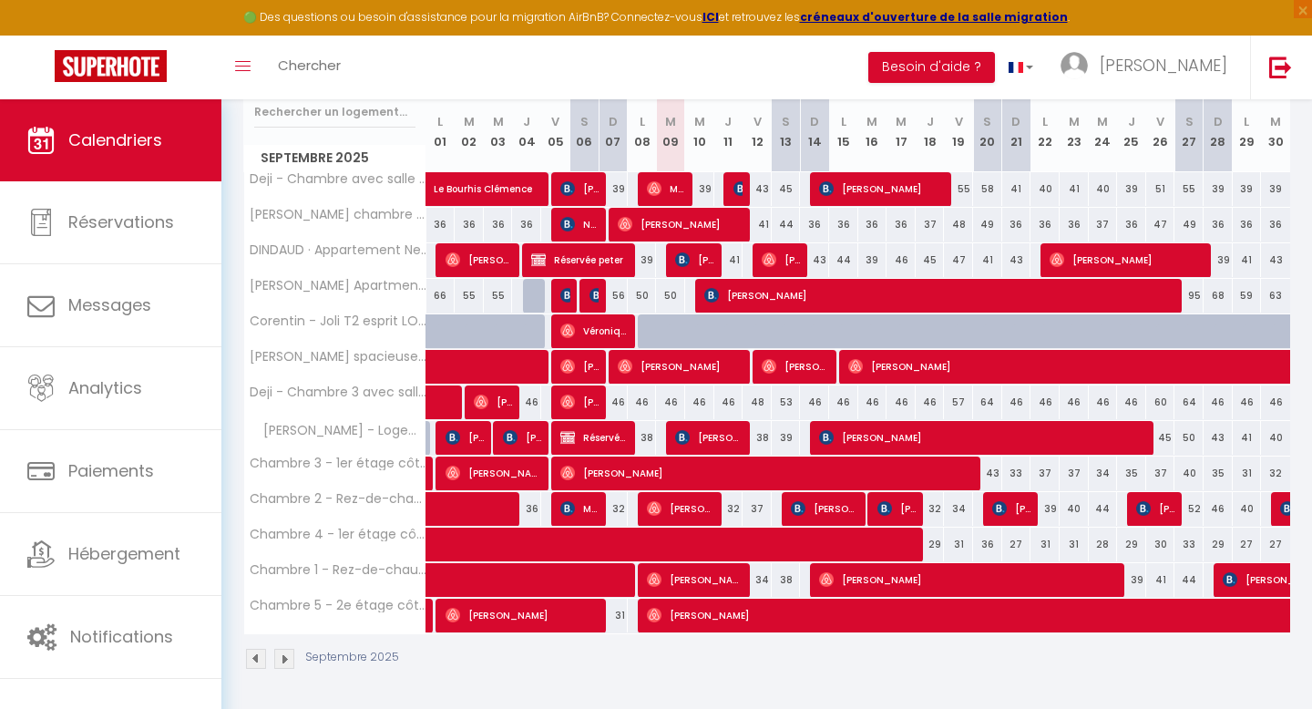
click at [587, 296] on div at bounding box center [593, 296] width 29 height 35
click at [595, 289] on img at bounding box center [596, 295] width 15 height 15
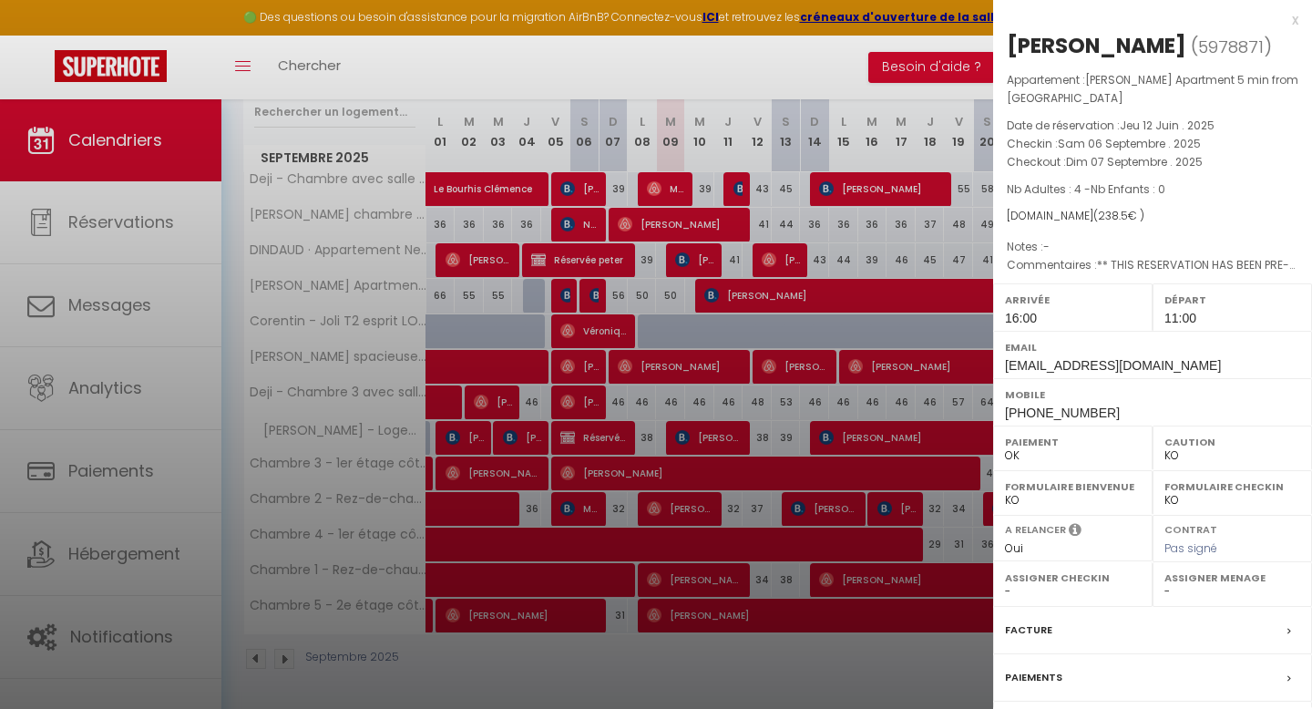
click at [677, 280] on div at bounding box center [656, 354] width 1312 height 709
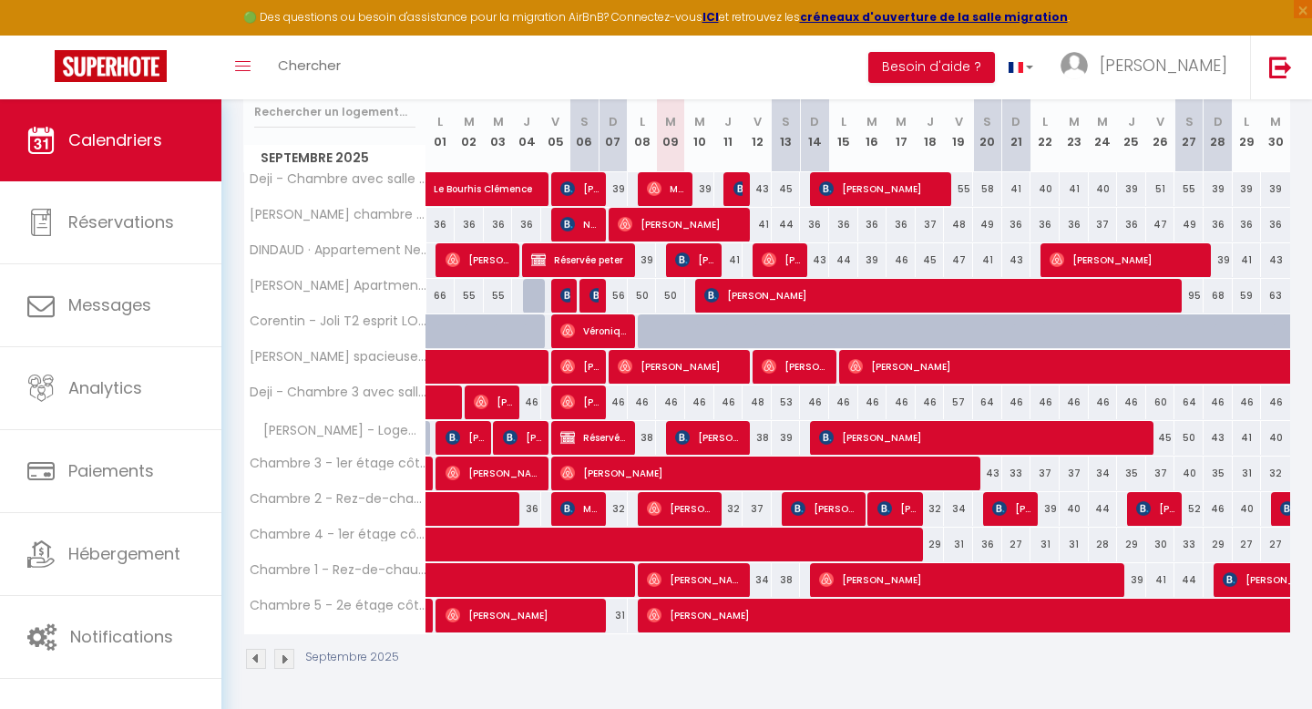
click at [700, 396] on div "46" at bounding box center [699, 402] width 29 height 34
type input "46"
type input "Mer 10 Septembre 2025"
type input "Jeu 11 Septembre 2025"
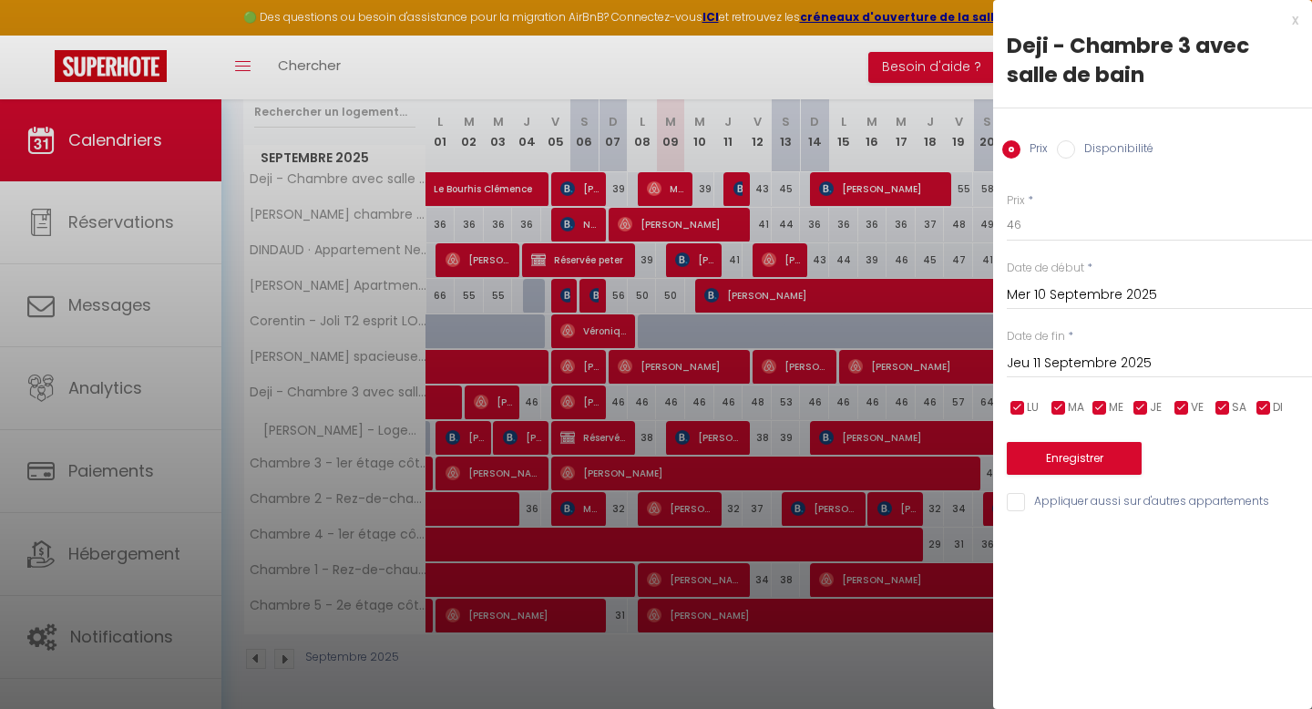
click at [699, 397] on div at bounding box center [656, 354] width 1312 height 709
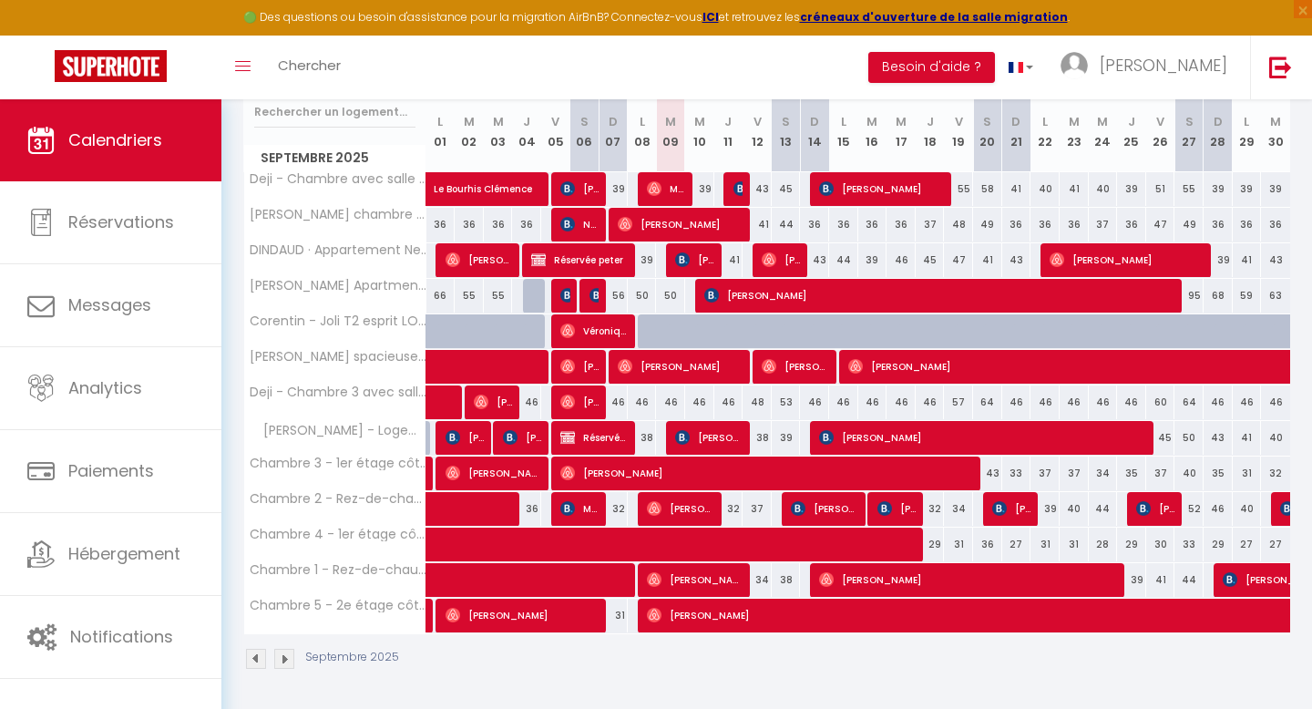
drag, startPoint x: 640, startPoint y: 436, endPoint x: 655, endPoint y: 435, distance: 14.6
click at [655, 435] on tr "[PERSON_NAME] - Logement 38 [PERSON_NAME] 38 [PERSON_NAME] 59 Réservée Jordan 38" at bounding box center [767, 438] width 1047 height 36
drag, startPoint x: 759, startPoint y: 432, endPoint x: 798, endPoint y: 431, distance: 39.2
click at [798, 431] on tr "[PERSON_NAME] - Logement 38 [PERSON_NAME] 38 [PERSON_NAME] 59 Réservée Jordan 38" at bounding box center [767, 438] width 1047 height 36
click at [711, 293] on img at bounding box center [711, 295] width 15 height 15
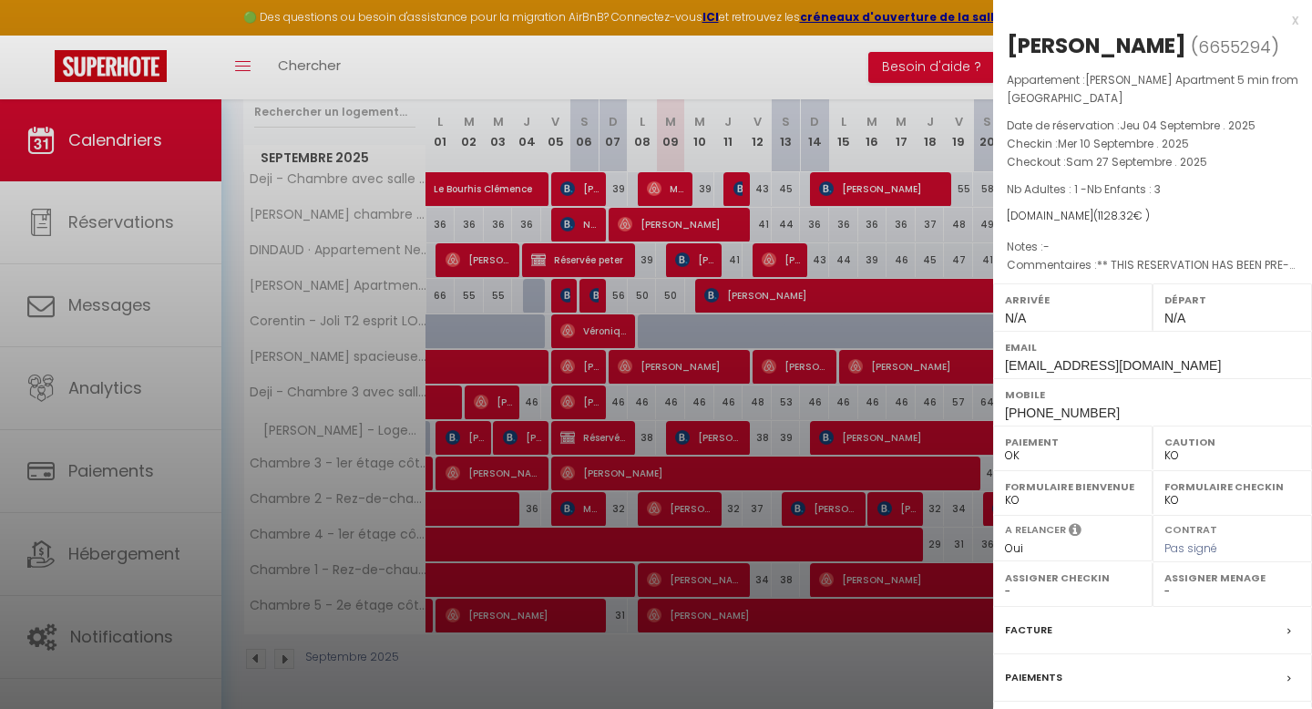
click at [683, 244] on div at bounding box center [656, 354] width 1312 height 709
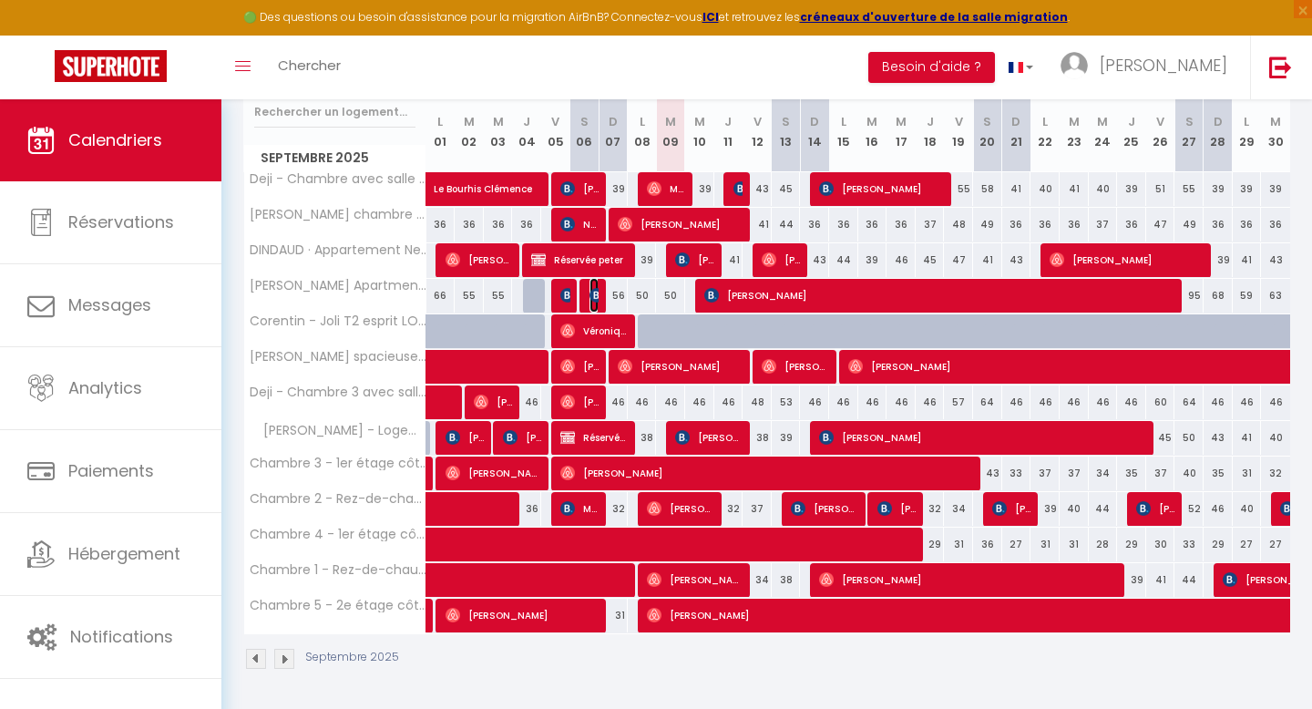
click at [593, 294] on img at bounding box center [596, 295] width 15 height 15
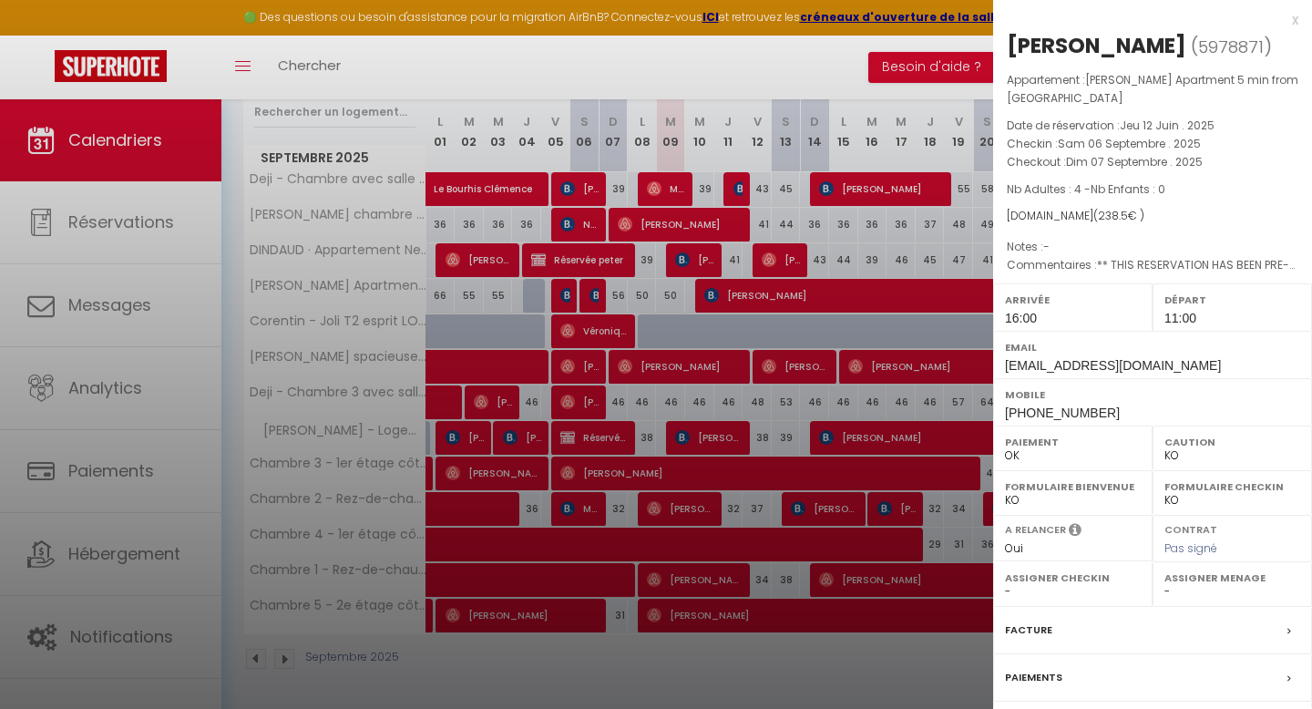
click at [593, 294] on div at bounding box center [656, 354] width 1312 height 709
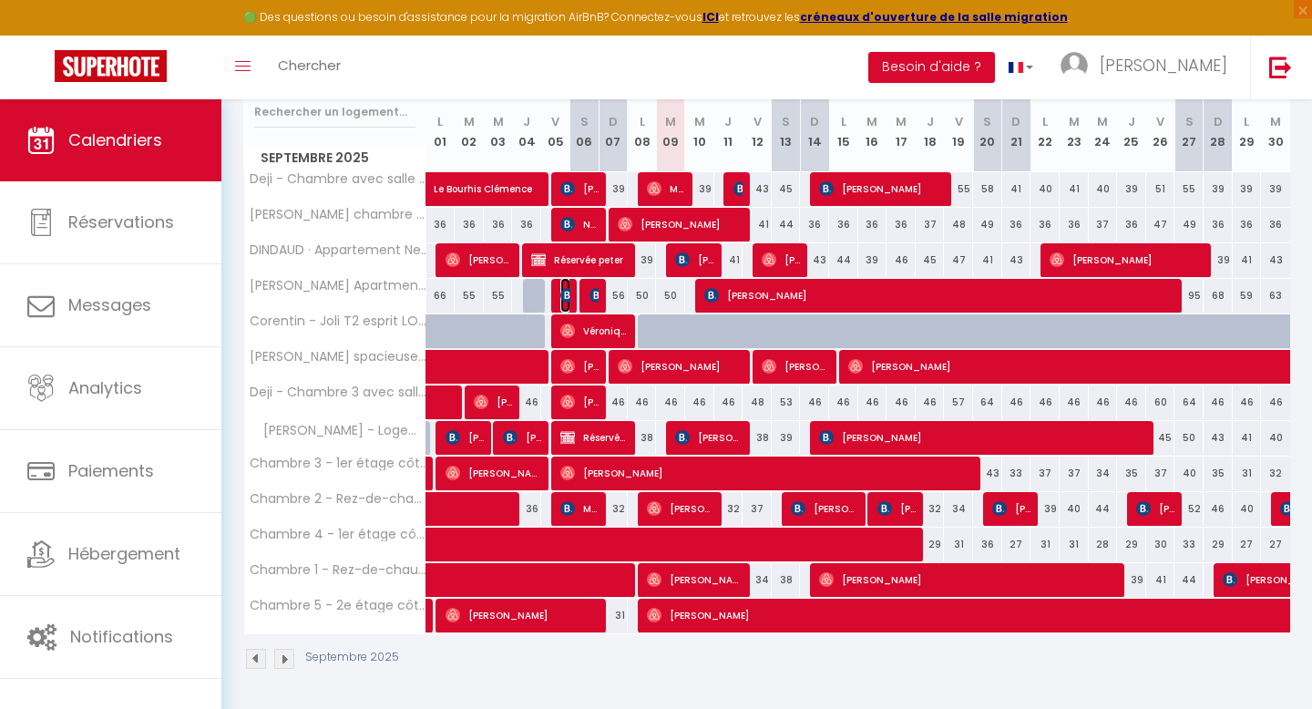
click at [566, 300] on img at bounding box center [567, 295] width 15 height 15
select select "0"
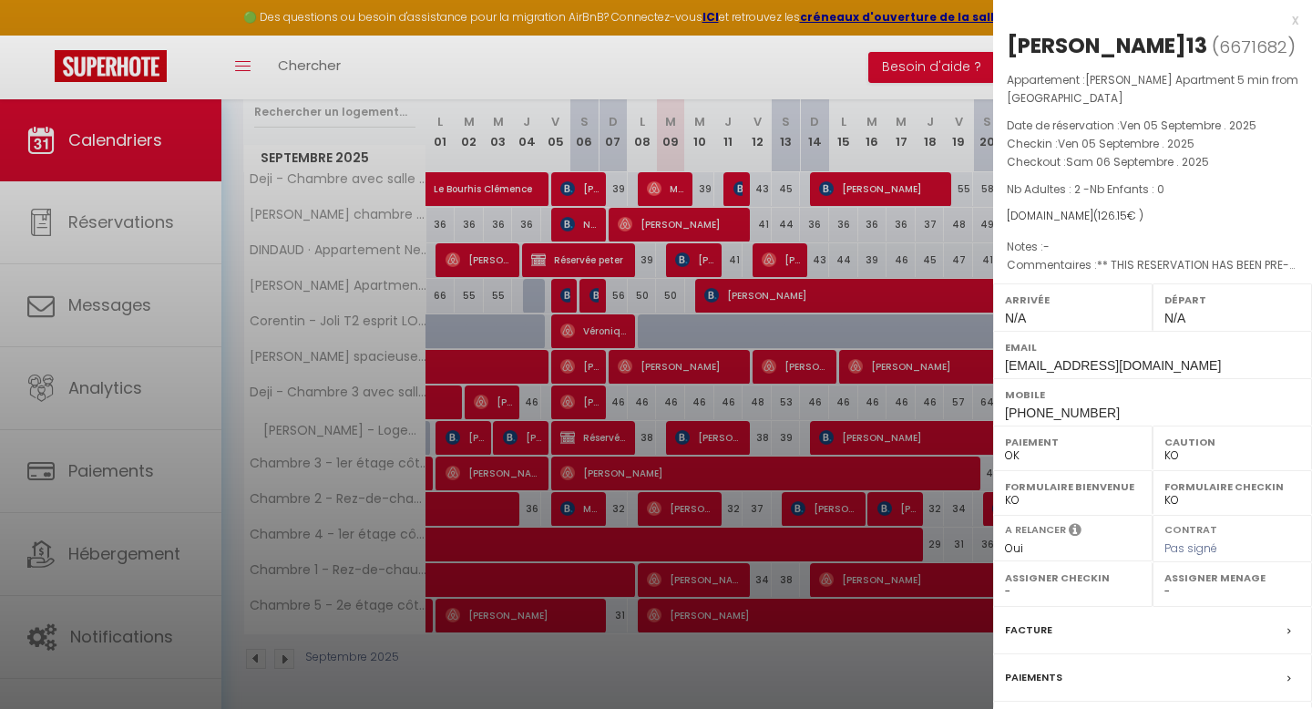
click at [655, 298] on div at bounding box center [656, 354] width 1312 height 709
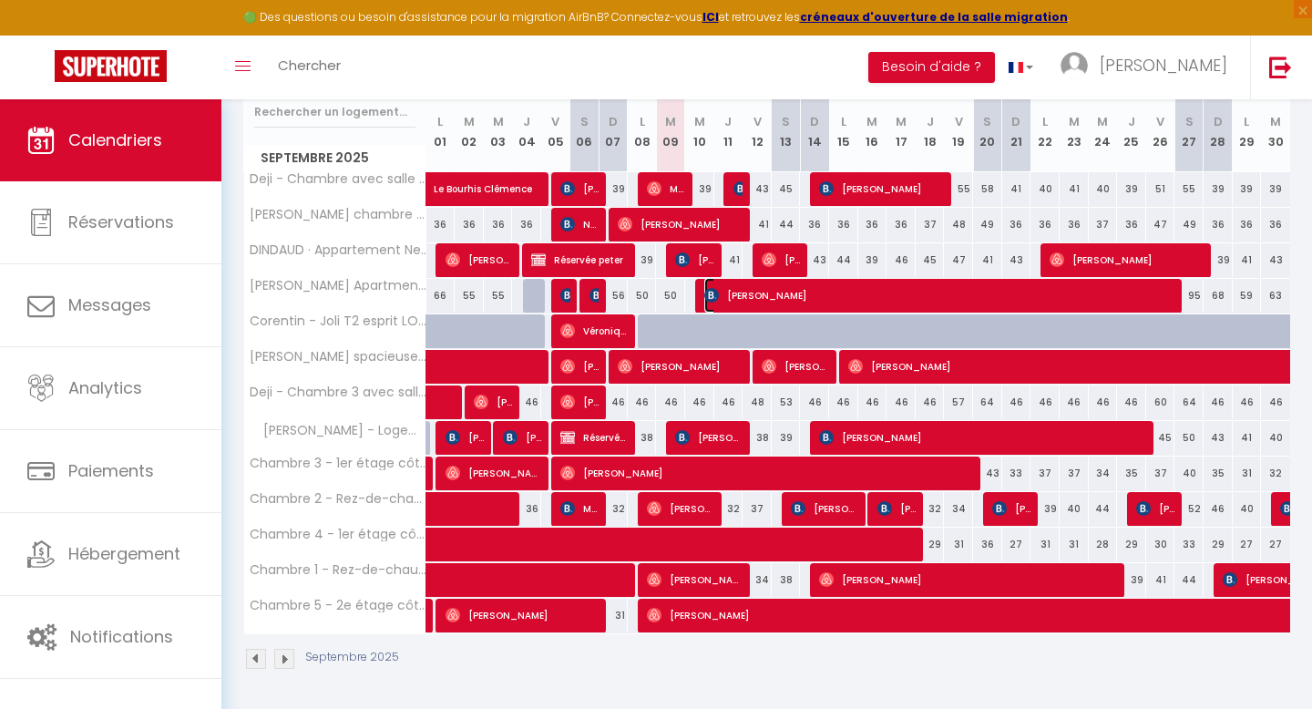
click at [731, 293] on span "[PERSON_NAME]" at bounding box center [942, 295] width 476 height 35
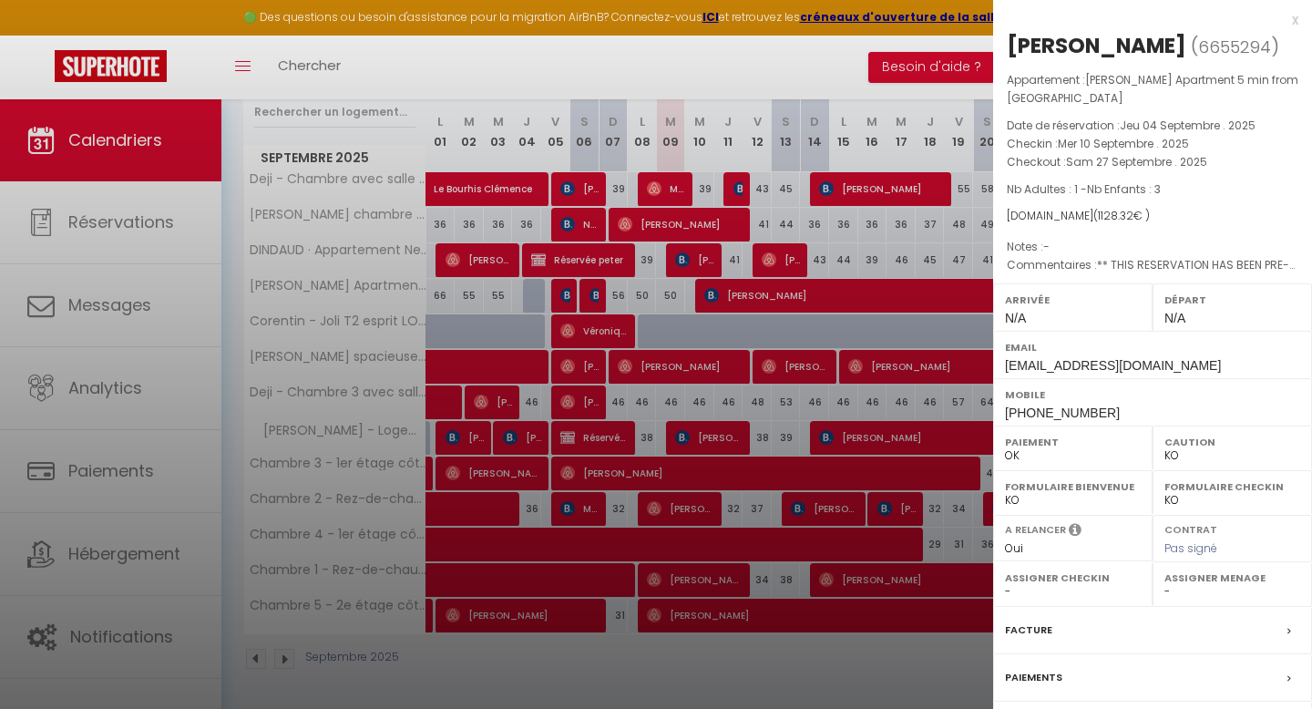
click at [710, 353] on div at bounding box center [656, 354] width 1312 height 709
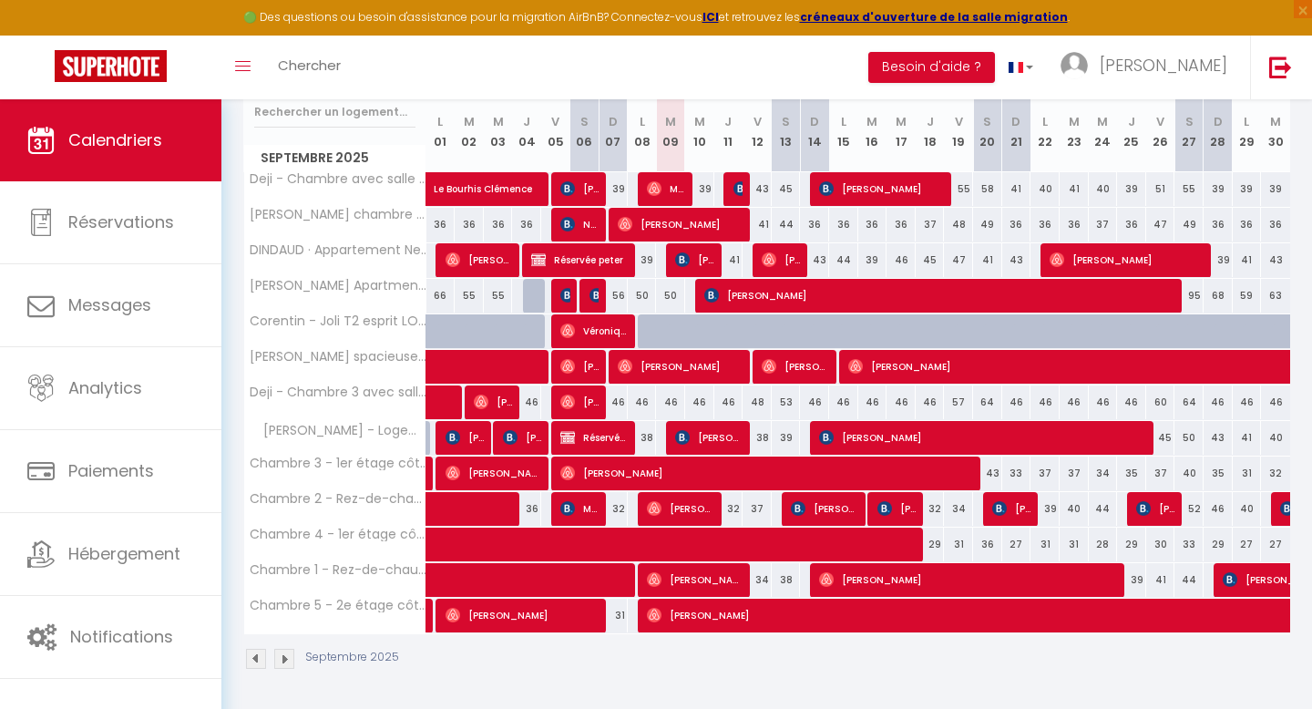
click at [1192, 291] on div "95" at bounding box center [1188, 296] width 29 height 34
type input "95"
type input "[DATE]"
type input "Dim 28 Septembre 2025"
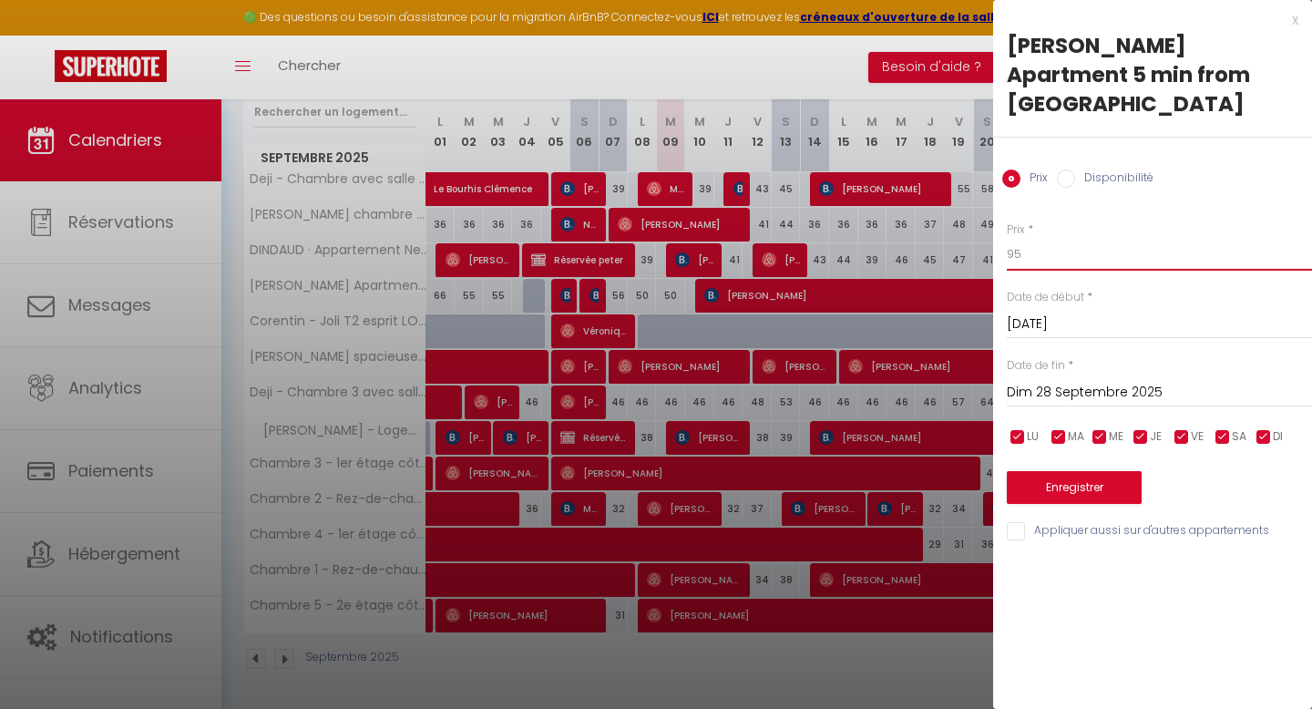
click at [1071, 238] on input "95" at bounding box center [1159, 254] width 305 height 33
type input "9"
type input "65"
click at [1057, 471] on button "Enregistrer" at bounding box center [1074, 487] width 135 height 33
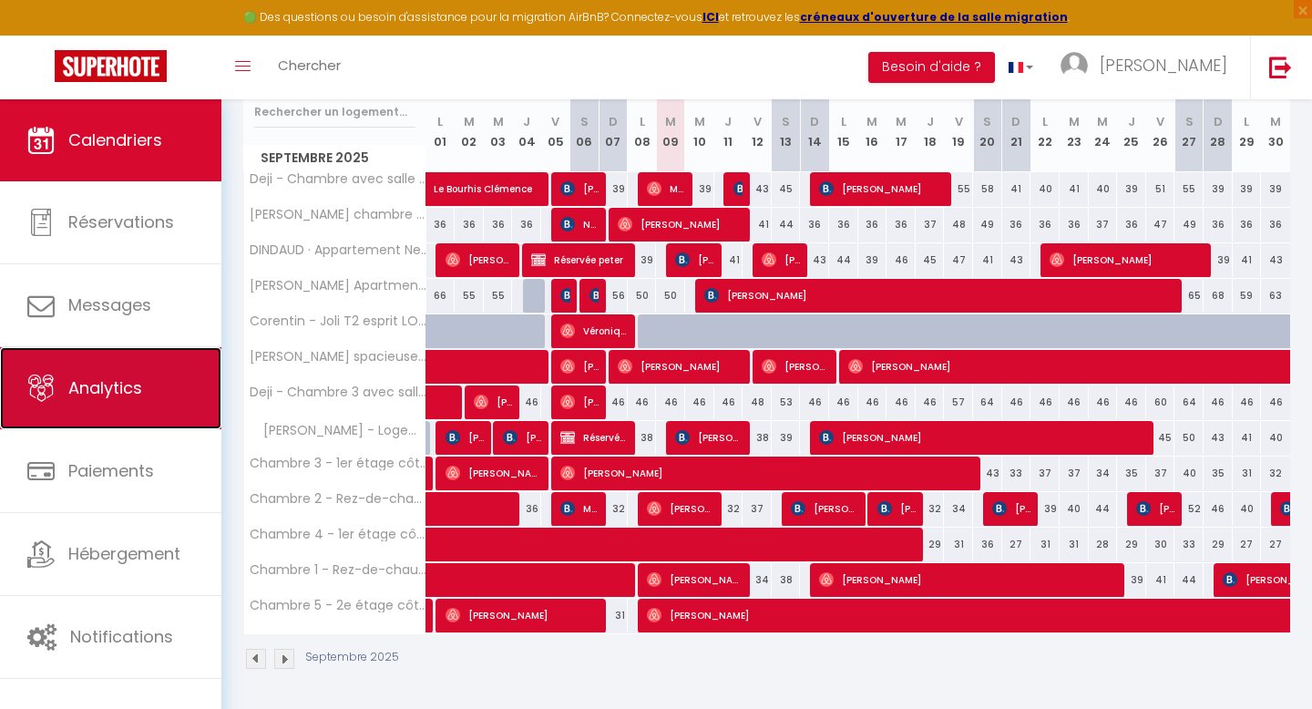
click at [137, 391] on span "Analytics" at bounding box center [105, 387] width 74 height 23
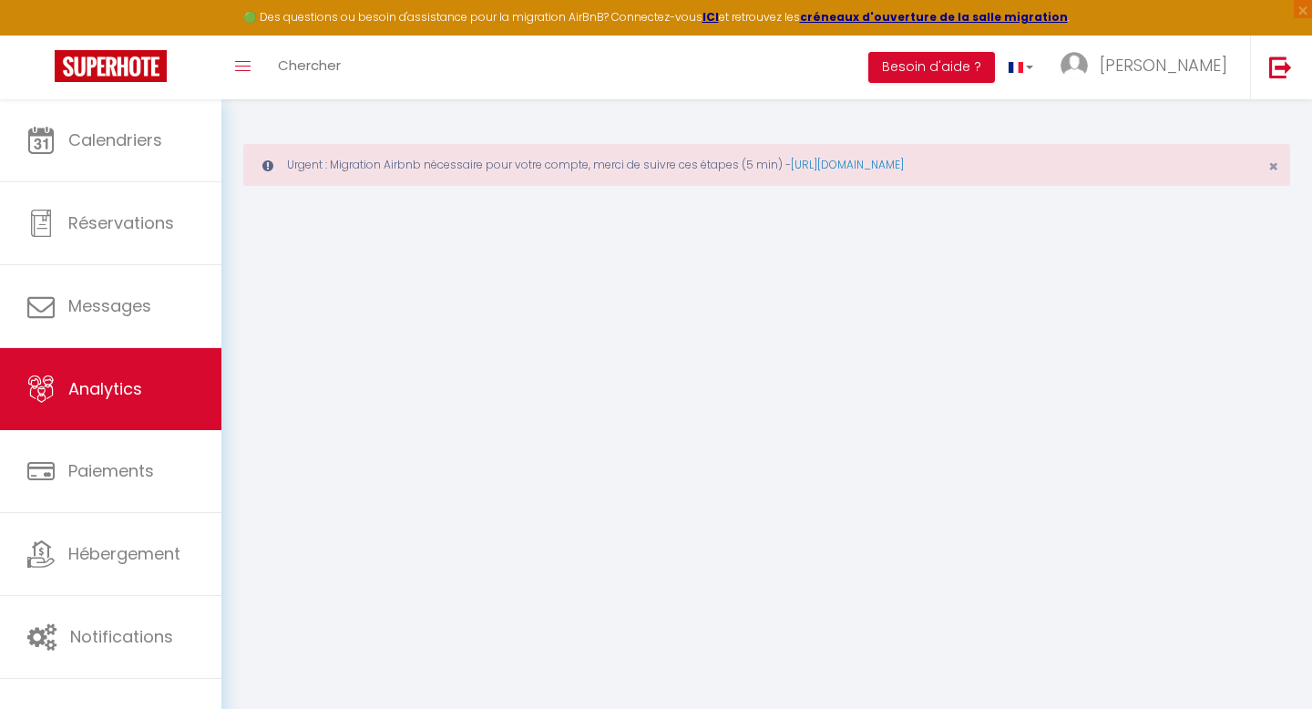
select select "2025"
select select "9"
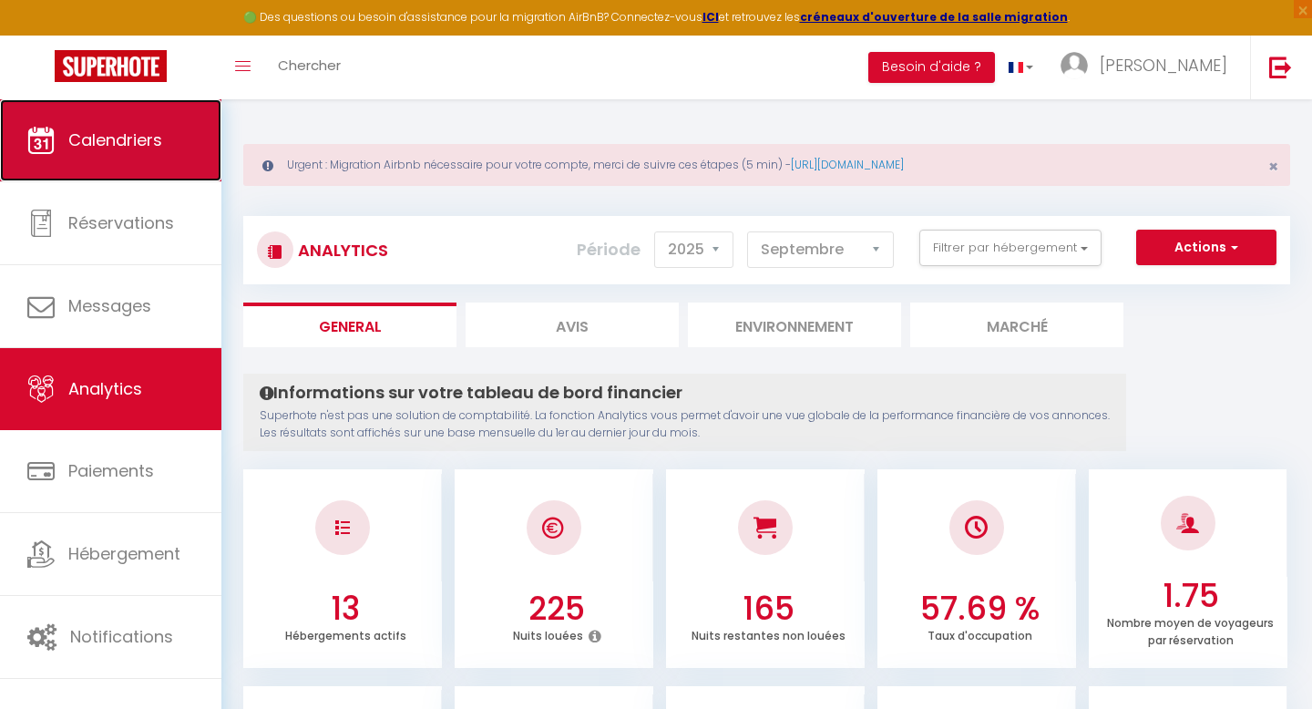
click at [168, 169] on link "Calendriers" at bounding box center [110, 140] width 221 height 82
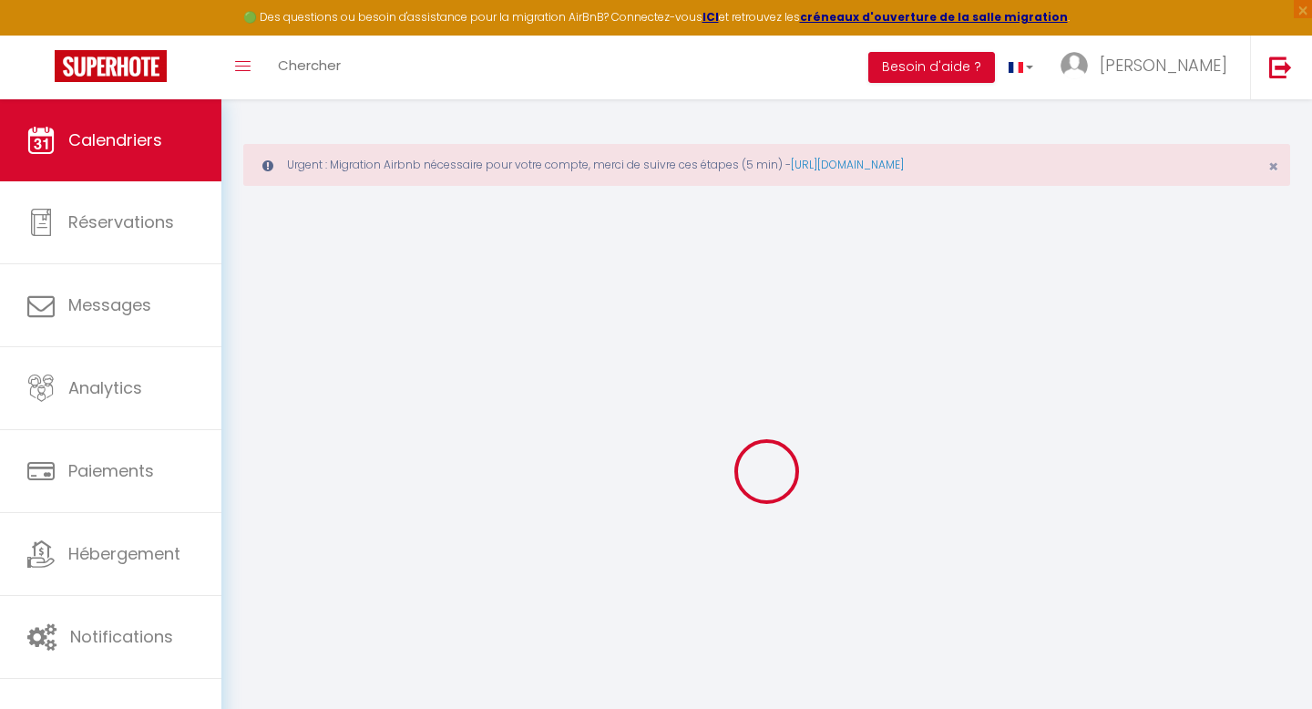
select select
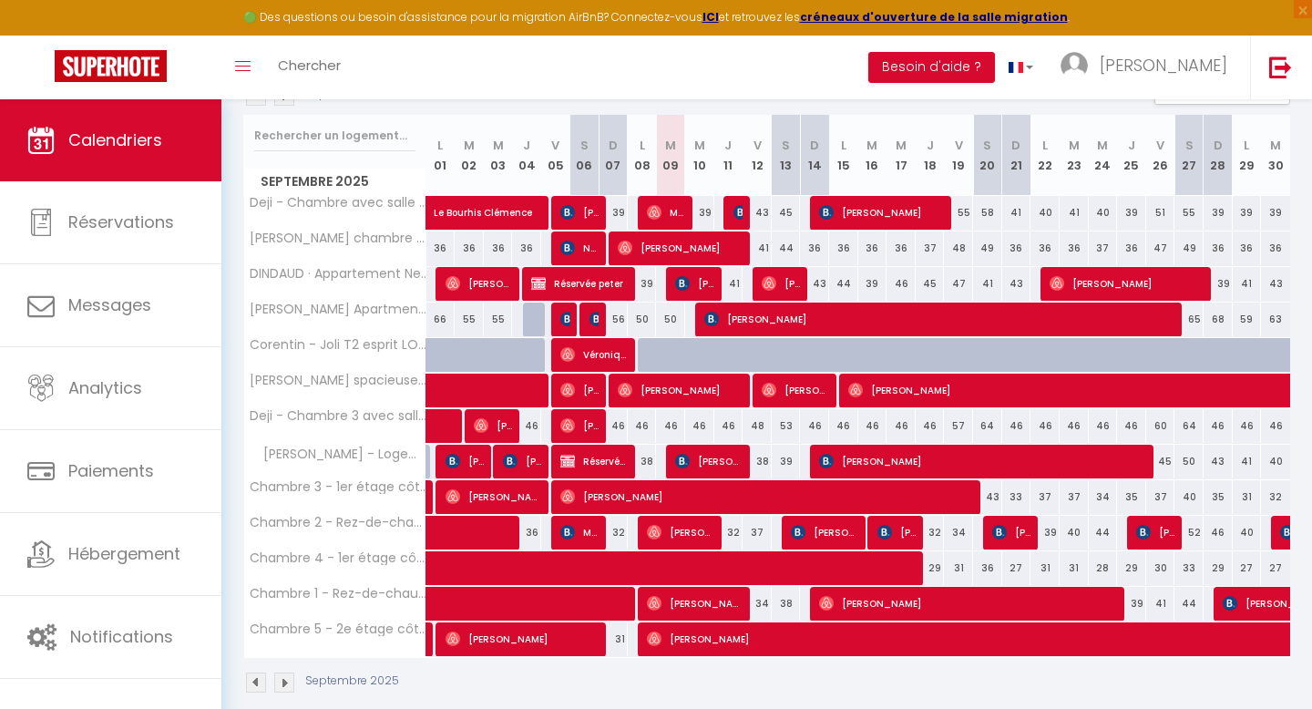
scroll to position [321, 0]
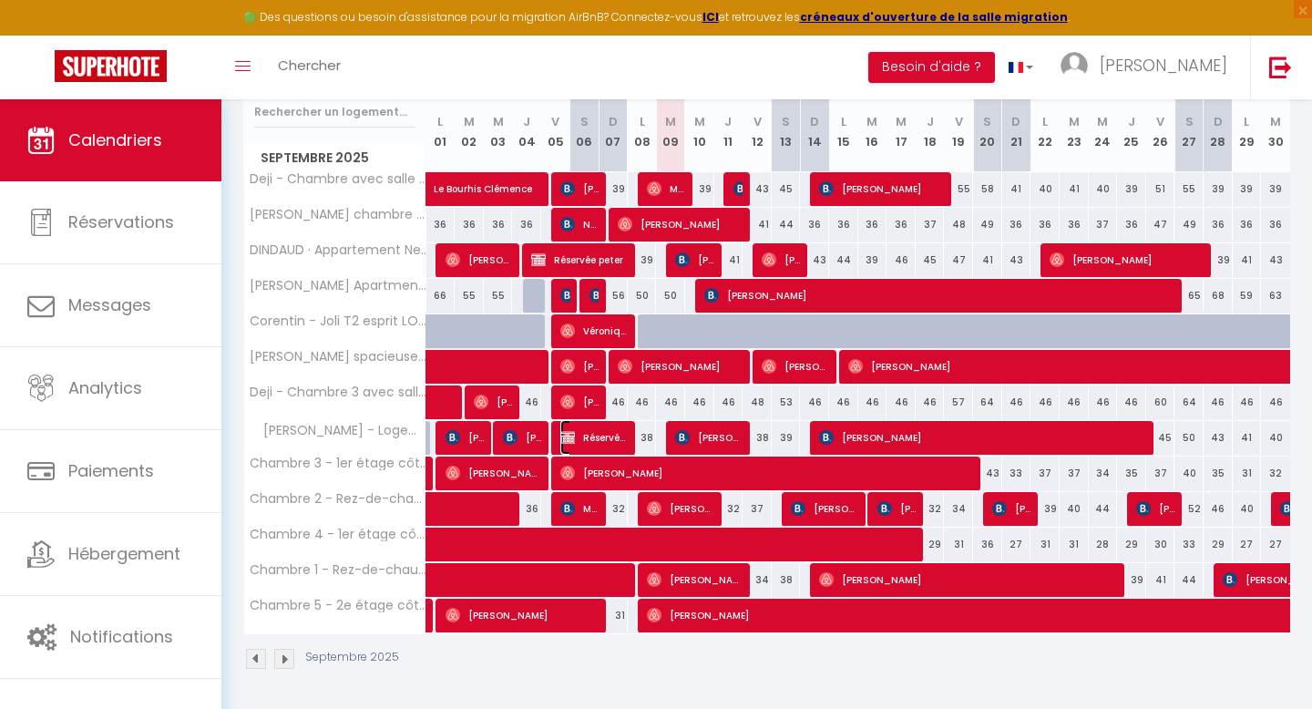
click at [583, 442] on span "Réservée Jordan" at bounding box center [594, 437] width 68 height 35
select select "OK"
select select "KO"
select select "0"
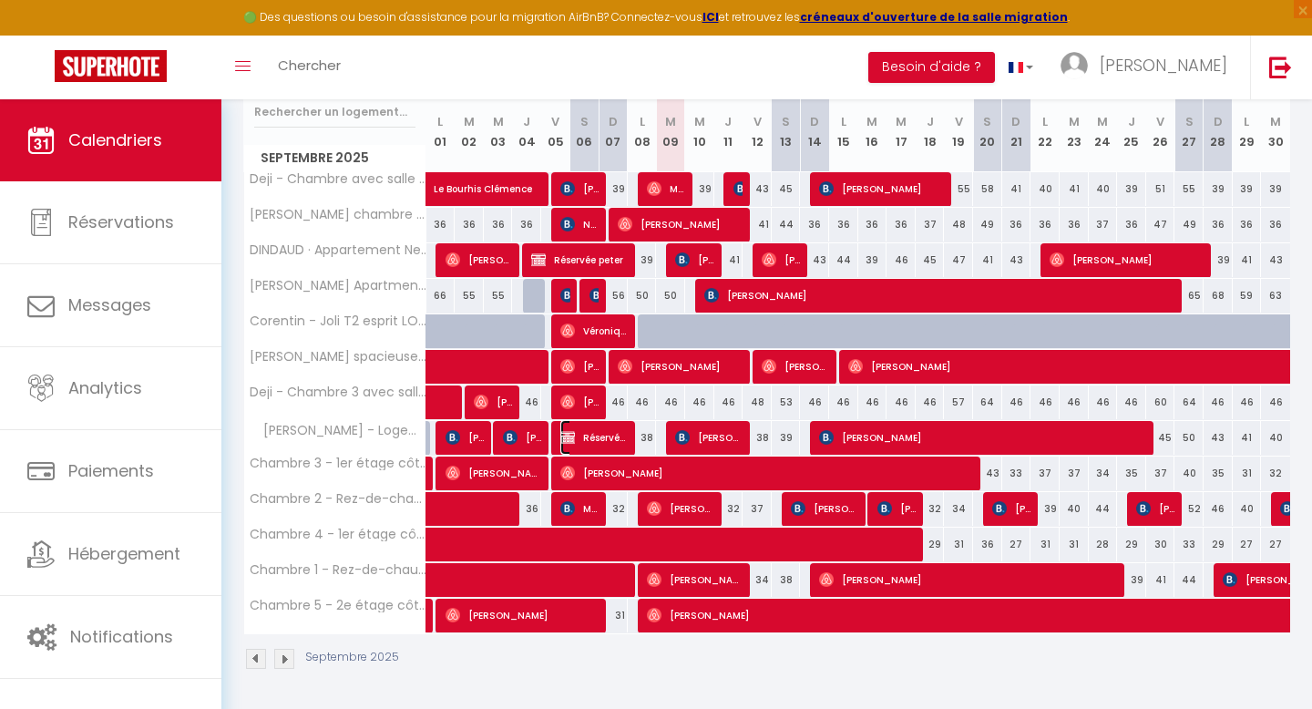
select select "1"
select select
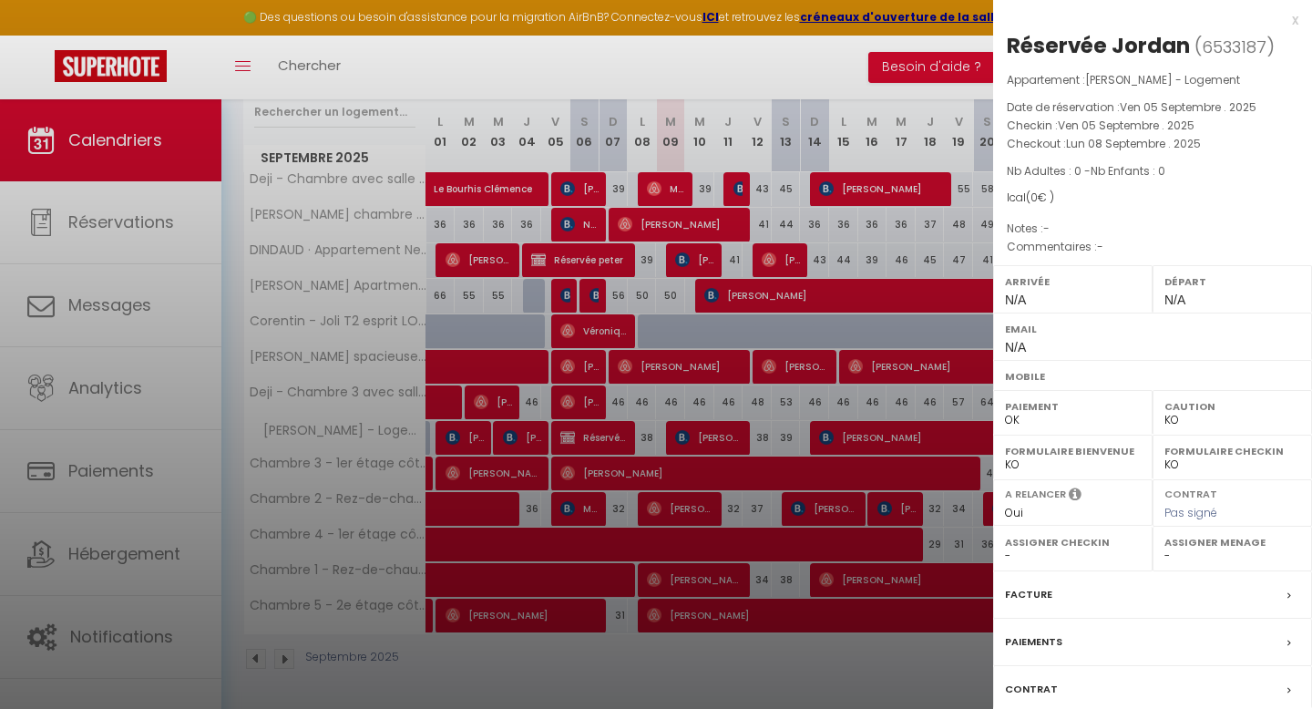
click at [707, 404] on div at bounding box center [656, 354] width 1312 height 709
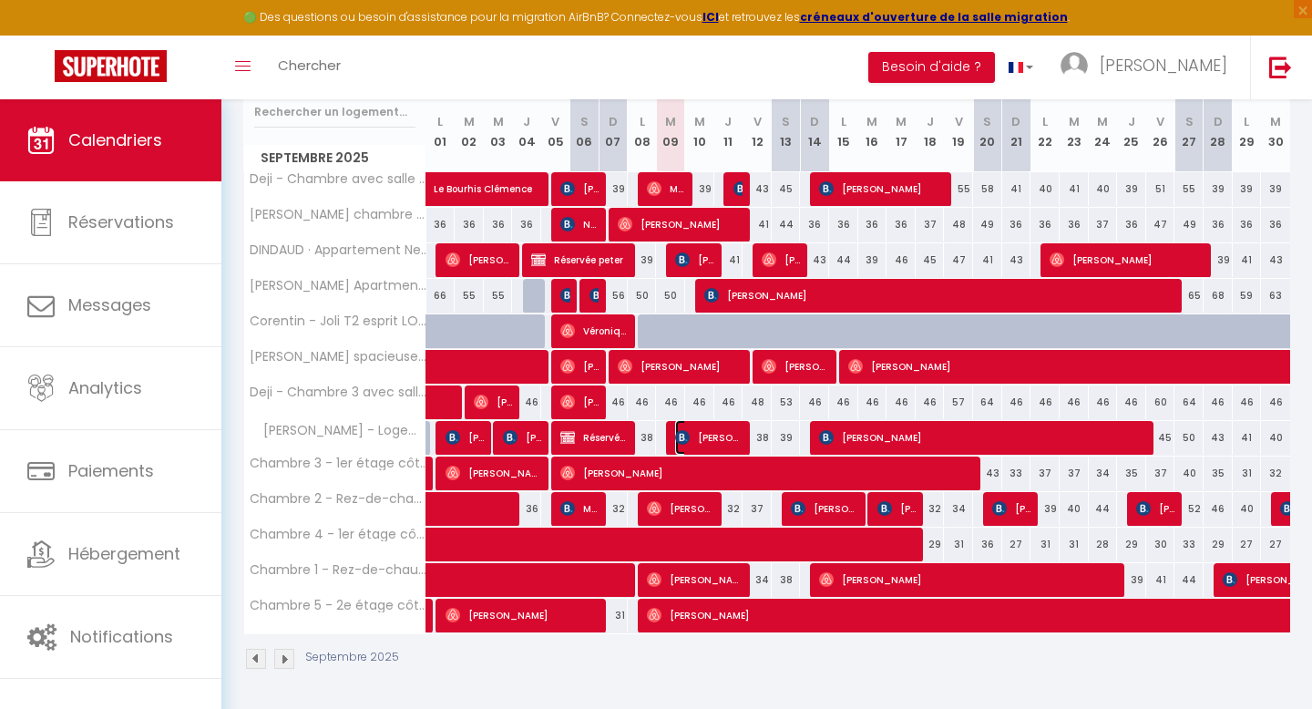
click at [697, 435] on span "[PERSON_NAME]" at bounding box center [709, 437] width 68 height 35
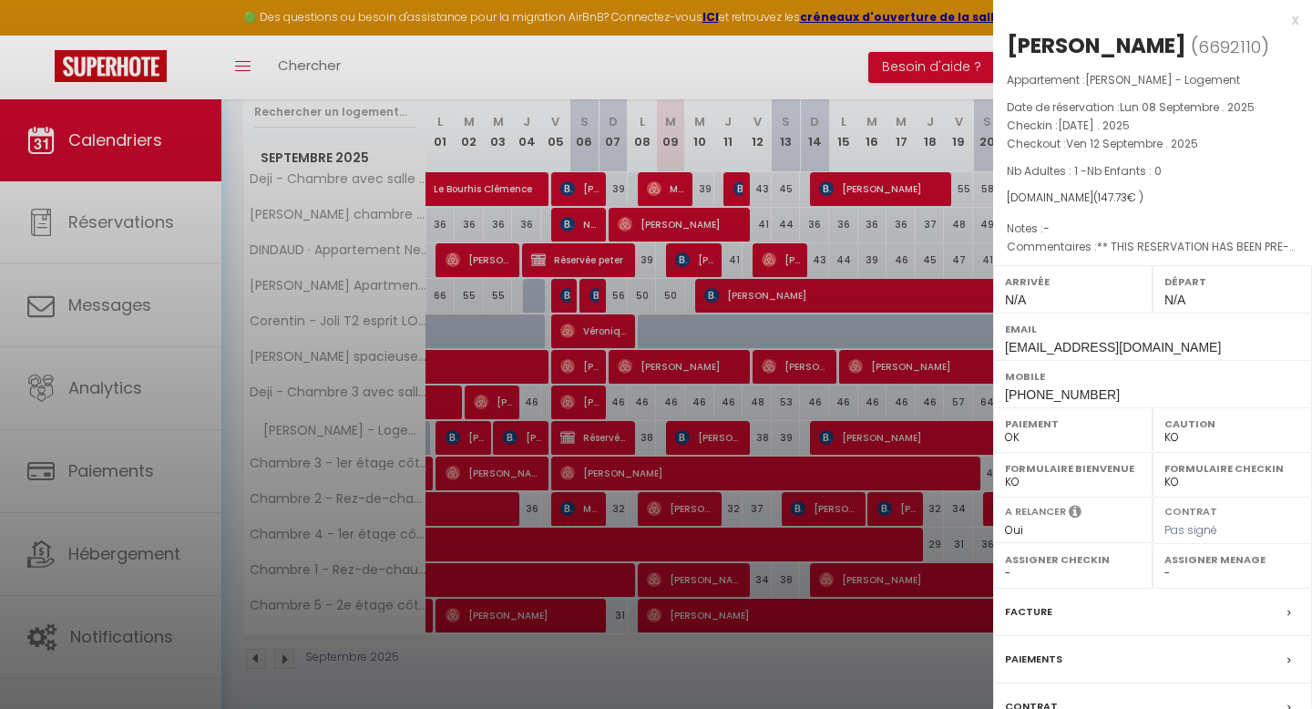
click at [720, 395] on div at bounding box center [656, 354] width 1312 height 709
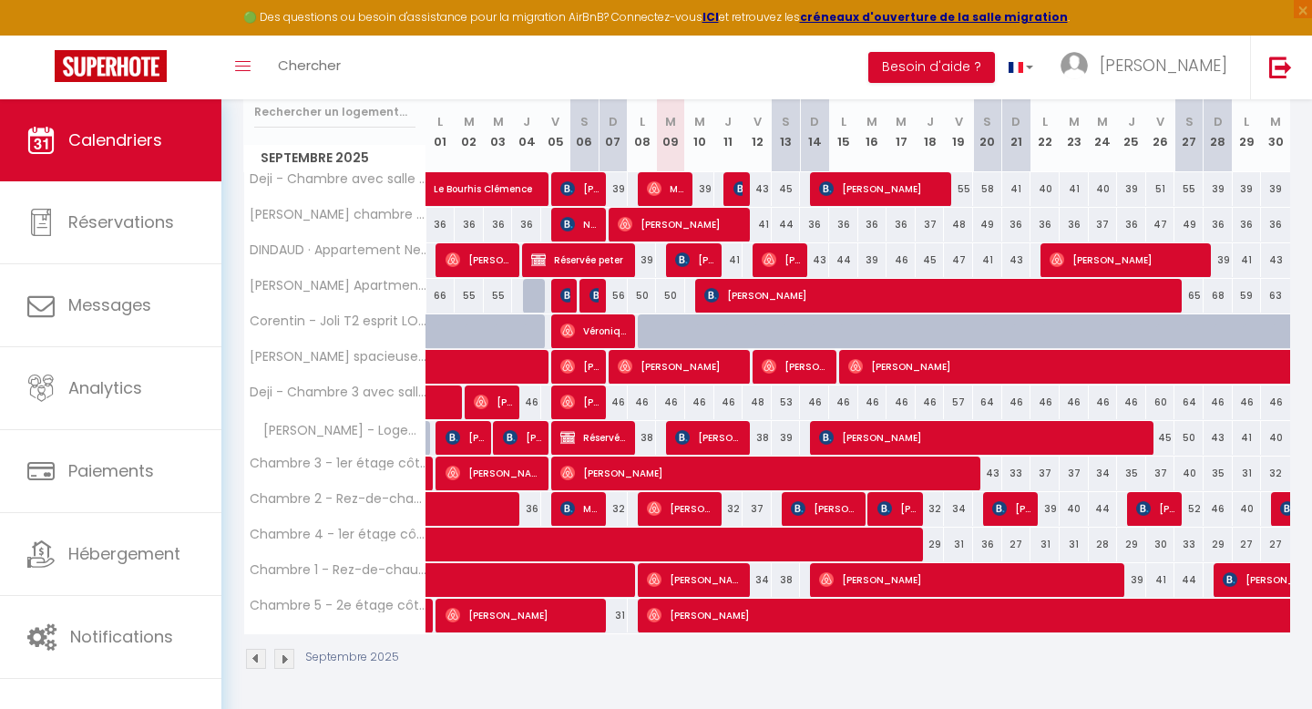
drag, startPoint x: 693, startPoint y: 399, endPoint x: 709, endPoint y: 399, distance: 15.5
click at [709, 399] on div "46" at bounding box center [699, 402] width 29 height 34
type input "46"
type input "Mer 10 Septembre 2025"
type input "Jeu 11 Septembre 2025"
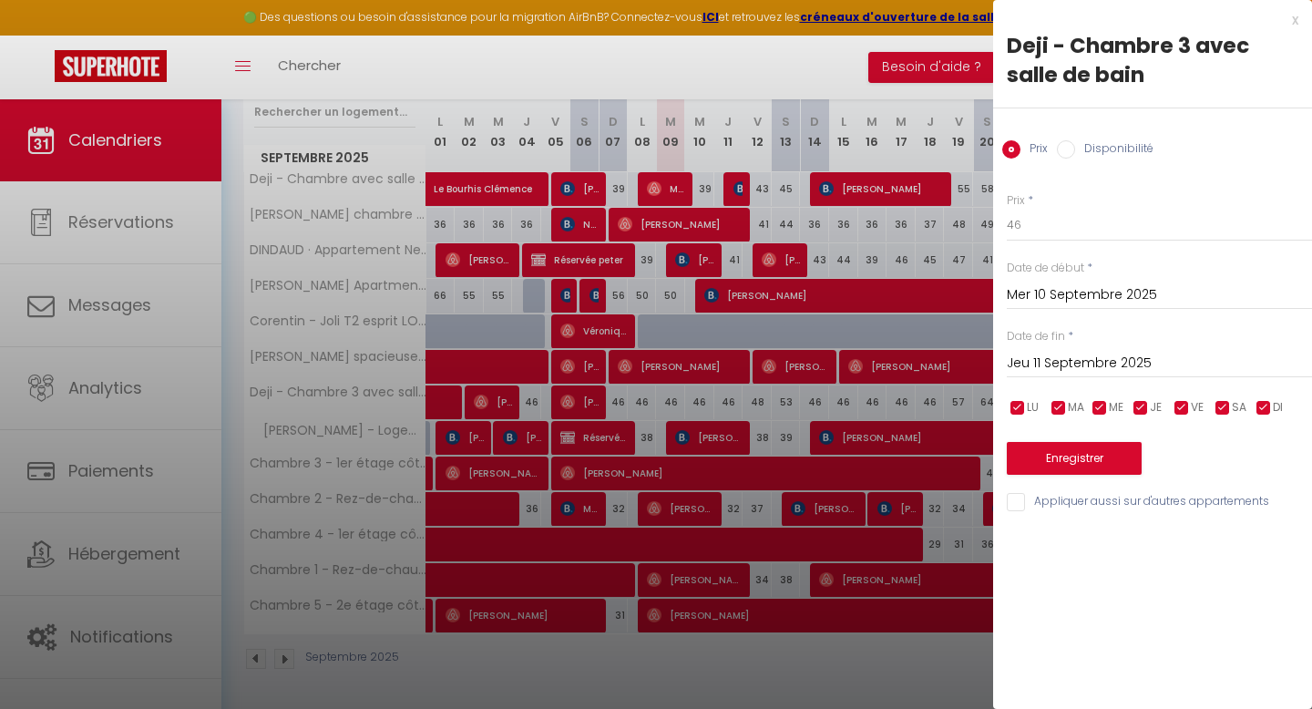
click at [709, 399] on div at bounding box center [656, 354] width 1312 height 709
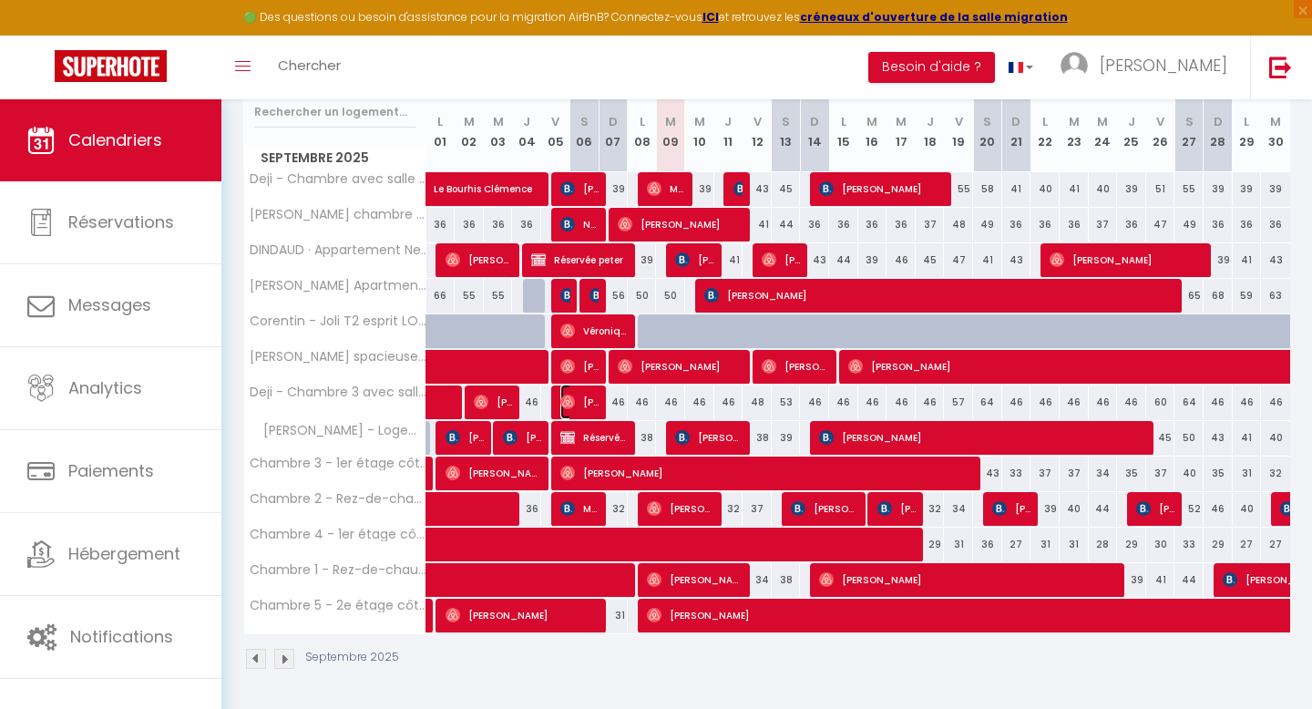
click at [578, 402] on span "[PERSON_NAME]" at bounding box center [579, 401] width 39 height 35
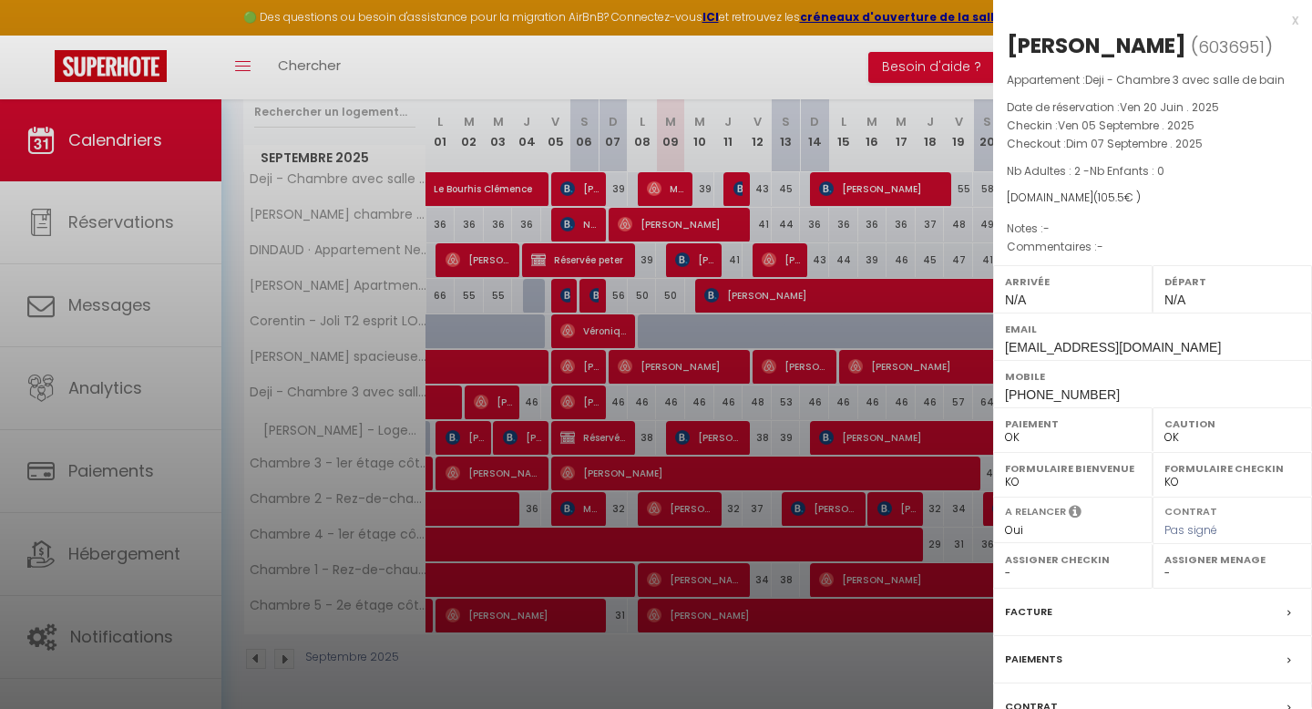
click at [690, 419] on div at bounding box center [656, 354] width 1312 height 709
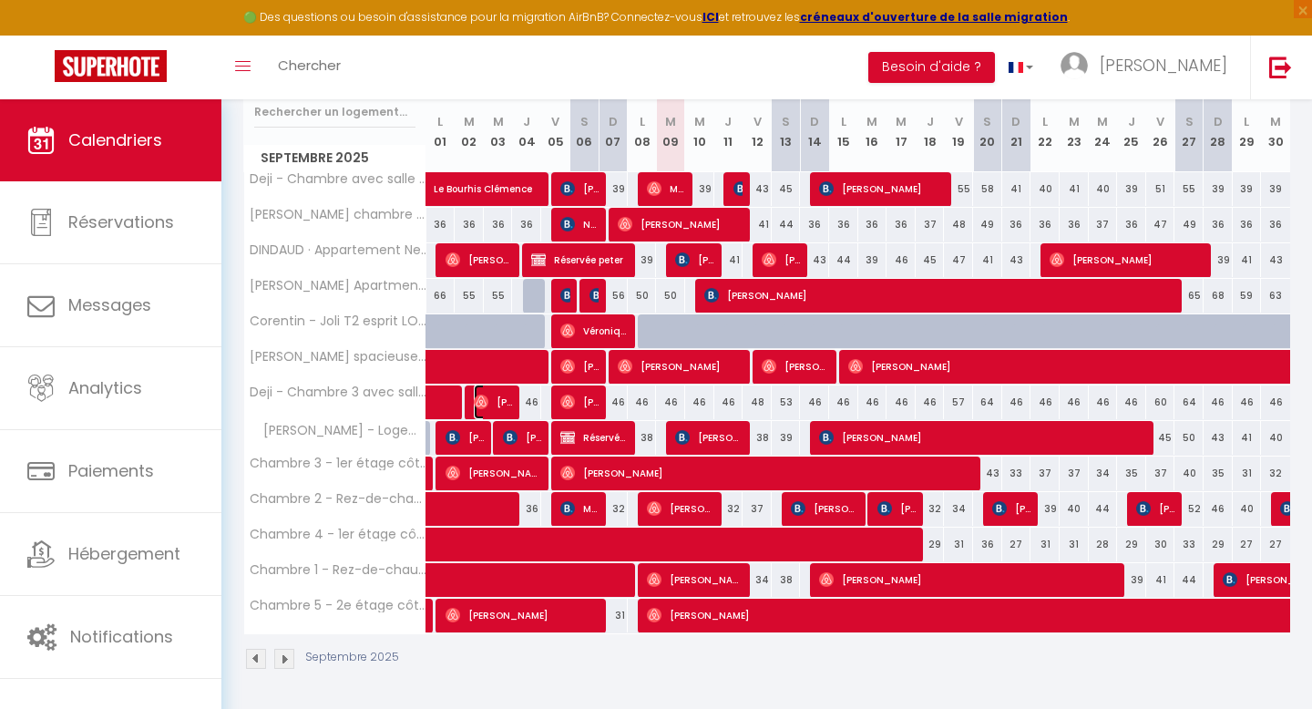
click at [486, 400] on img at bounding box center [481, 401] width 15 height 15
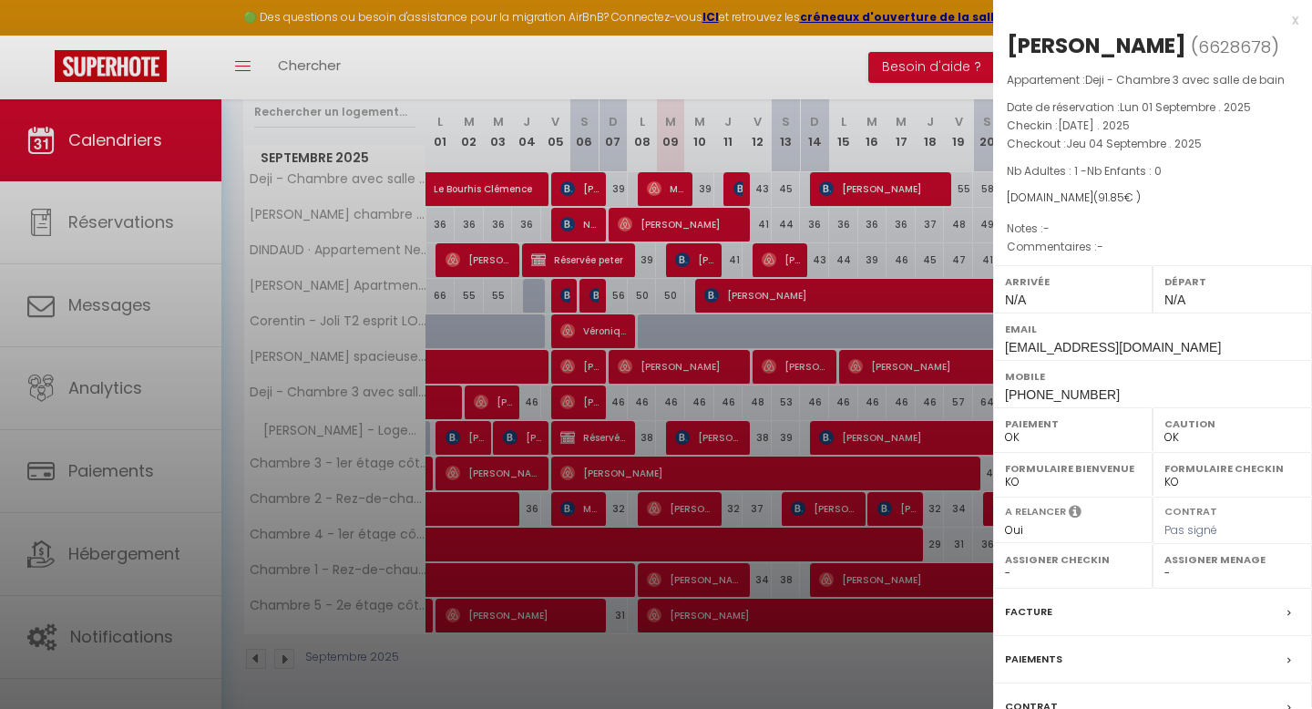
click at [511, 400] on div at bounding box center [656, 354] width 1312 height 709
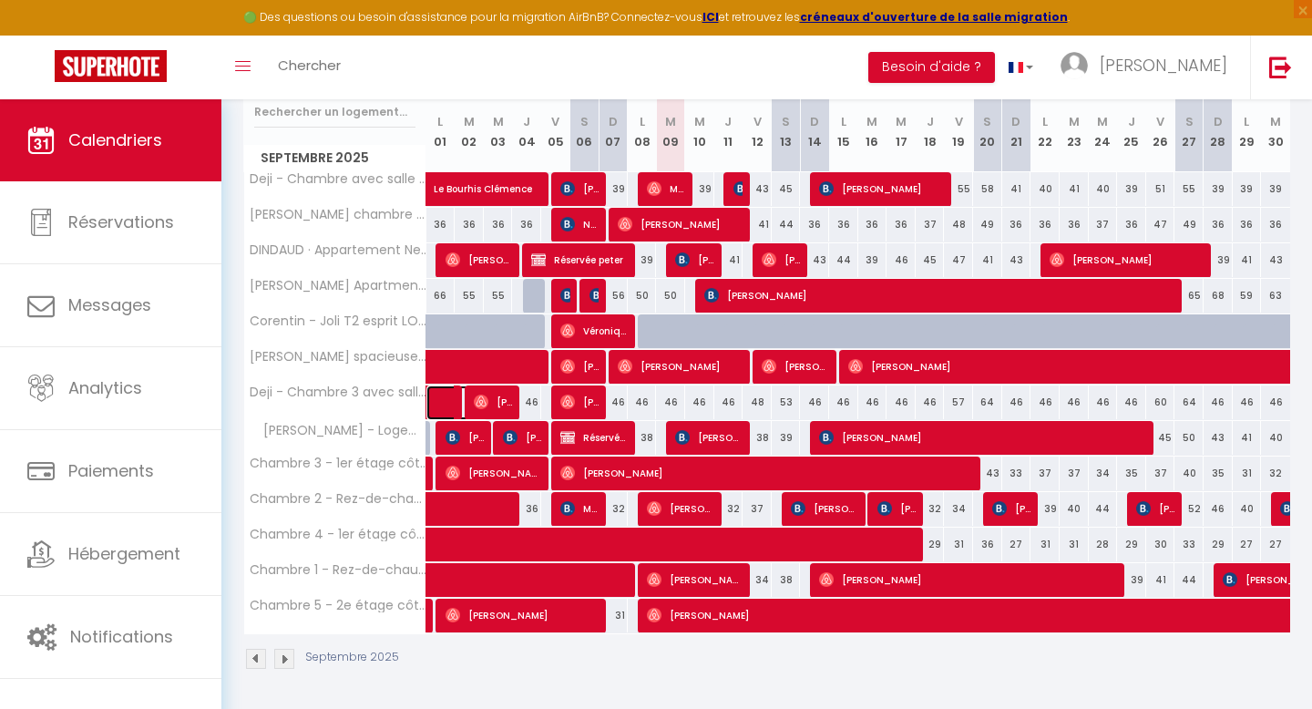
click at [442, 404] on link at bounding box center [440, 402] width 29 height 35
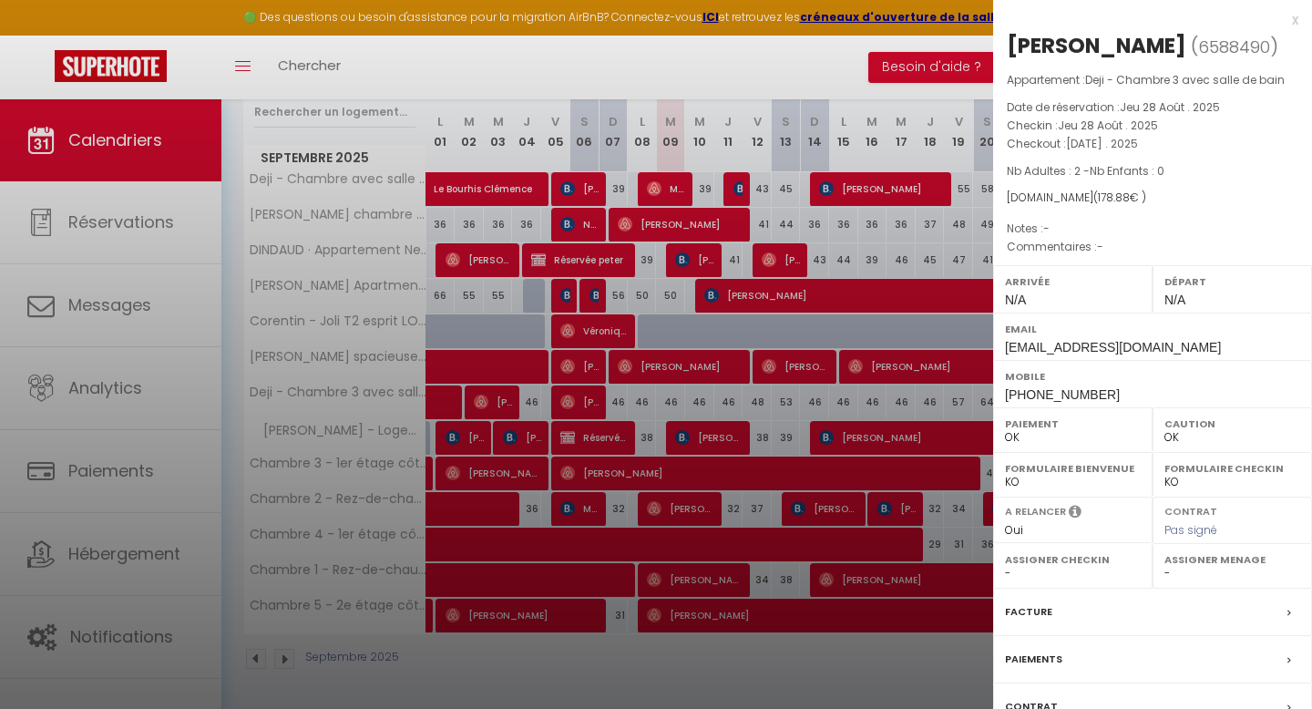
click at [589, 399] on div at bounding box center [656, 354] width 1312 height 709
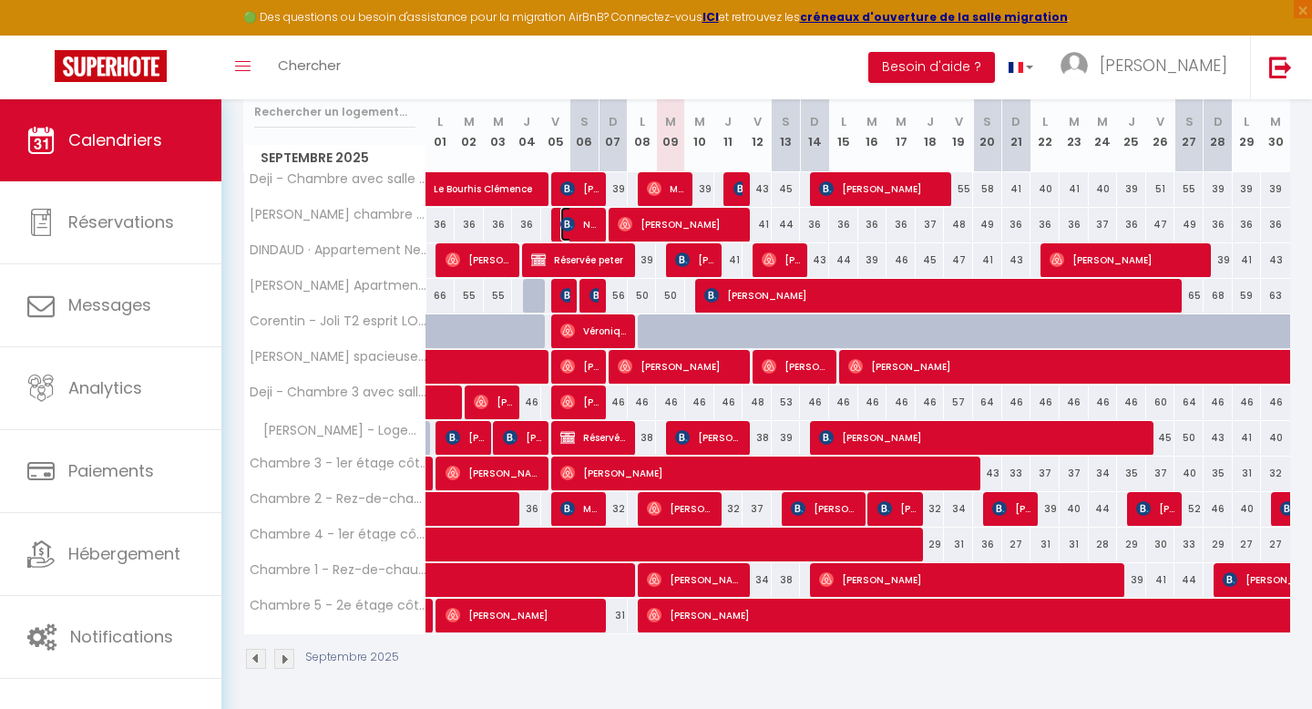
click at [593, 220] on span "Noé Baudelet" at bounding box center [579, 224] width 39 height 35
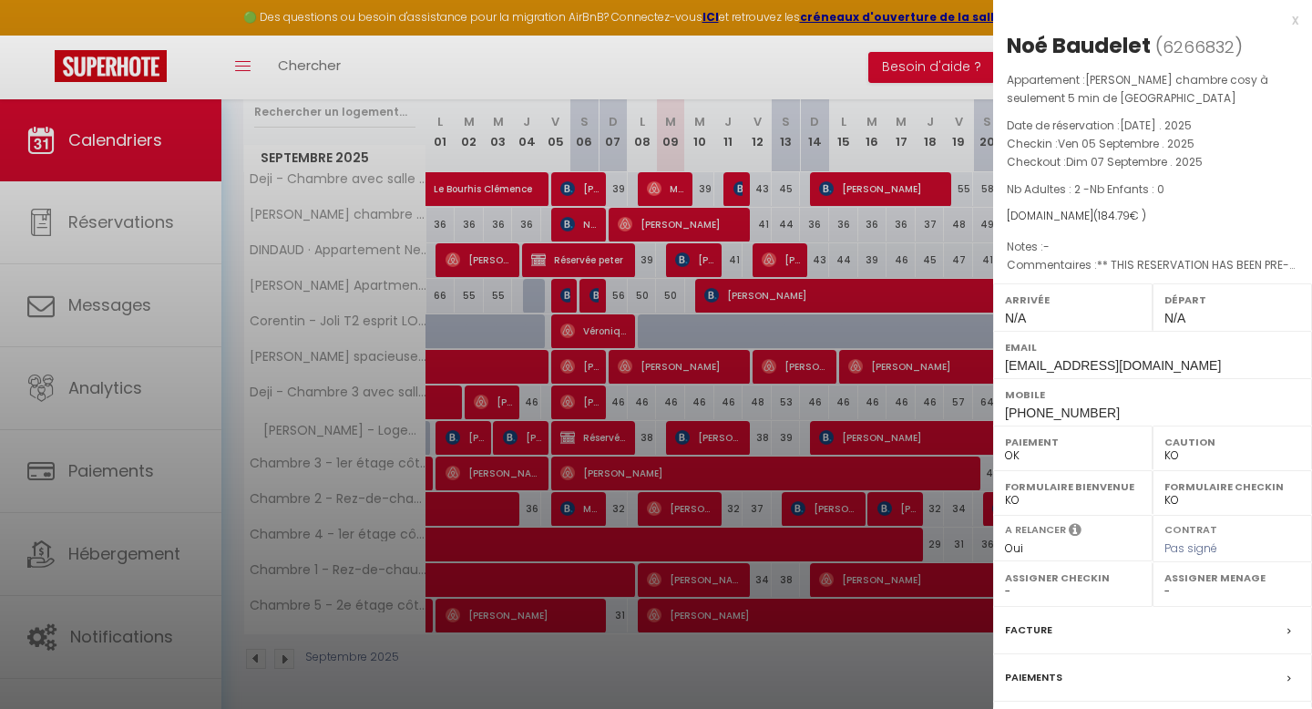
click at [578, 186] on div at bounding box center [656, 354] width 1312 height 709
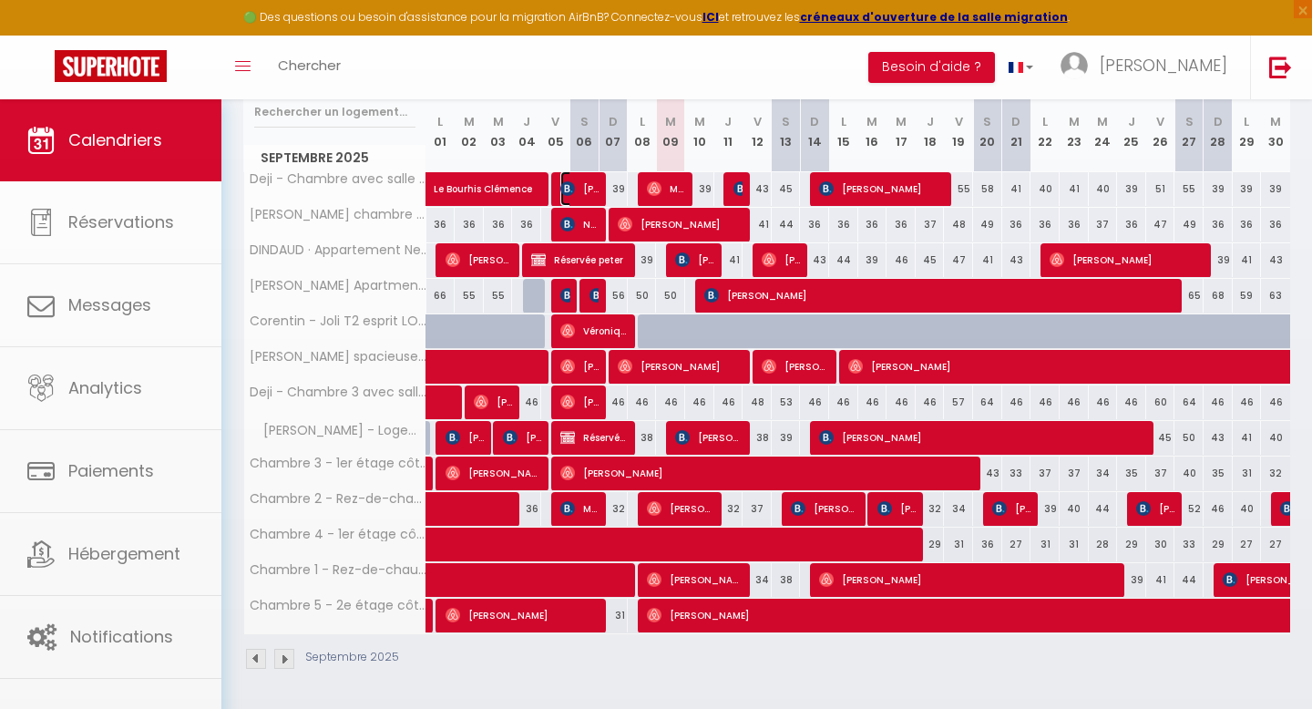
click at [568, 186] on img at bounding box center [567, 188] width 15 height 15
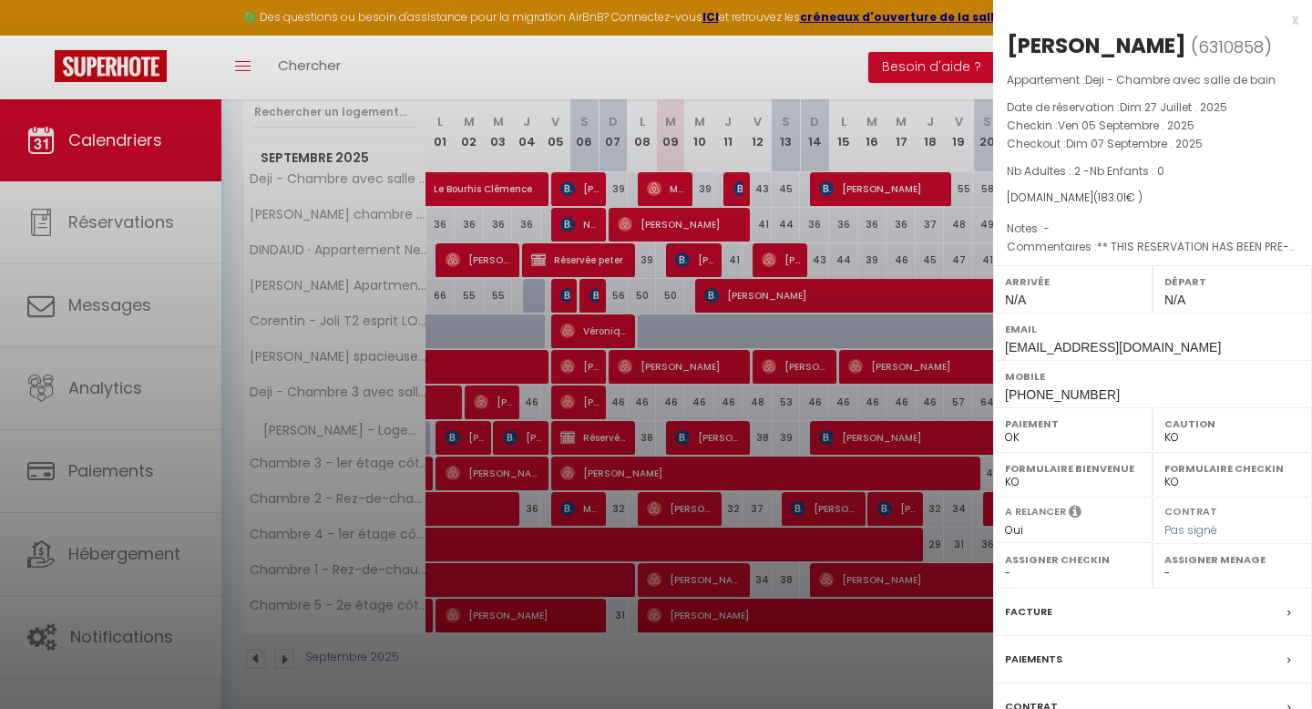
click at [518, 185] on div at bounding box center [656, 354] width 1312 height 709
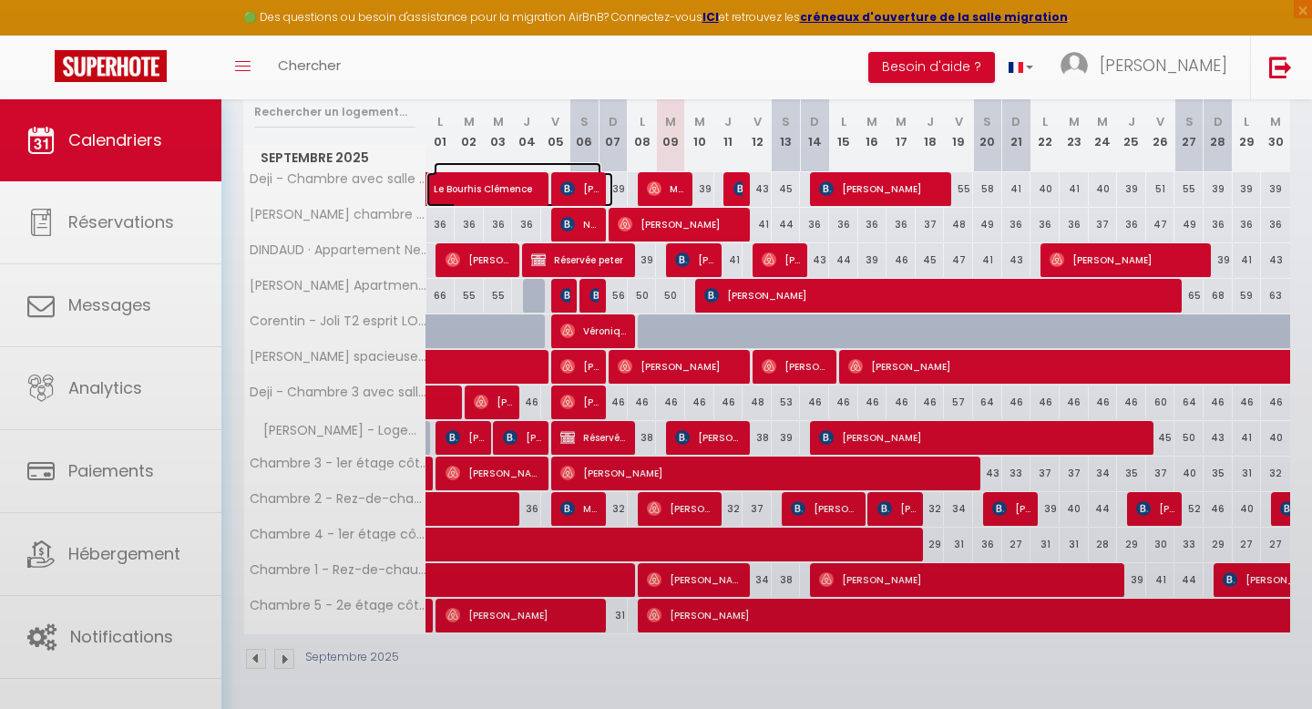
click at [478, 182] on span "Le Bourhis Clémence" at bounding box center [518, 179] width 168 height 35
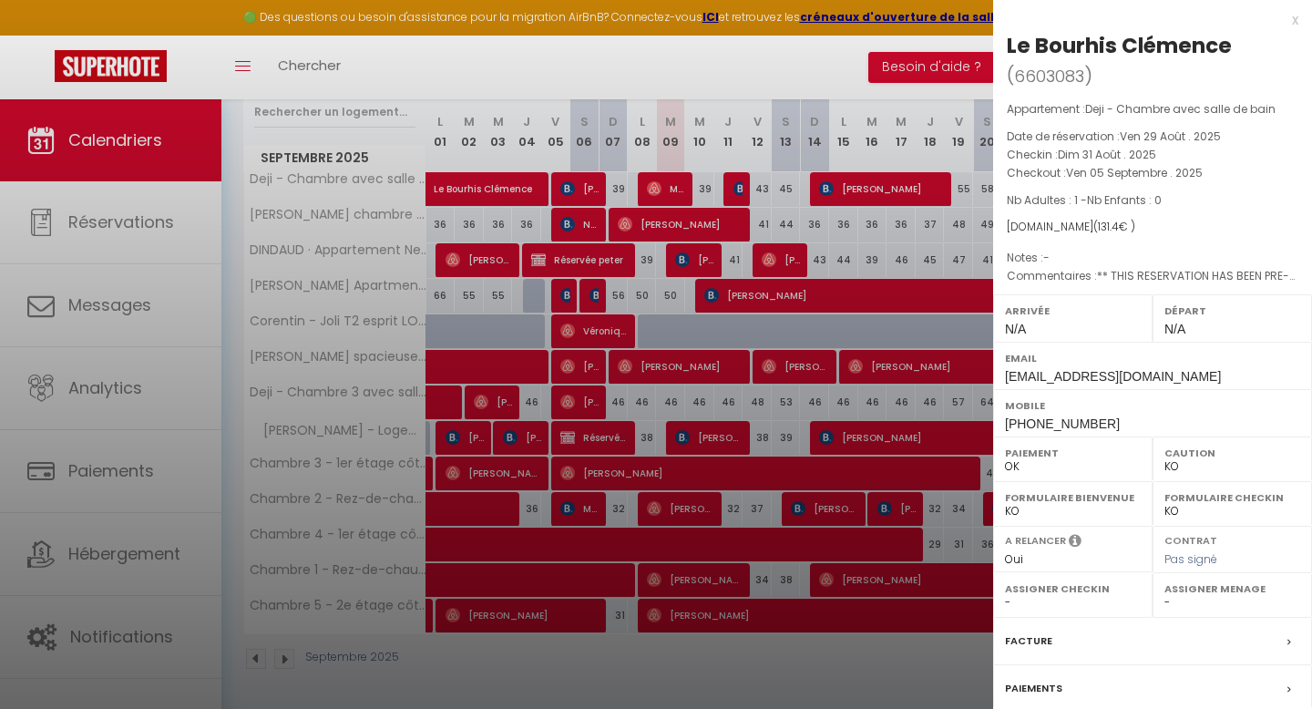
click at [490, 223] on div at bounding box center [656, 354] width 1312 height 709
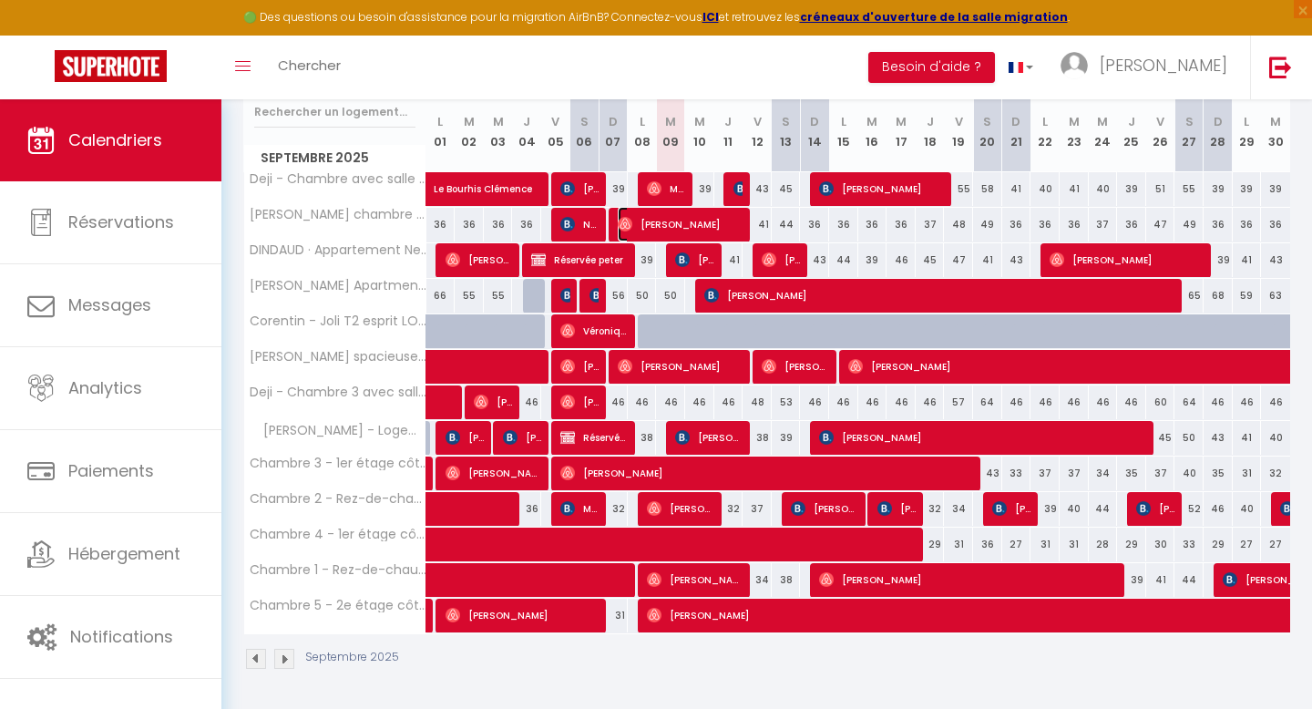
click at [658, 211] on span "[PERSON_NAME]" at bounding box center [681, 224] width 127 height 35
select select "OK"
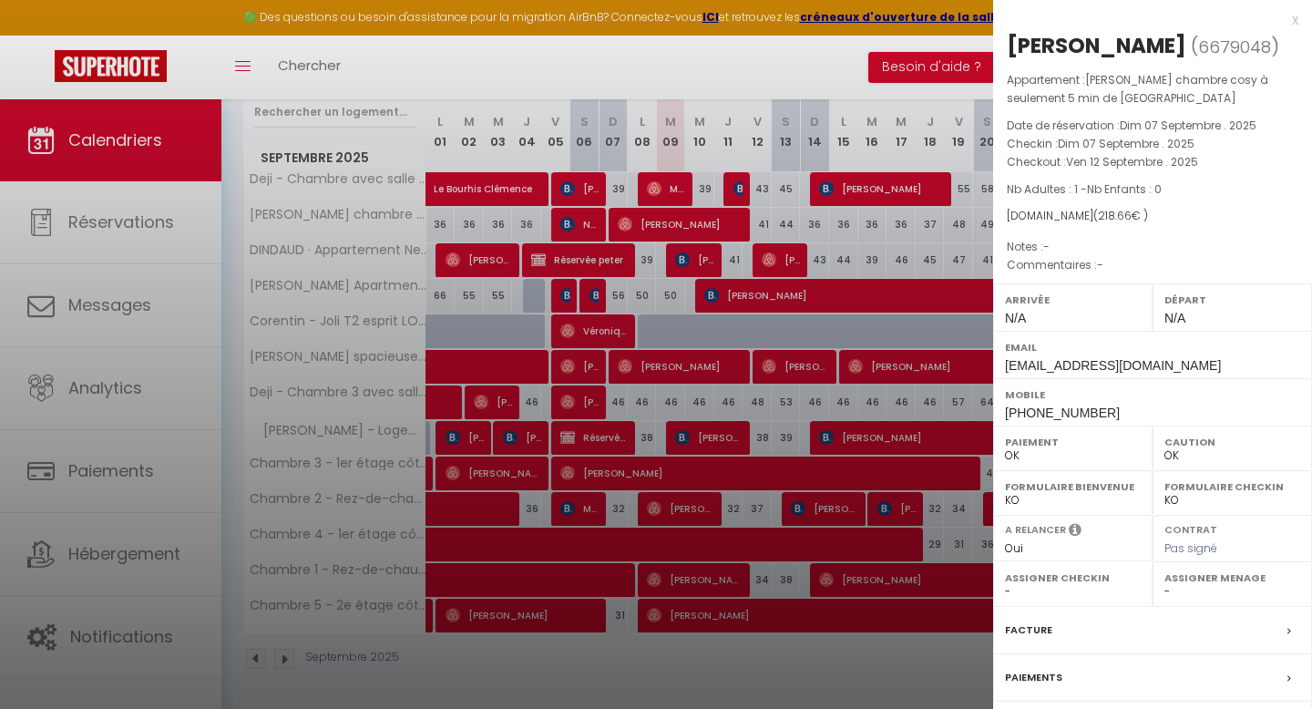
click at [659, 210] on div at bounding box center [656, 354] width 1312 height 709
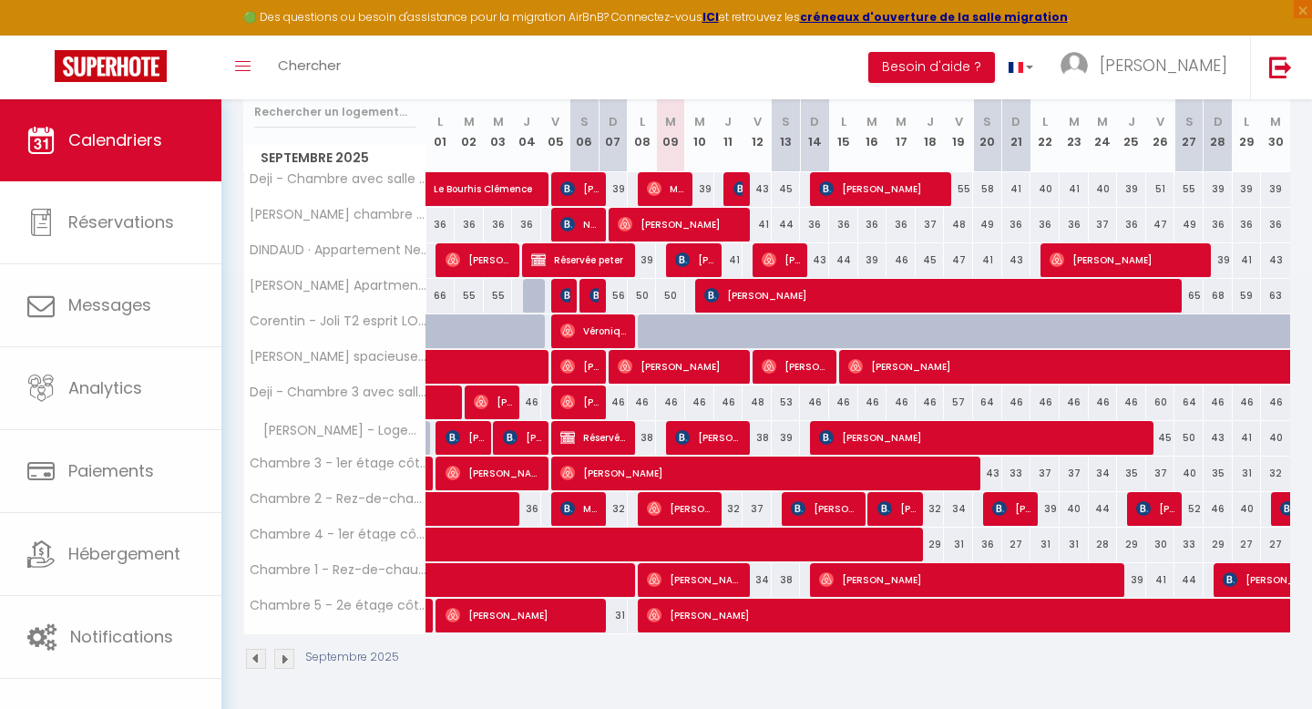
click at [664, 189] on body "🟢 Des questions ou besoin d'assistance pour la migration AirBnB? Connectez-vous…" at bounding box center [656, 244] width 1312 height 931
click at [664, 189] on span "Marie-Line [GEOGRAPHIC_DATA]" at bounding box center [666, 188] width 39 height 35
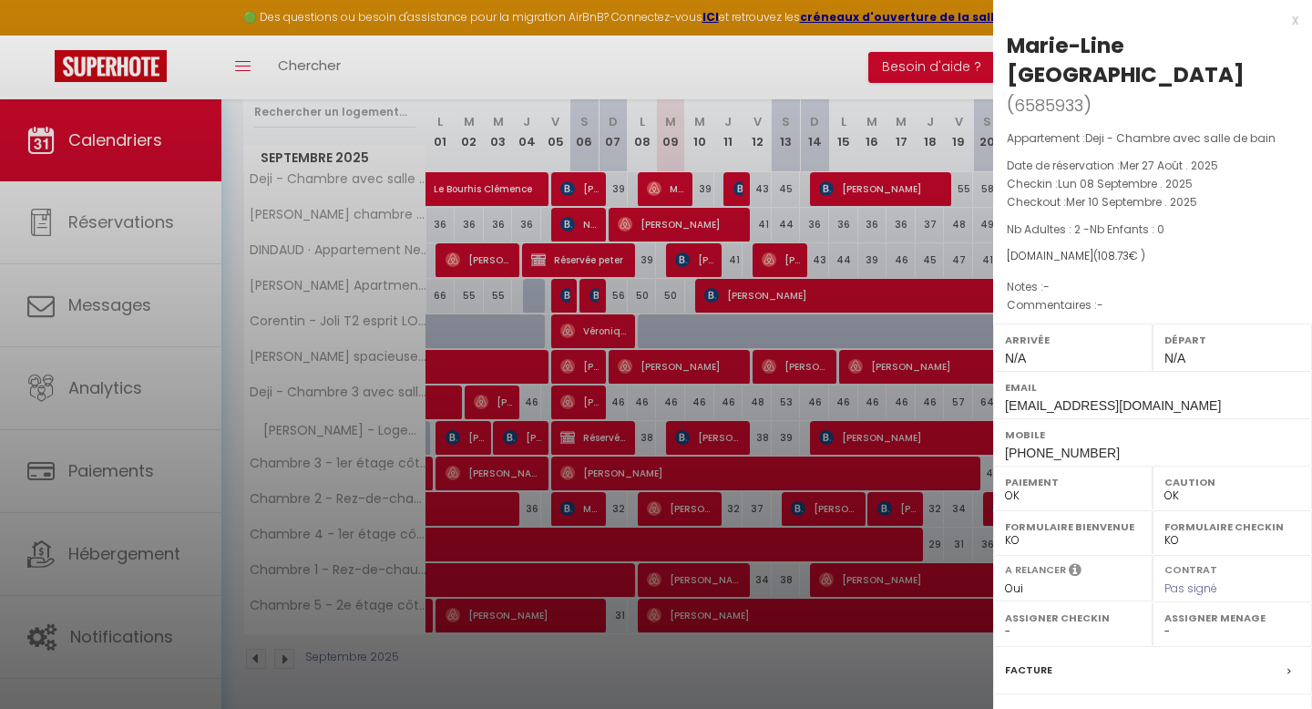
click at [690, 189] on div at bounding box center [656, 354] width 1312 height 709
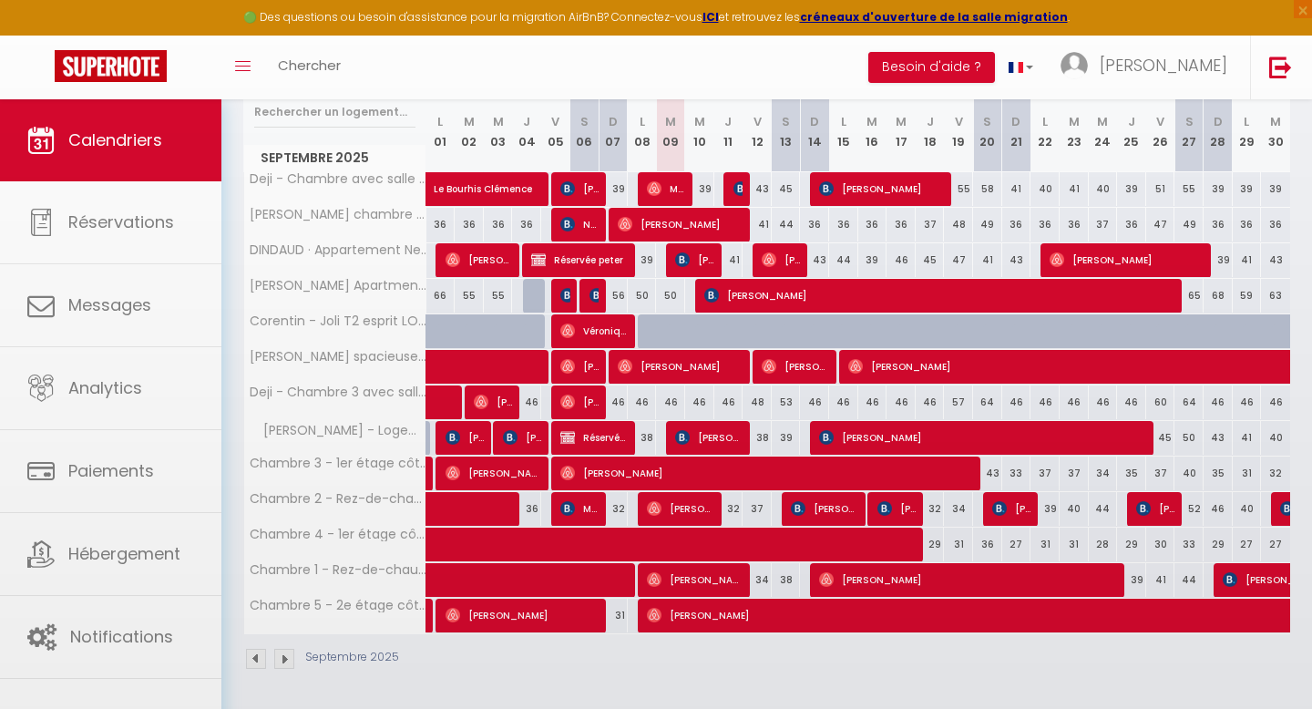
click at [722, 189] on div "39" at bounding box center [728, 189] width 30 height 34
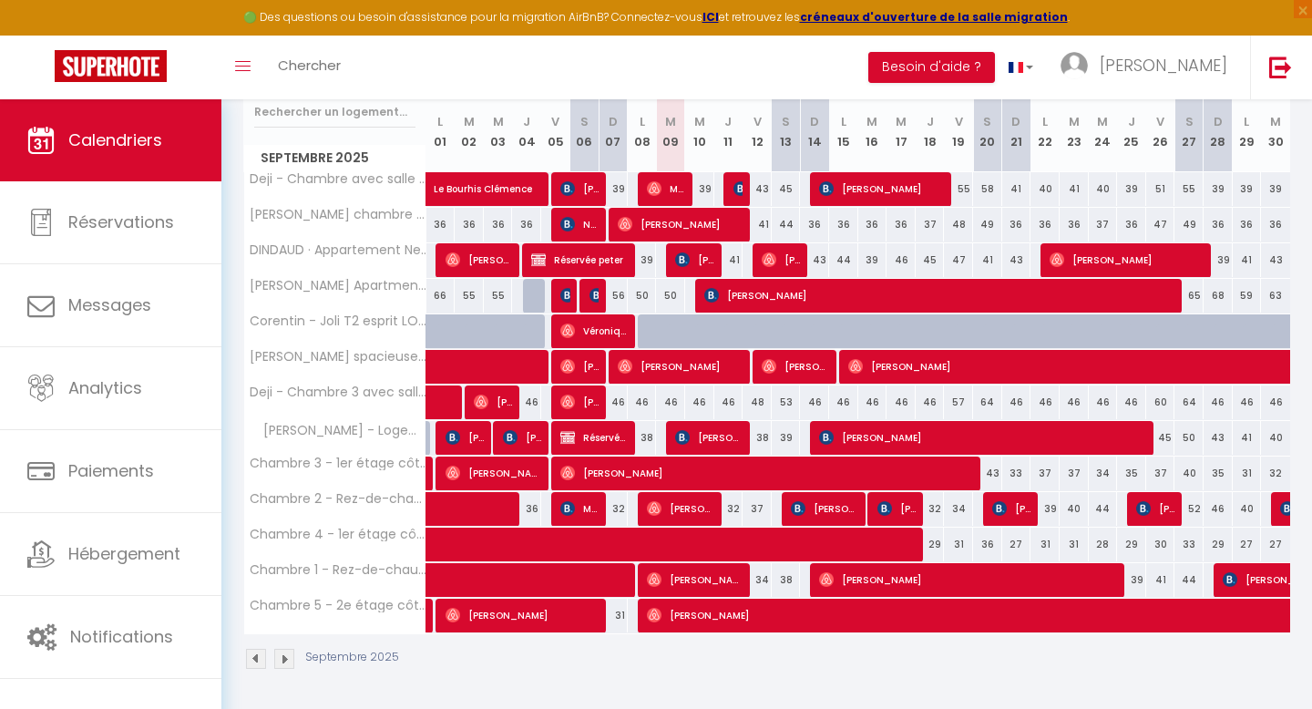
click at [722, 189] on div "39" at bounding box center [728, 189] width 30 height 34
click at [731, 186] on div at bounding box center [737, 189] width 29 height 35
click at [743, 187] on div "43" at bounding box center [756, 189] width 29 height 34
type input "43"
type input "Ven 12 Septembre 2025"
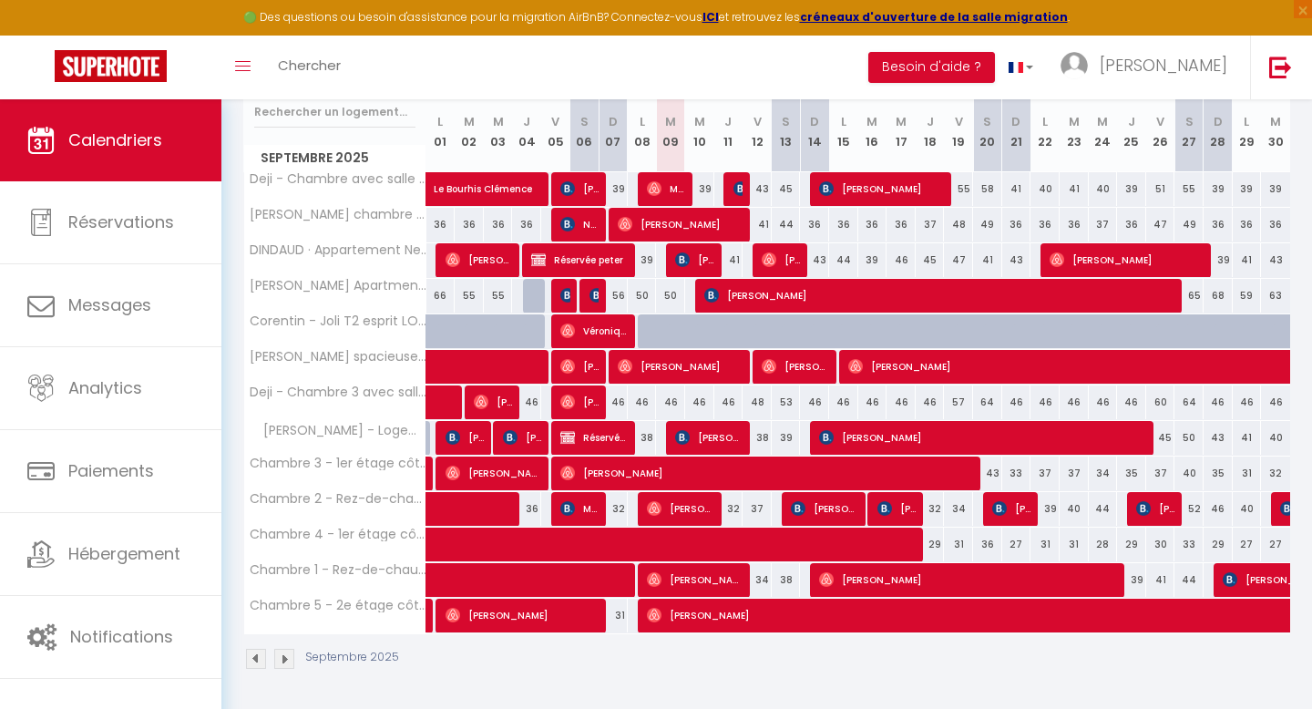
type input "[DATE]"
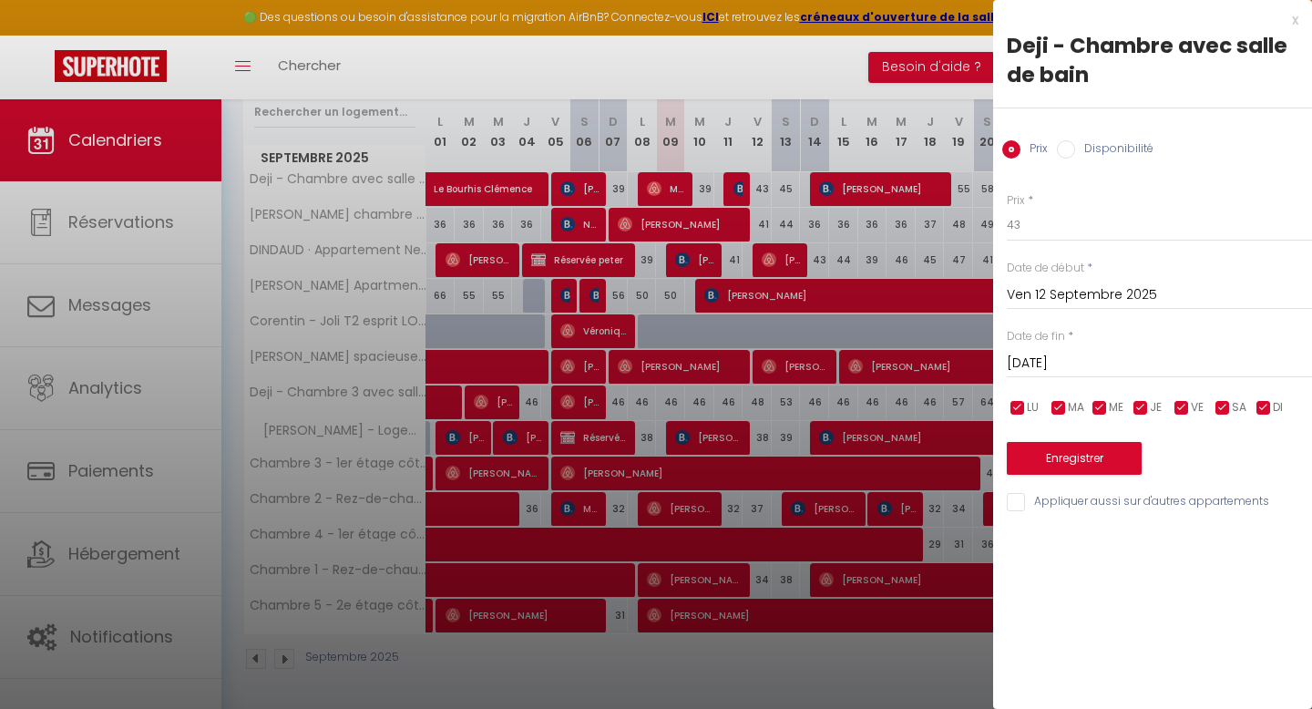
click at [745, 187] on div at bounding box center [656, 354] width 1312 height 709
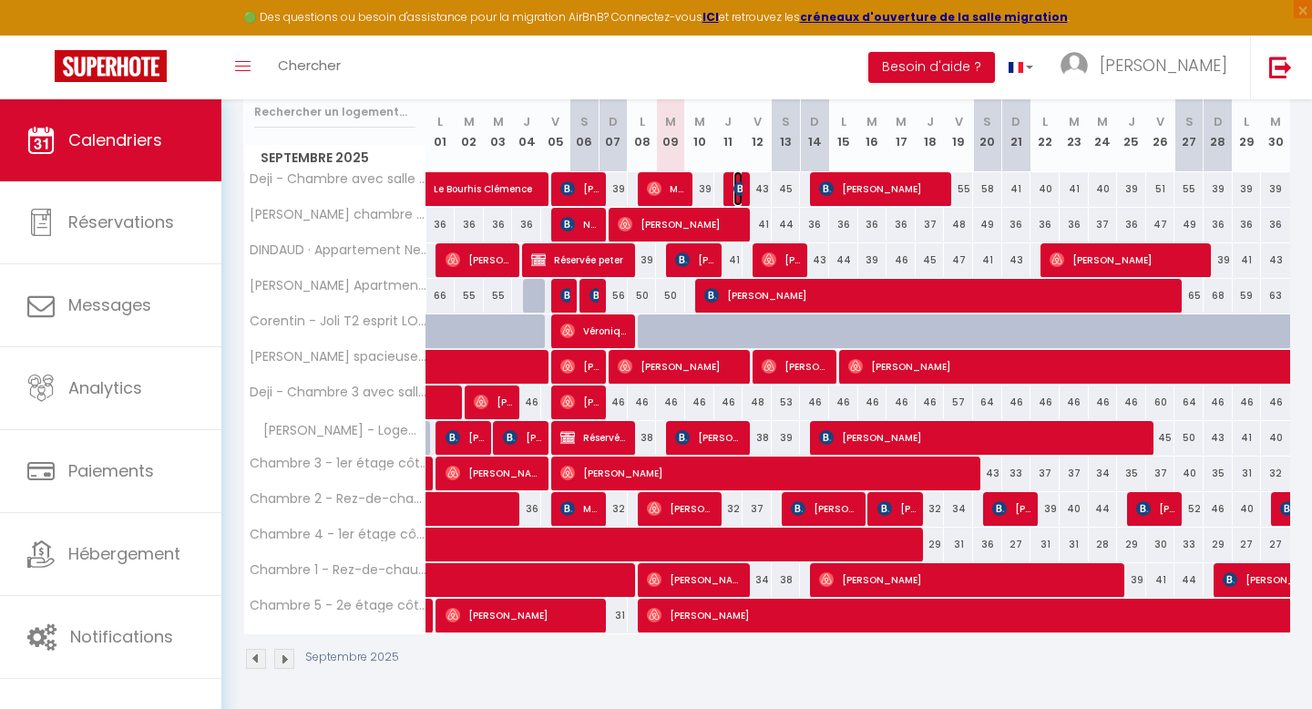
click at [741, 189] on img at bounding box center [740, 188] width 15 height 15
select select "KO"
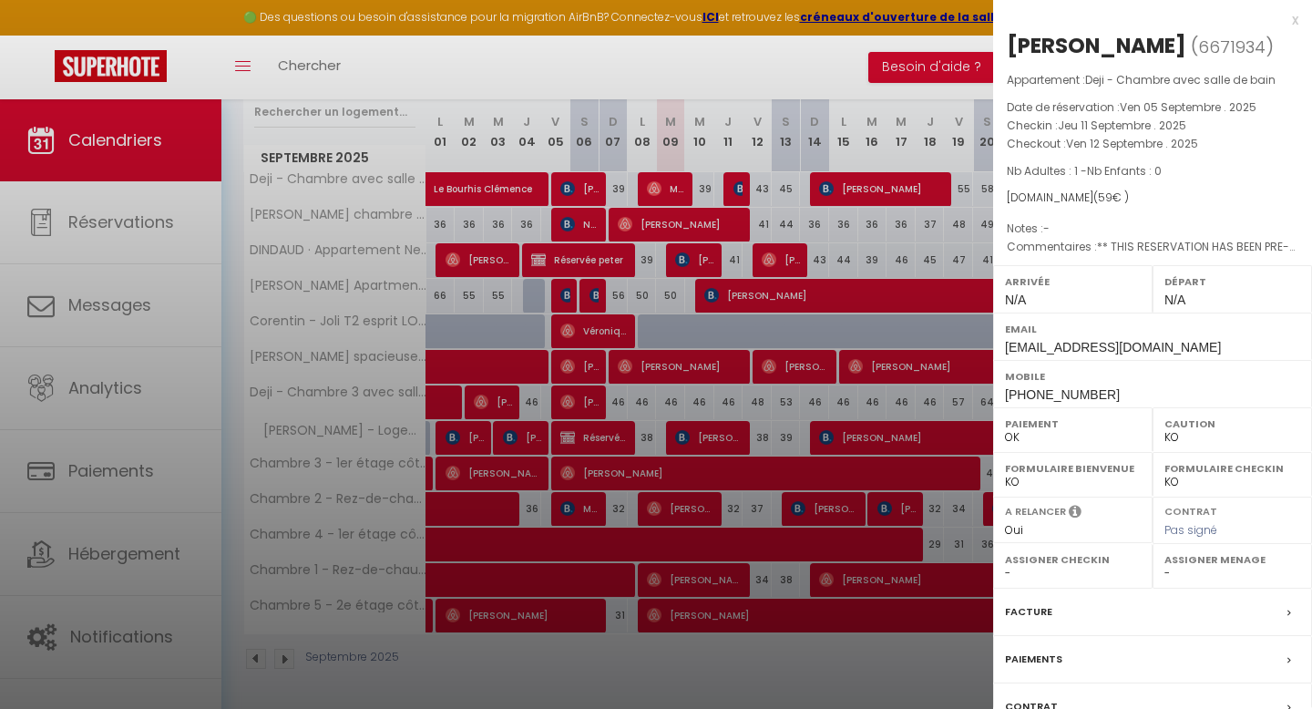
click at [781, 196] on div at bounding box center [656, 354] width 1312 height 709
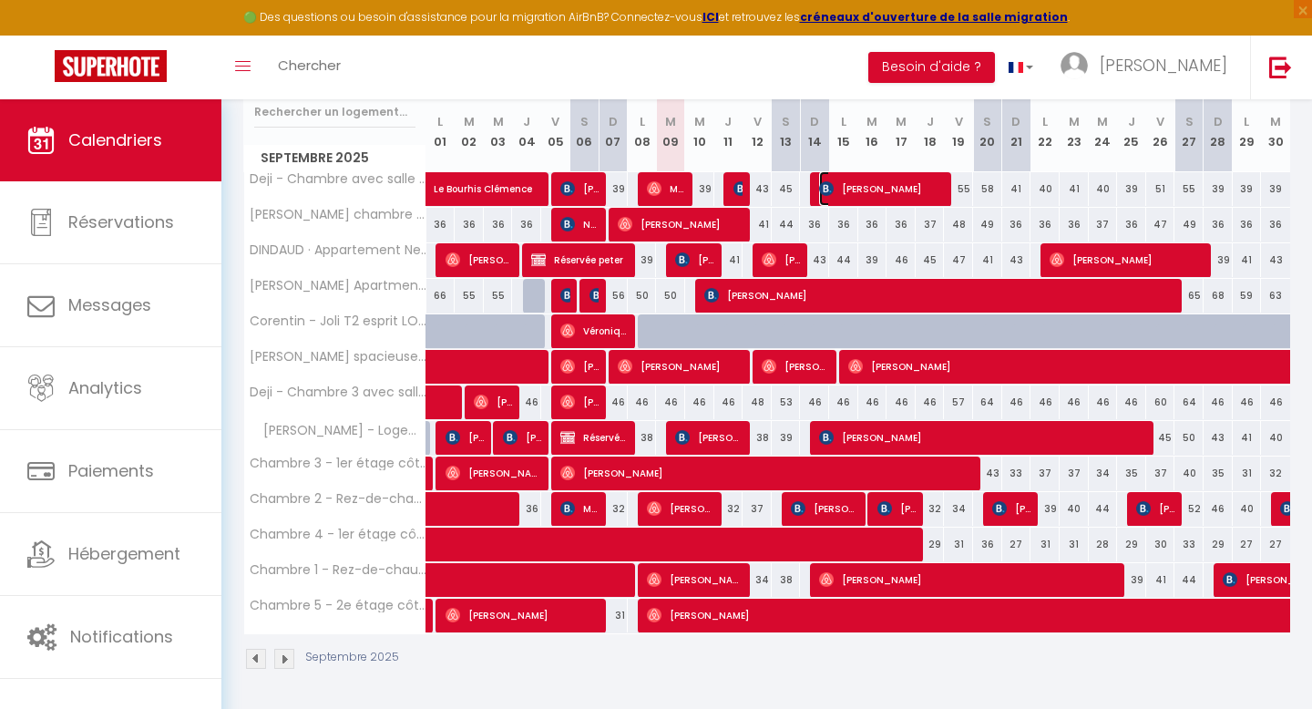
click at [875, 187] on span "[PERSON_NAME]" at bounding box center [882, 188] width 127 height 35
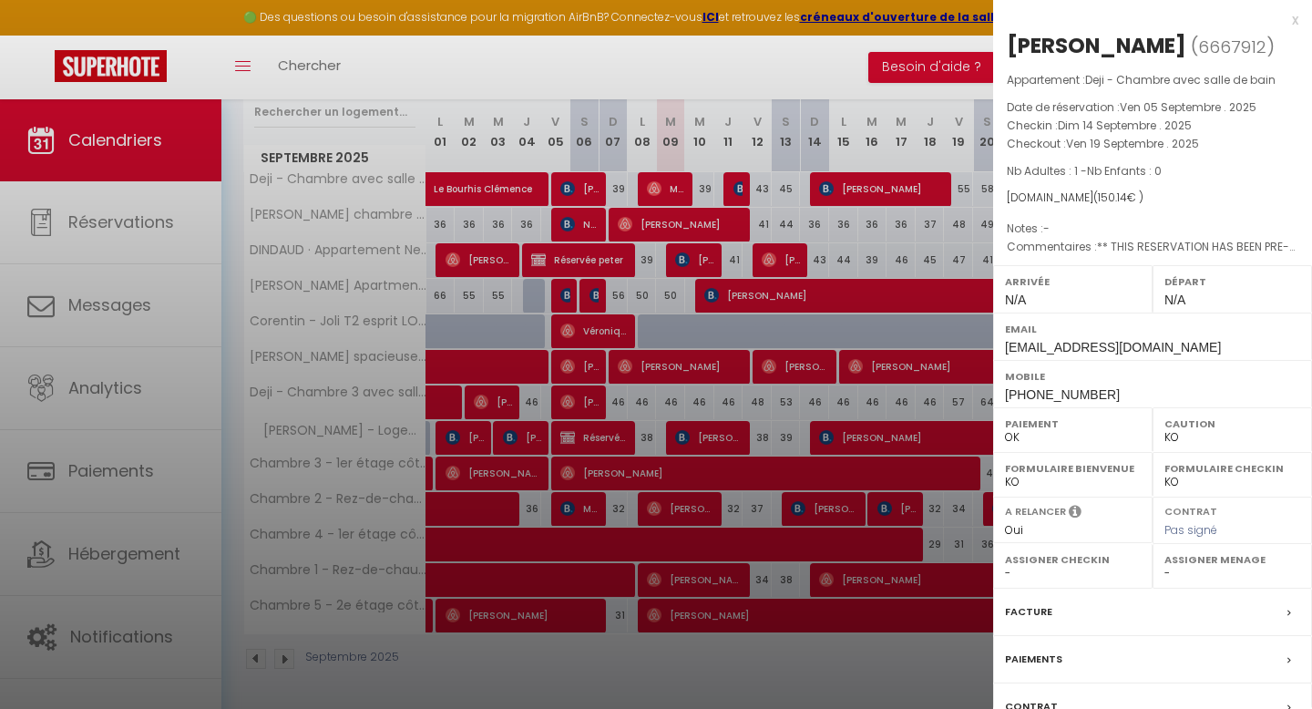
click at [842, 244] on div at bounding box center [656, 354] width 1312 height 709
